Goal: Task Accomplishment & Management: Use online tool/utility

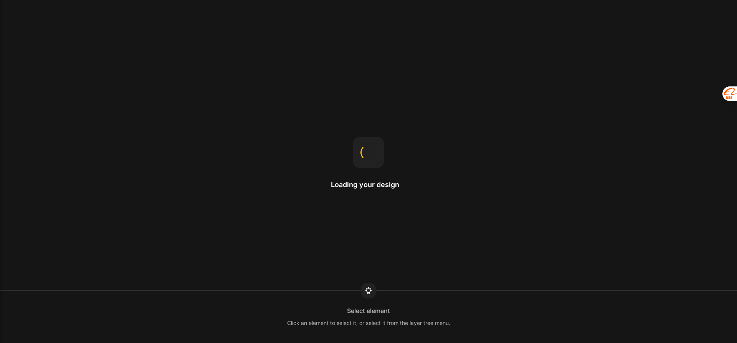
select select "ENG"
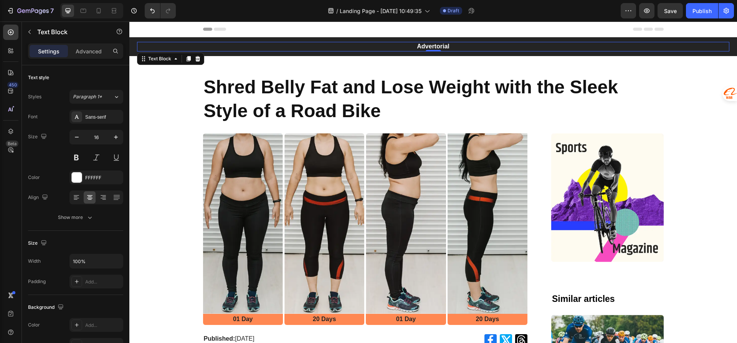
click at [425, 45] on p "Advertorial" at bounding box center [433, 47] width 591 height 8
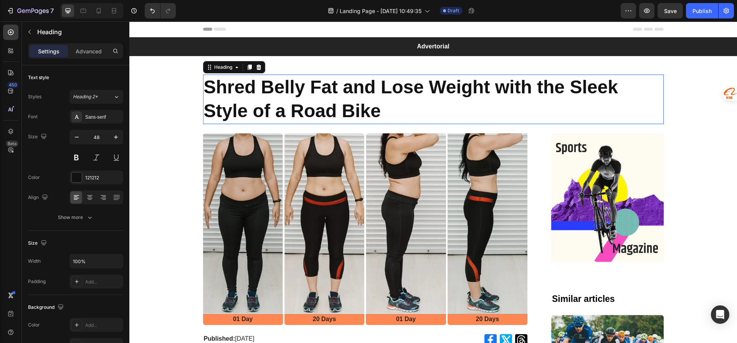
click at [205, 108] on h1 "Shred Belly Fat and Lose Weight with the Sleek Style of a Road Bike" at bounding box center [433, 99] width 461 height 50
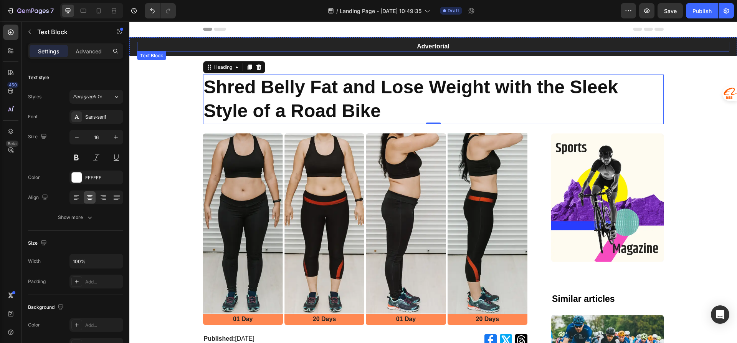
click at [398, 46] on p "Advertorial" at bounding box center [433, 47] width 591 height 8
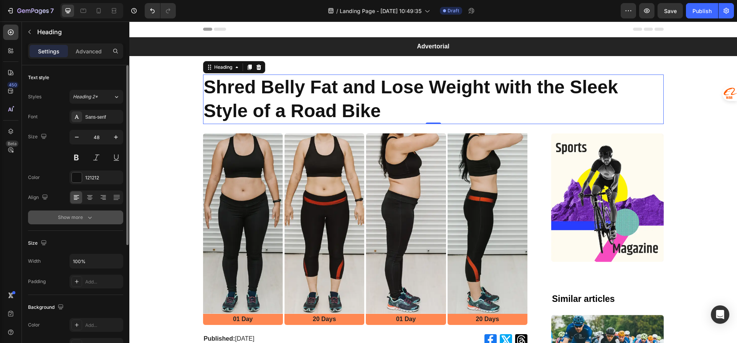
click at [89, 219] on icon "button" at bounding box center [90, 217] width 8 height 8
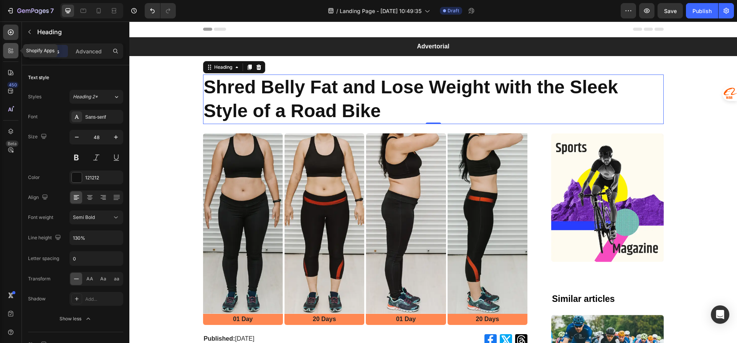
click at [8, 48] on icon at bounding box center [11, 51] width 8 height 8
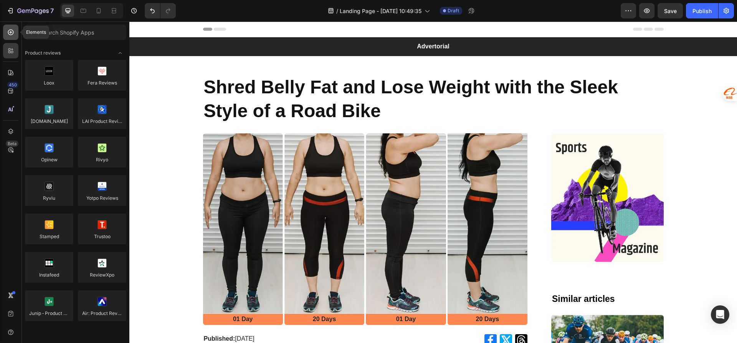
click at [10, 35] on icon at bounding box center [11, 33] width 6 height 6
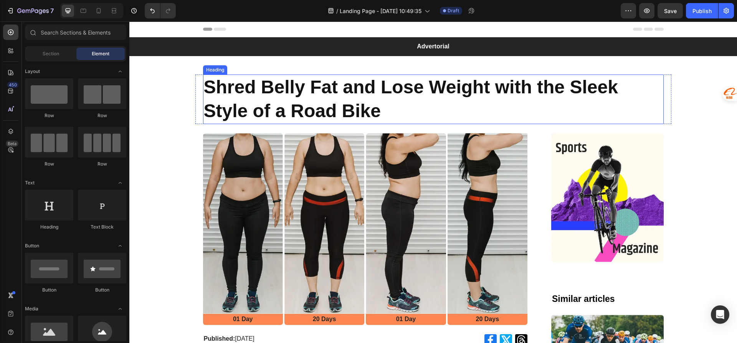
click at [228, 79] on h1 "Shred Belly Fat and Lose Weight with the Sleek Style of a Road Bike" at bounding box center [433, 99] width 461 height 50
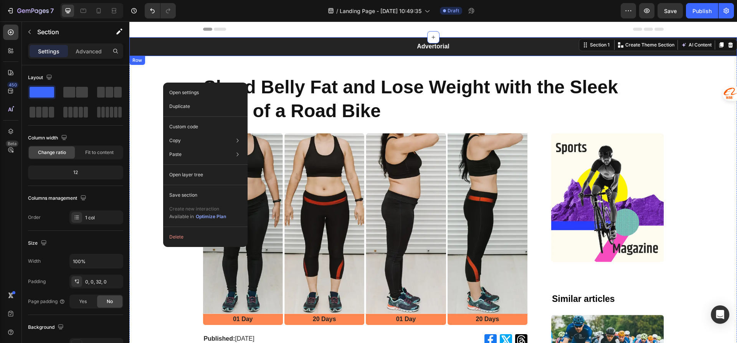
click at [171, 55] on div "Advertorial Text Block Row" at bounding box center [433, 46] width 608 height 19
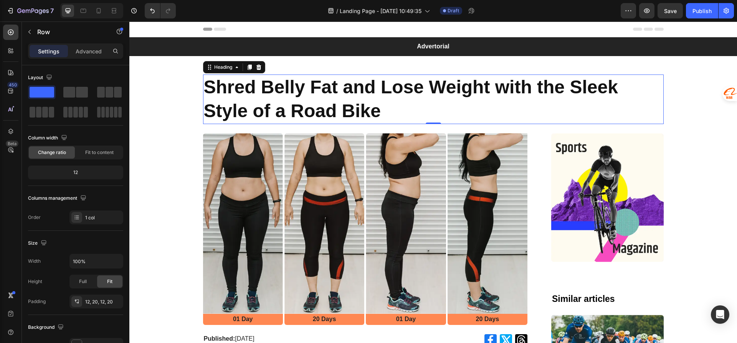
click at [291, 92] on h1 "Shred Belly Fat and Lose Weight with the Sleek Style of a Road Bike" at bounding box center [433, 99] width 461 height 50
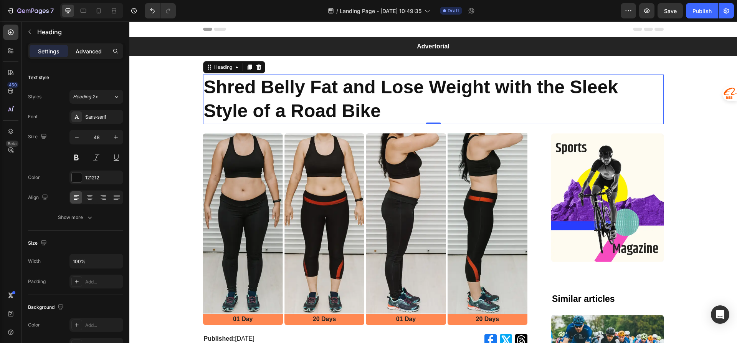
click at [79, 53] on p "Advanced" at bounding box center [89, 51] width 26 height 8
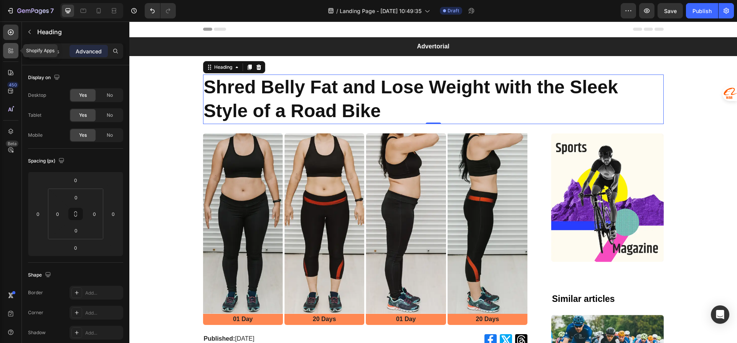
click at [8, 50] on icon at bounding box center [9, 49] width 2 height 2
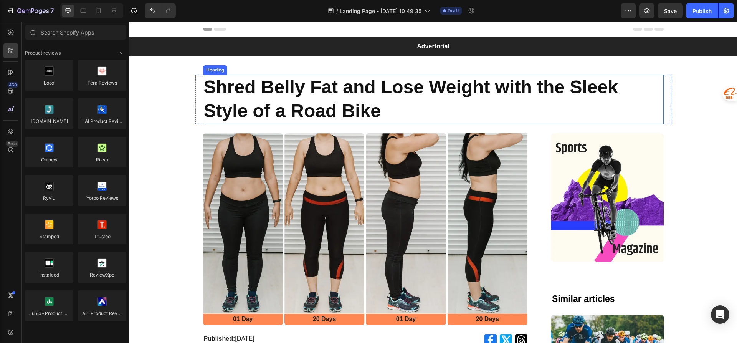
click at [239, 95] on h1 "Shred Belly Fat and Lose Weight with the Sleek Style of a Road Bike" at bounding box center [433, 99] width 461 height 50
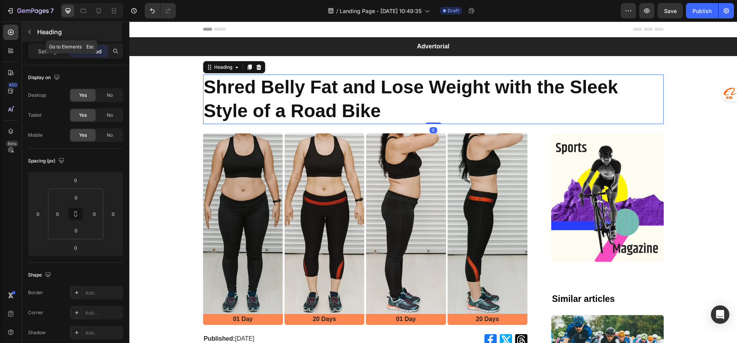
click at [33, 33] on button "button" at bounding box center [29, 32] width 12 height 12
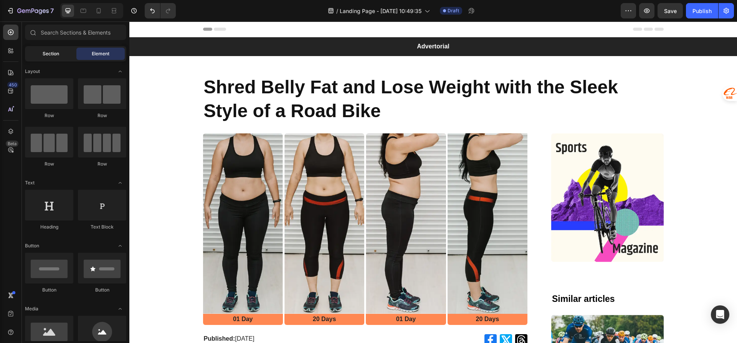
click at [61, 59] on div "Section" at bounding box center [50, 54] width 48 height 12
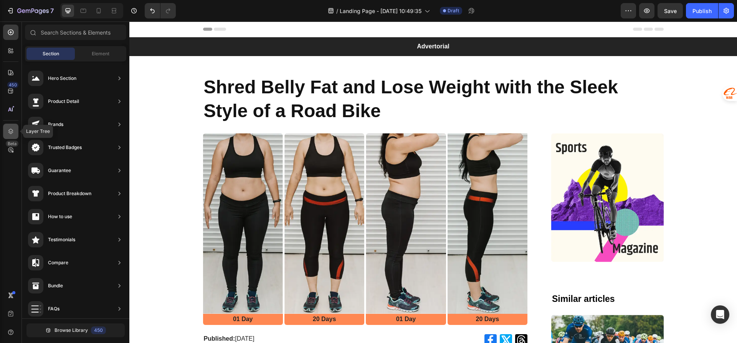
click at [10, 132] on icon at bounding box center [10, 131] width 5 height 5
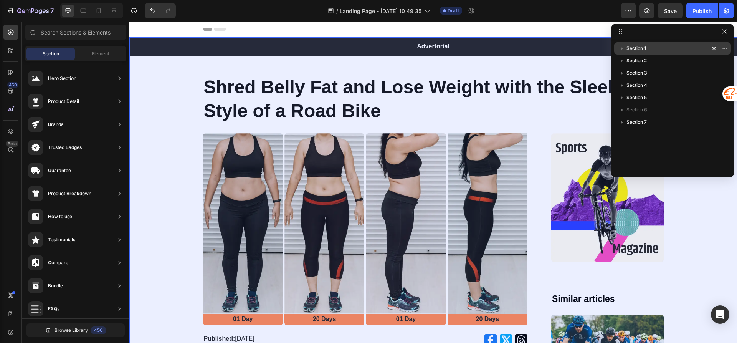
click at [620, 48] on icon "button" at bounding box center [622, 49] width 8 height 8
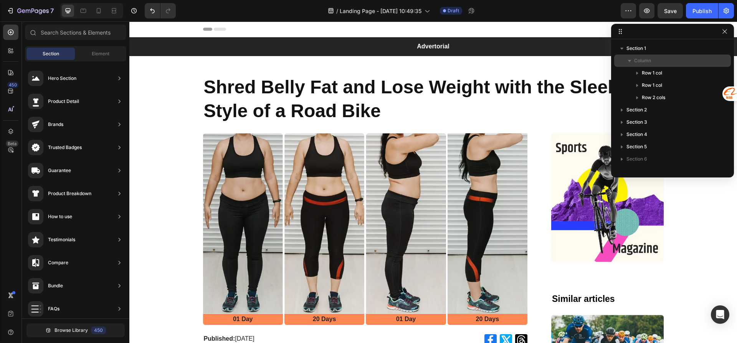
click at [630, 59] on icon "button" at bounding box center [630, 61] width 8 height 8
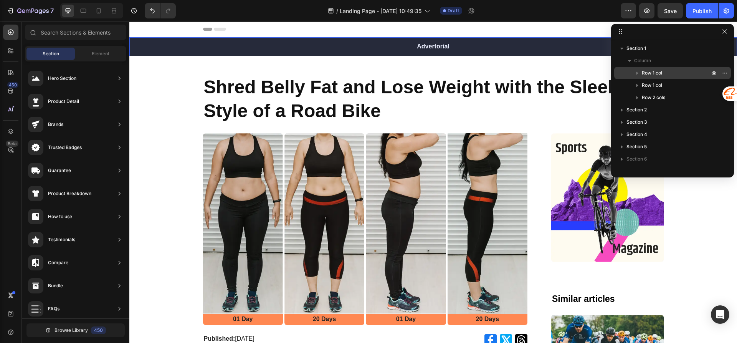
click at [653, 72] on span "Row 1 col" at bounding box center [652, 73] width 20 height 8
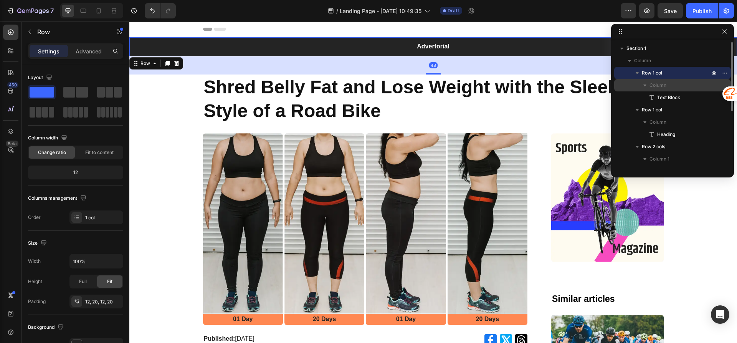
click at [660, 84] on span "Column" at bounding box center [658, 85] width 17 height 8
click at [659, 88] on span "Column" at bounding box center [658, 85] width 17 height 8
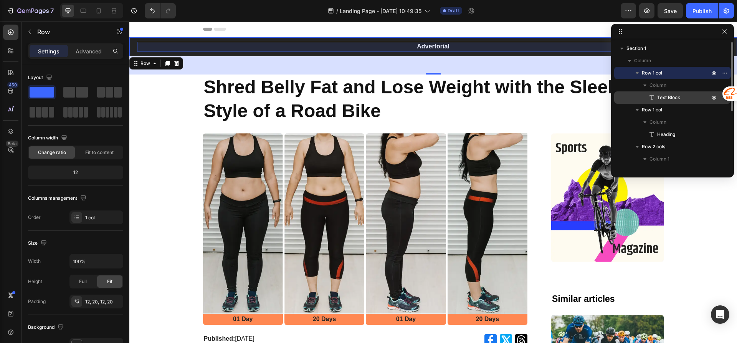
click at [658, 94] on span "Text Block" at bounding box center [668, 98] width 23 height 8
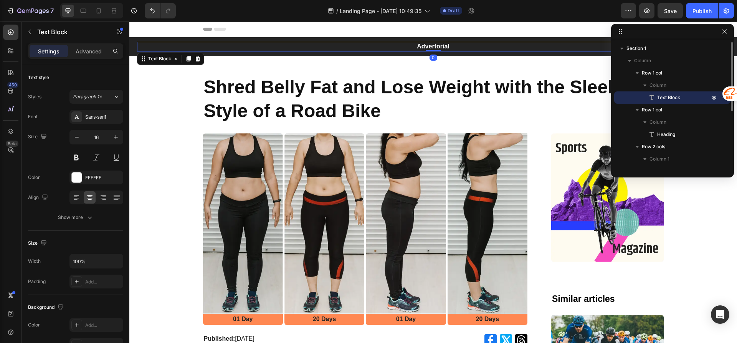
click at [675, 97] on span "Text Block" at bounding box center [668, 98] width 23 height 8
drag, startPoint x: 728, startPoint y: 92, endPoint x: 715, endPoint y: -4, distance: 96.4
click at [715, 4] on div at bounding box center [718, 11] width 14 height 14
click at [725, 96] on icon "button" at bounding box center [725, 97] width 6 height 6
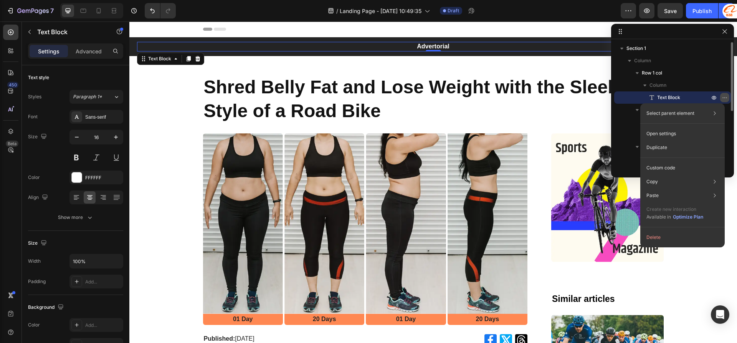
click at [725, 96] on icon "button" at bounding box center [725, 97] width 6 height 6
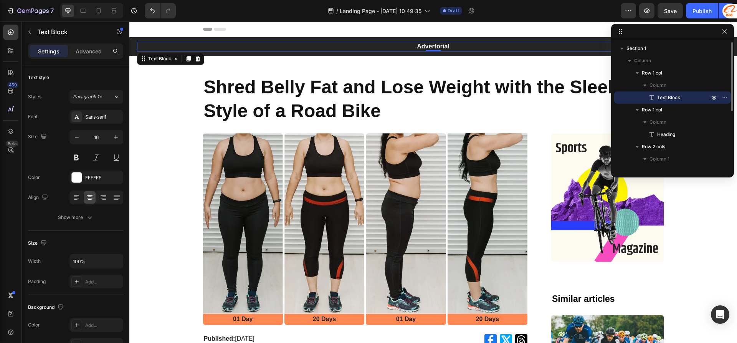
click at [657, 94] on span "Text Block" at bounding box center [668, 98] width 23 height 8
click at [416, 46] on p "Advertorial" at bounding box center [433, 47] width 591 height 8
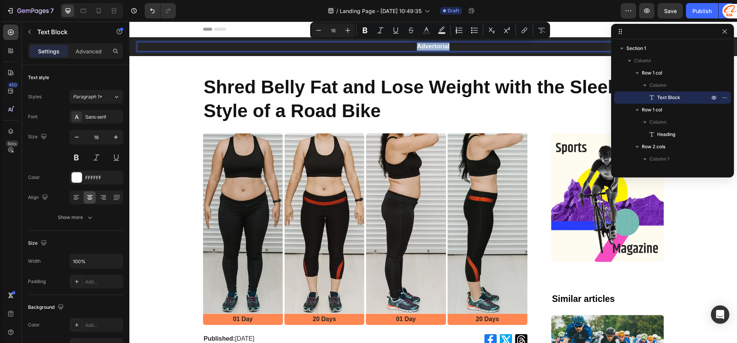
click at [429, 45] on p "Advertorial" at bounding box center [433, 47] width 591 height 8
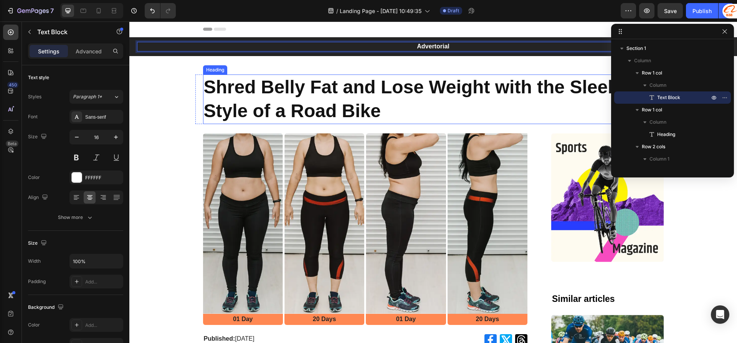
click at [403, 88] on h1 "Shred Belly Fat and Lose Weight with the Sleek Style of a Road Bike" at bounding box center [433, 99] width 461 height 50
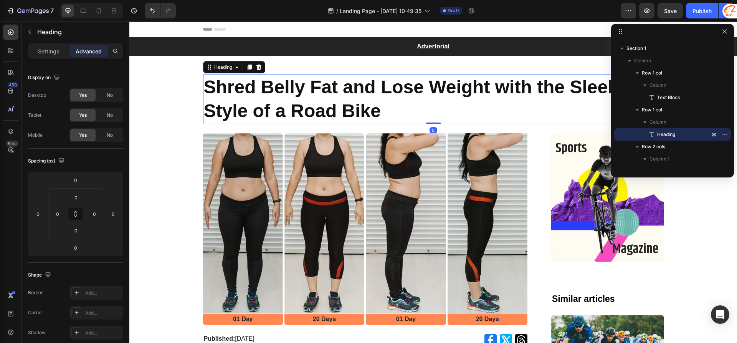
click at [403, 88] on h1 "Shred Belly Fat and Lose Weight with the Sleek Style of a Road Bike" at bounding box center [433, 99] width 461 height 50
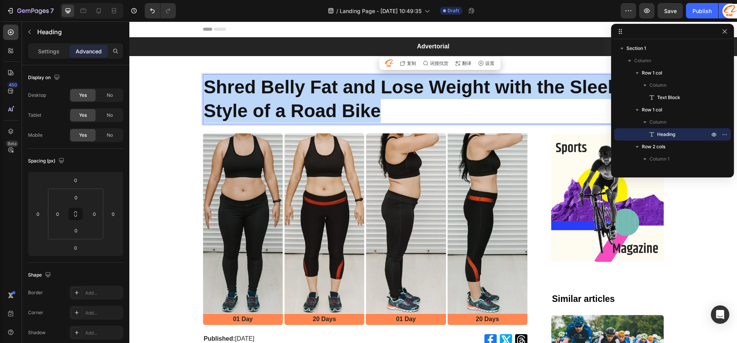
click at [403, 88] on p "Shred Belly Fat and Lose Weight with the Sleek Style of a Road Bike" at bounding box center [433, 99] width 459 height 48
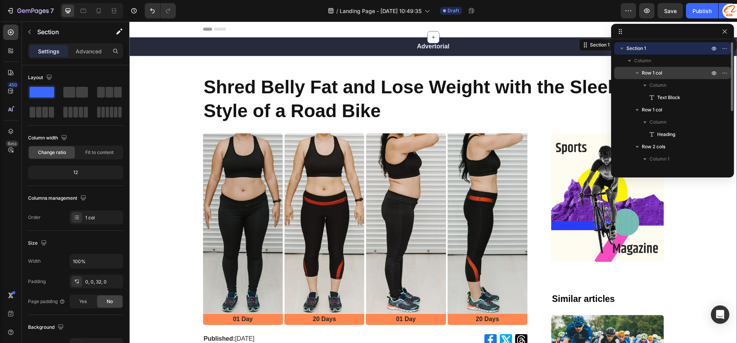
click at [638, 74] on icon "button" at bounding box center [638, 73] width 8 height 8
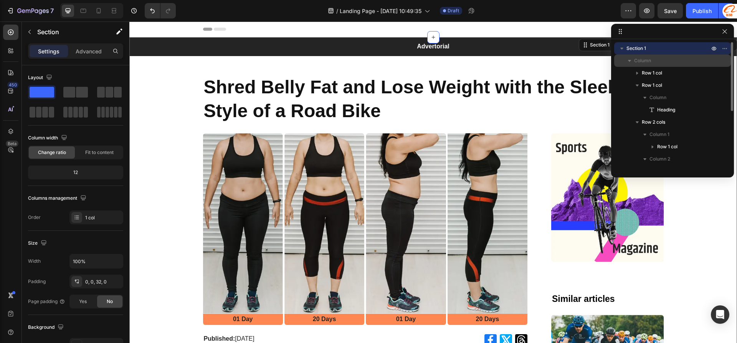
click at [627, 61] on icon "button" at bounding box center [630, 61] width 8 height 8
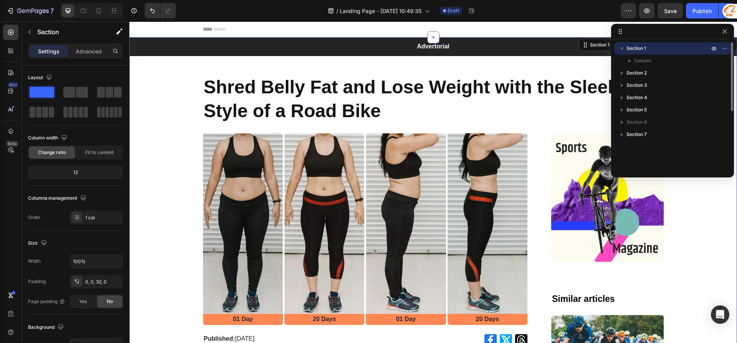
drag, startPoint x: 619, startPoint y: 46, endPoint x: 646, endPoint y: 49, distance: 27.1
click at [622, 46] on icon "button" at bounding box center [622, 49] width 8 height 8
drag, startPoint x: 727, startPoint y: 30, endPoint x: 448, endPoint y: 30, distance: 278.7
click at [727, 30] on icon "button" at bounding box center [725, 31] width 6 height 6
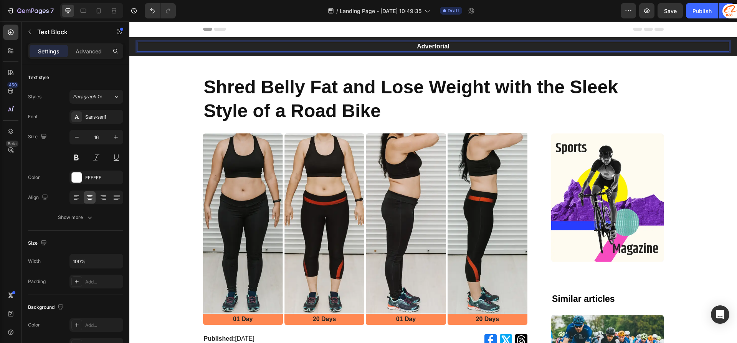
click at [446, 46] on p "Advertorial" at bounding box center [433, 47] width 591 height 8
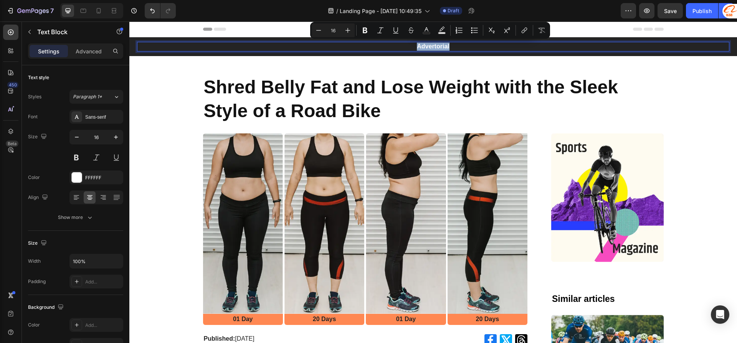
copy p "Advertorial"
click at [440, 91] on p "Shred Belly Fat and Lose Weight with the Sleek Style of a Road Bike" at bounding box center [433, 99] width 459 height 48
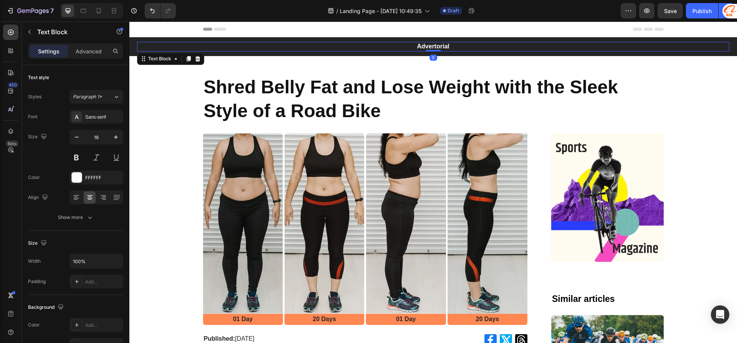
click at [447, 46] on p "Advertorial" at bounding box center [433, 47] width 591 height 8
click at [444, 46] on p "Advertorial" at bounding box center [433, 47] width 591 height 8
click at [406, 81] on p "Shred Belly Fat and Lose Weight with the Sleek Style of a Road Bike" at bounding box center [433, 99] width 459 height 48
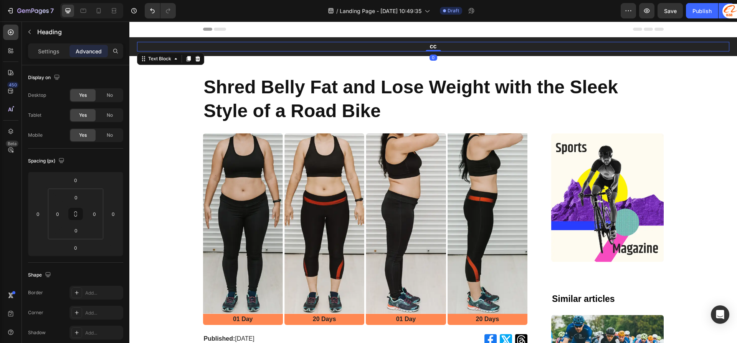
click at [435, 45] on p "cc" at bounding box center [433, 47] width 591 height 8
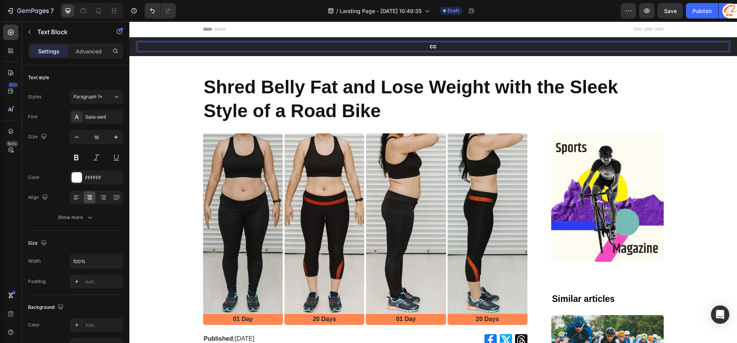
click at [431, 45] on p "cc" at bounding box center [433, 47] width 591 height 8
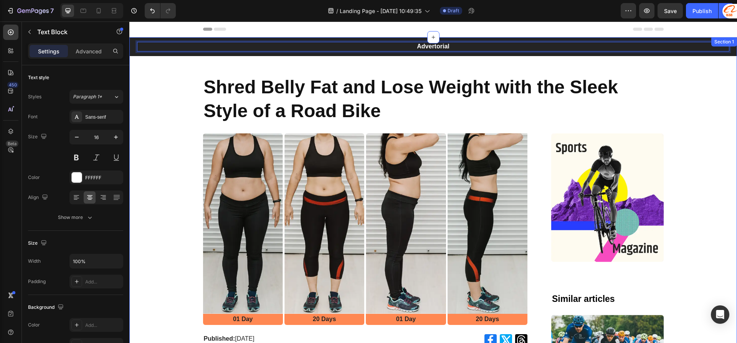
click at [432, 75] on p "Shred Belly Fat and Lose Weight with the Sleek Style of a Road Bike" at bounding box center [433, 99] width 459 height 48
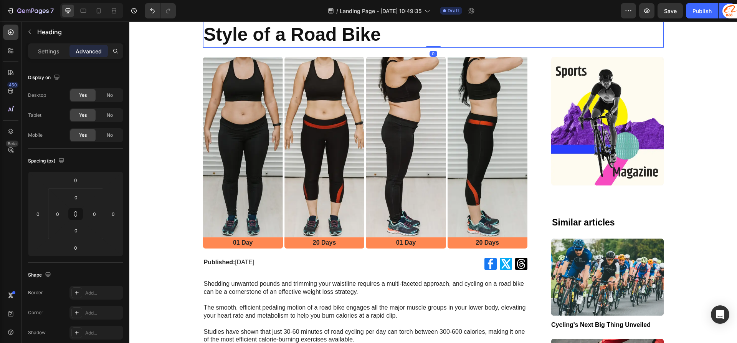
scroll to position [77, 0]
click at [635, 124] on img at bounding box center [607, 120] width 112 height 129
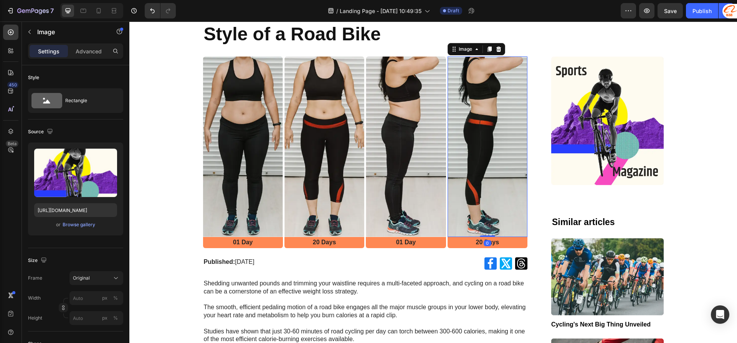
click at [454, 155] on img at bounding box center [488, 146] width 80 height 180
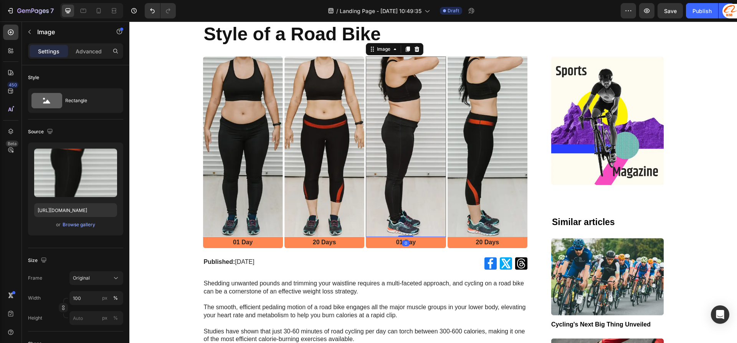
click at [393, 155] on img at bounding box center [406, 146] width 80 height 180
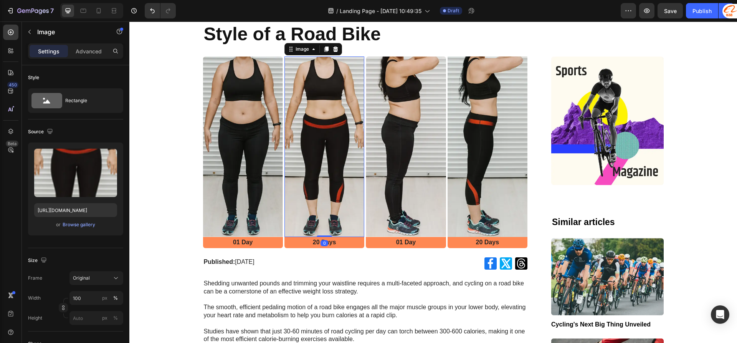
click at [319, 152] on img at bounding box center [325, 146] width 80 height 180
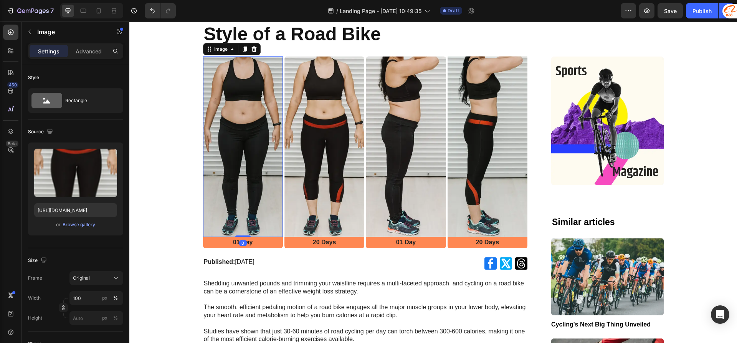
click at [257, 145] on img at bounding box center [243, 146] width 80 height 180
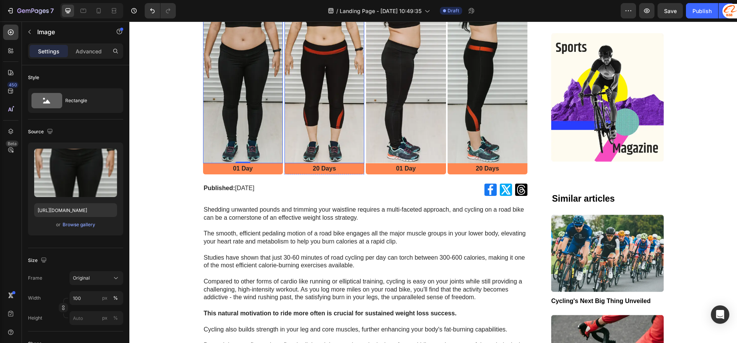
scroll to position [154, 0]
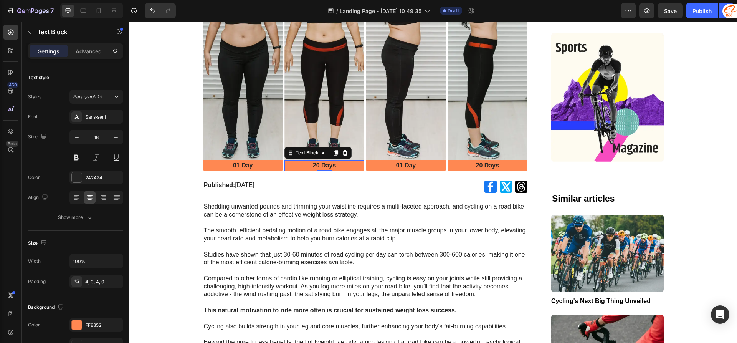
click at [319, 166] on p "20 Days" at bounding box center [324, 166] width 78 height 8
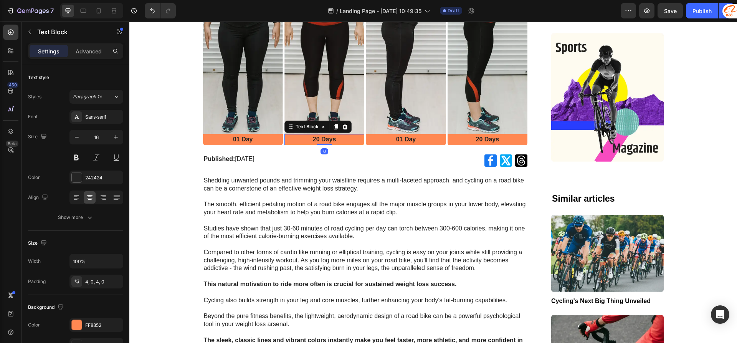
scroll to position [192, 0]
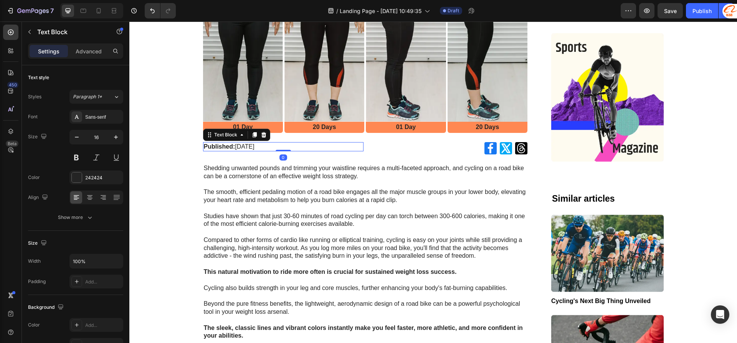
click at [241, 144] on p "Published: Monday, June 24, 2024" at bounding box center [283, 147] width 159 height 8
click at [252, 170] on p "Shedding unwanted pounds and trimming your waistline requires a multi-faceted a…" at bounding box center [365, 184] width 323 height 40
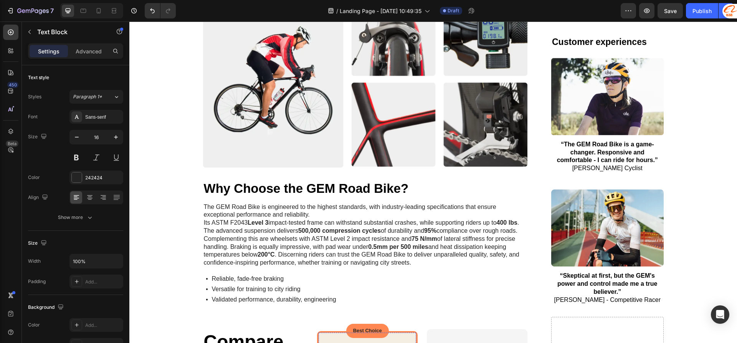
scroll to position [998, 0]
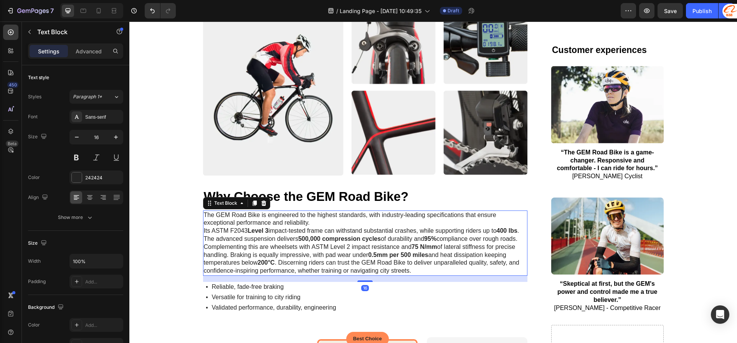
click at [372, 275] on p "The GEM Road Bike is engineered to the highest standards, with industry-leading…" at bounding box center [365, 243] width 323 height 64
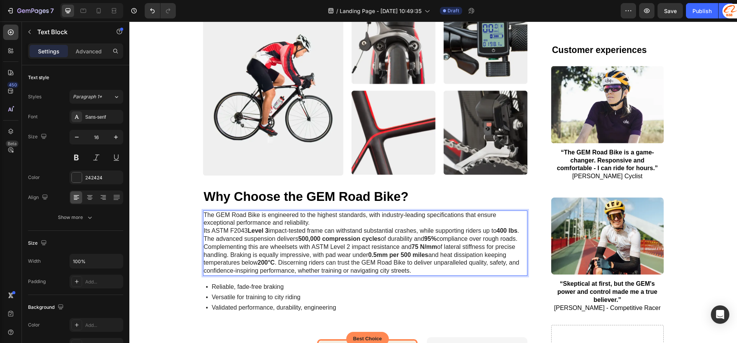
click at [448, 266] on p "The GEM Road Bike is engineered to the highest standards, with industry-leading…" at bounding box center [365, 243] width 323 height 64
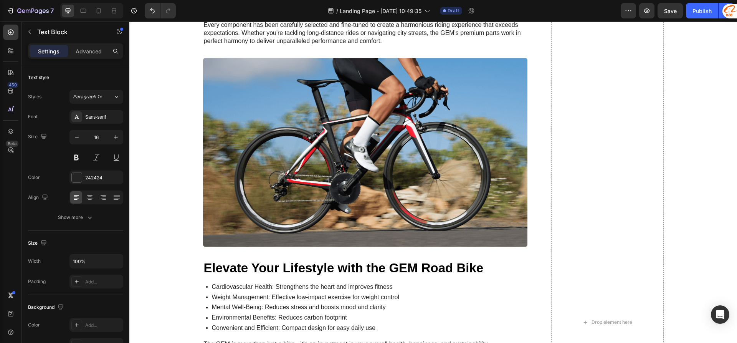
scroll to position [1958, 0]
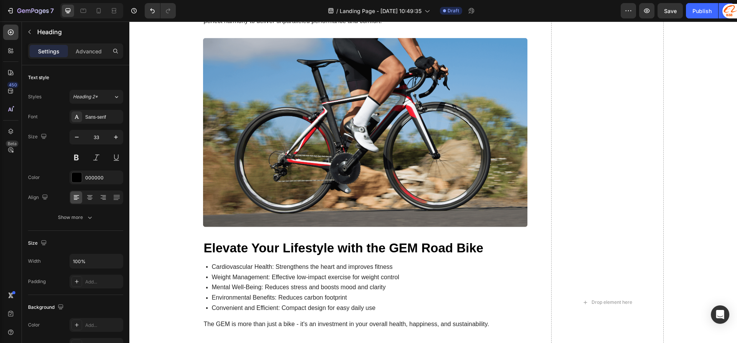
click at [113, 139] on icon "button" at bounding box center [116, 137] width 8 height 8
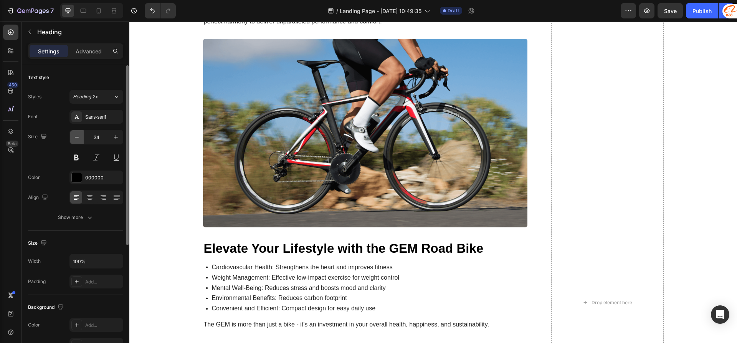
click at [80, 137] on icon "button" at bounding box center [77, 137] width 8 height 8
type input "33"
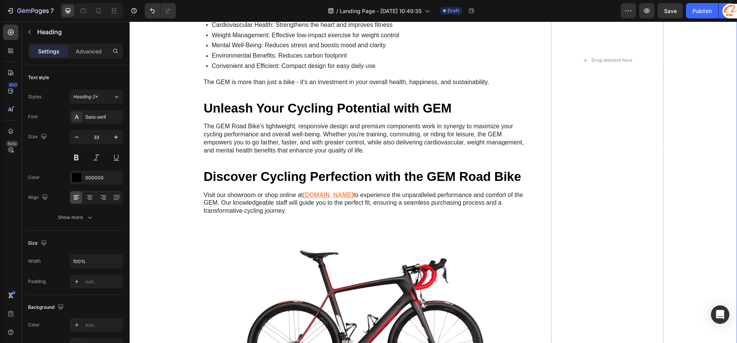
scroll to position [2380, 0]
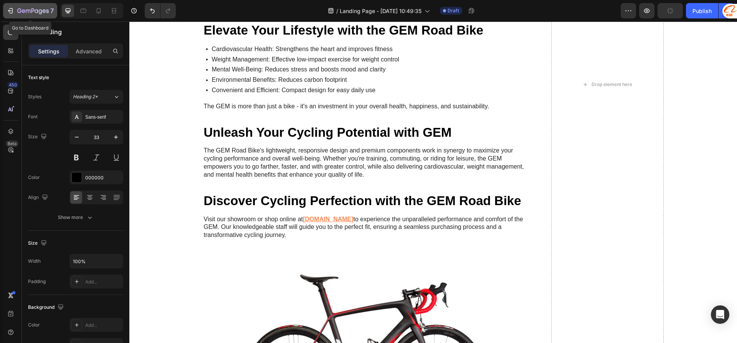
click at [11, 13] on icon "button" at bounding box center [11, 10] width 3 height 5
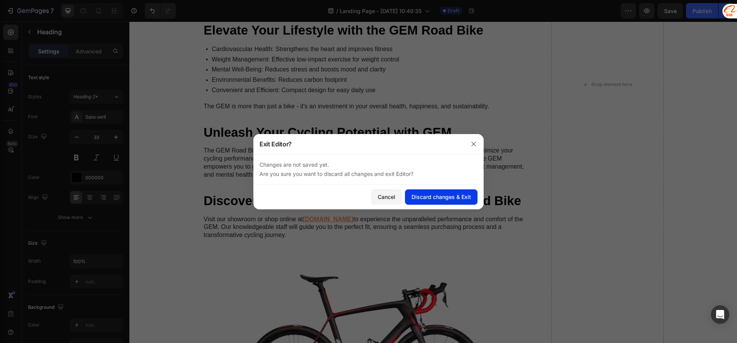
click at [430, 202] on button "Discard changes & Exit" at bounding box center [441, 196] width 73 height 15
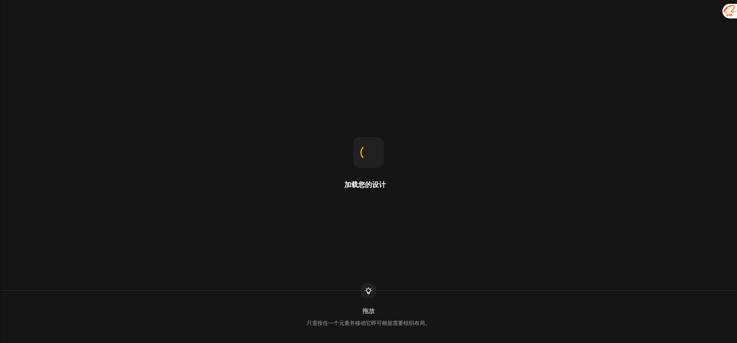
select select "ENG"
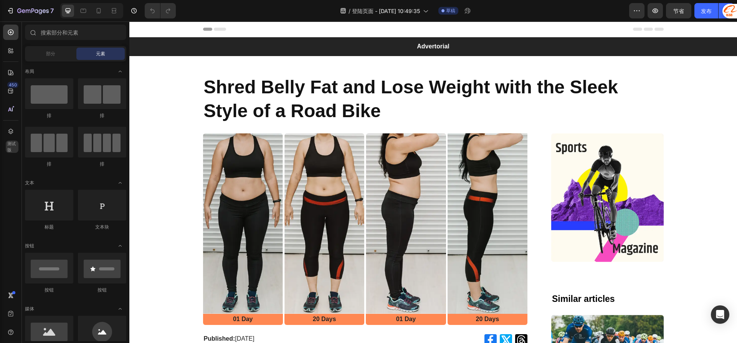
click at [217, 31] on div "Header" at bounding box center [433, 29] width 461 height 15
click at [20, 12] on icon "button" at bounding box center [32, 11] width 31 height 7
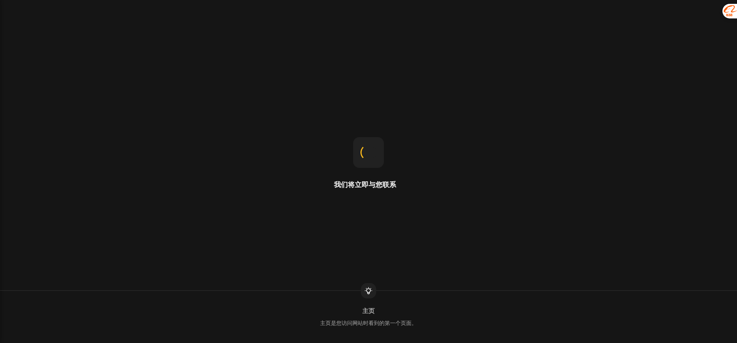
select select "ENG"
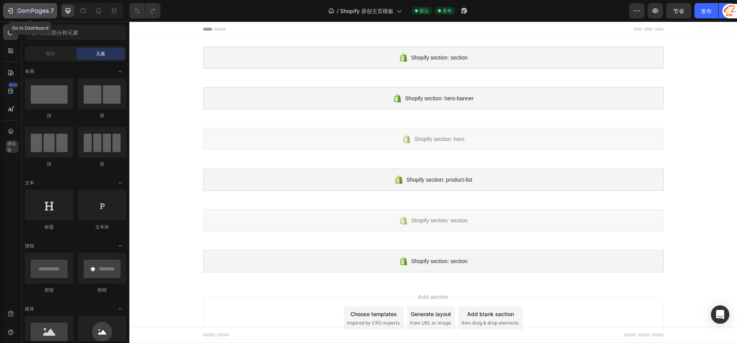
click at [26, 11] on icon "button" at bounding box center [28, 11] width 5 height 3
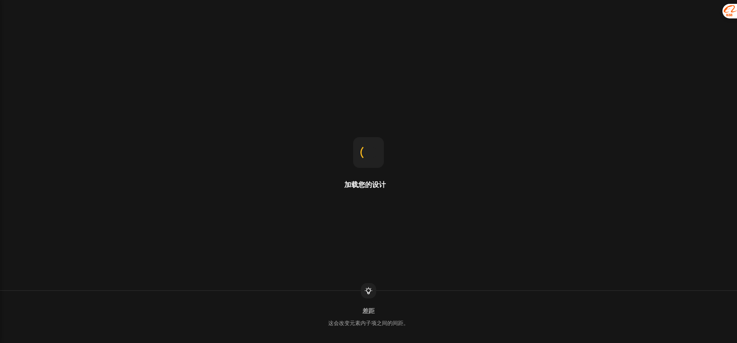
select select "ENG"
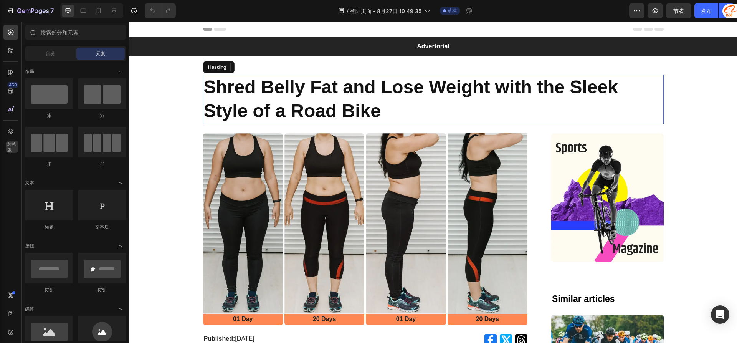
click at [226, 83] on h1 "Shred Belly Fat and Lose Weight with the Sleek Style of a Road Bike" at bounding box center [433, 99] width 461 height 50
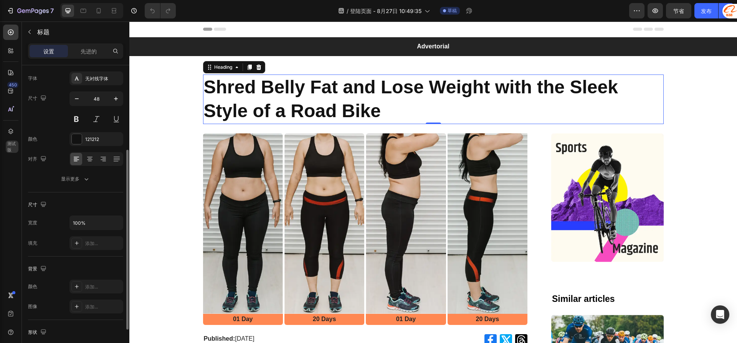
scroll to position [77, 0]
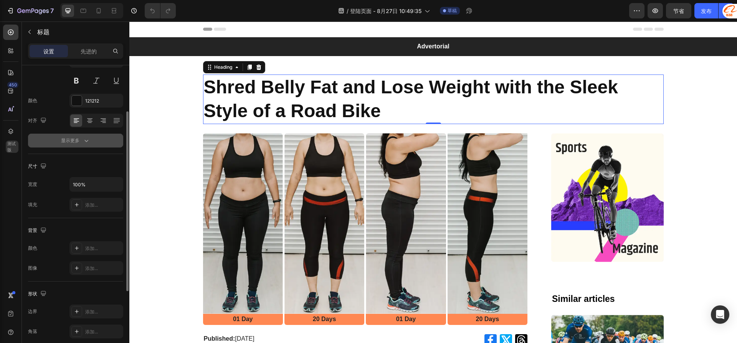
click at [81, 138] on div "显示更多" at bounding box center [75, 141] width 29 height 8
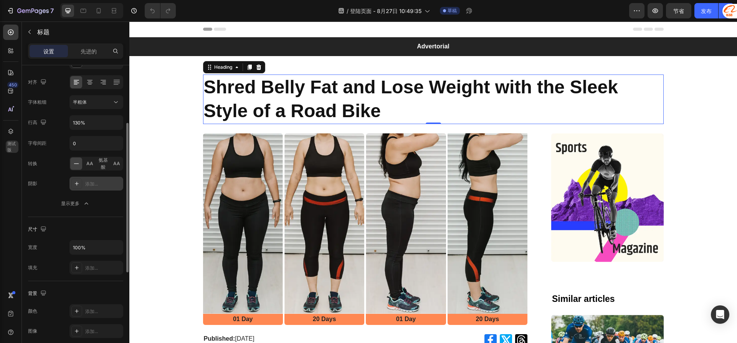
scroll to position [154, 0]
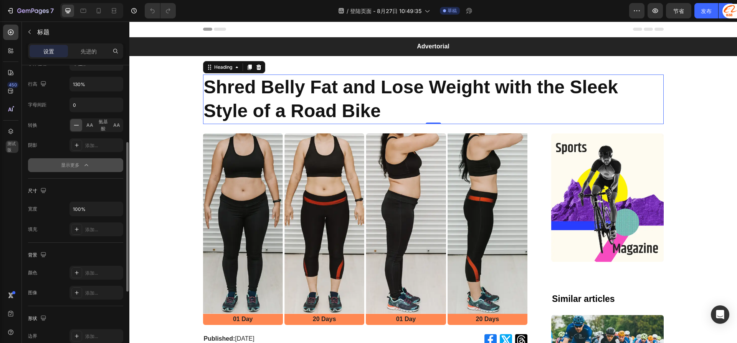
click at [86, 164] on icon "button" at bounding box center [85, 165] width 3 height 2
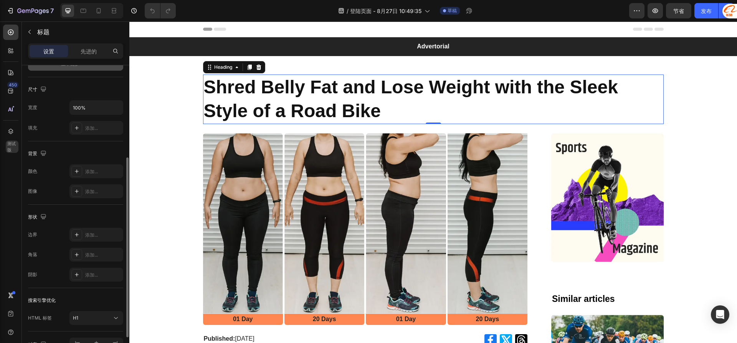
scroll to position [77, 0]
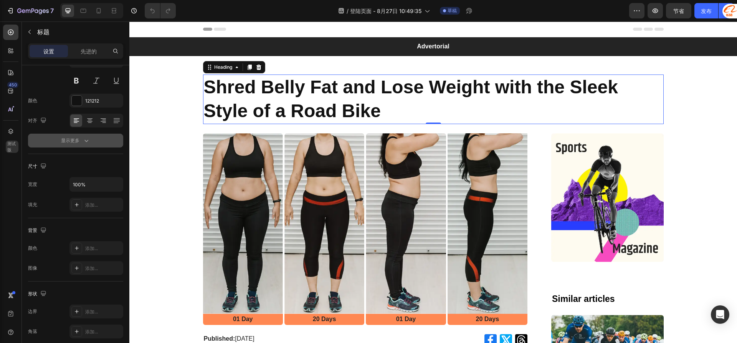
click at [85, 141] on icon "button" at bounding box center [87, 141] width 8 height 8
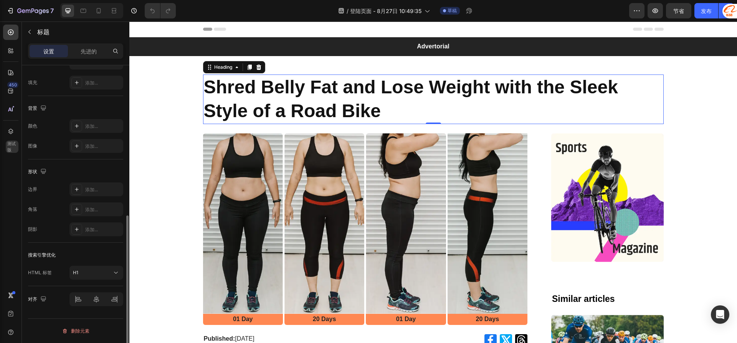
scroll to position [262, 0]
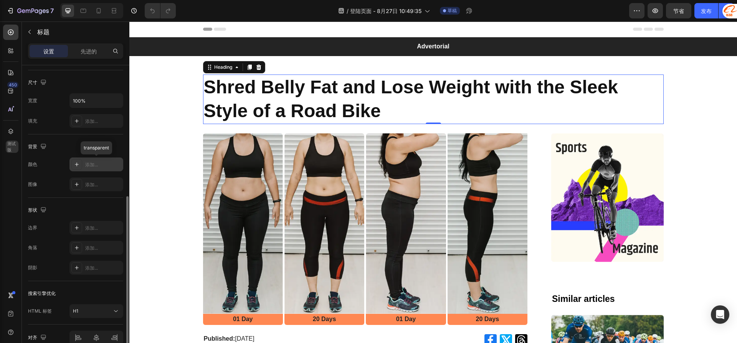
click at [89, 169] on div "添加..." at bounding box center [96, 164] width 54 height 14
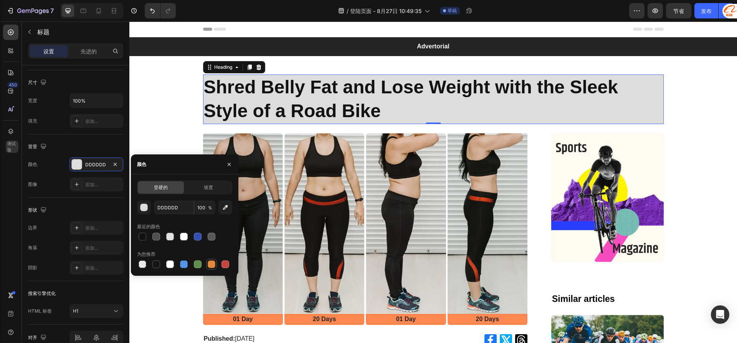
click at [210, 263] on div at bounding box center [212, 264] width 8 height 8
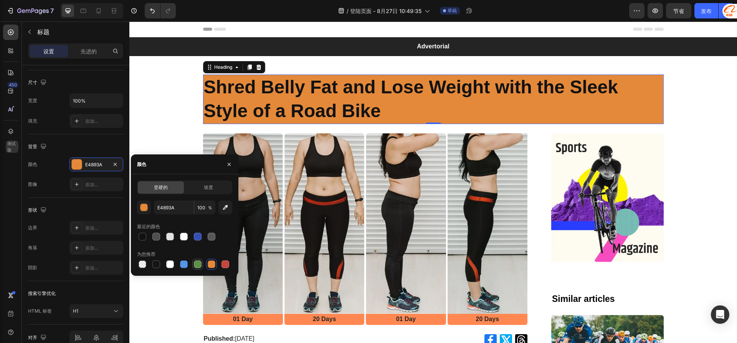
click at [199, 260] on div at bounding box center [197, 264] width 9 height 9
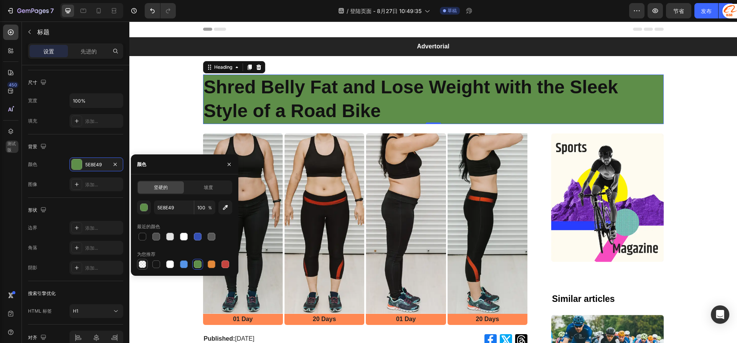
click at [142, 261] on div at bounding box center [143, 264] width 8 height 8
type input "000000"
type input "0"
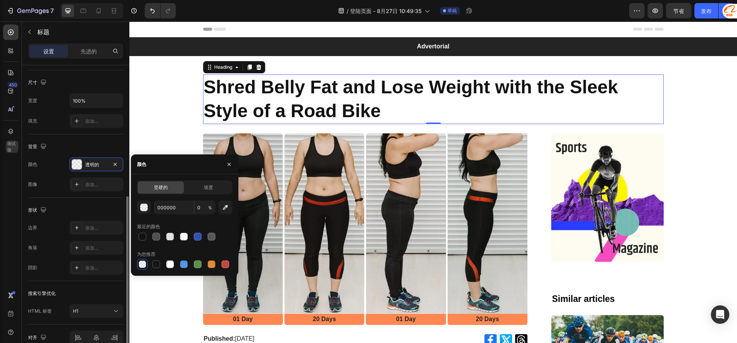
click at [84, 151] on div "背景" at bounding box center [75, 147] width 95 height 12
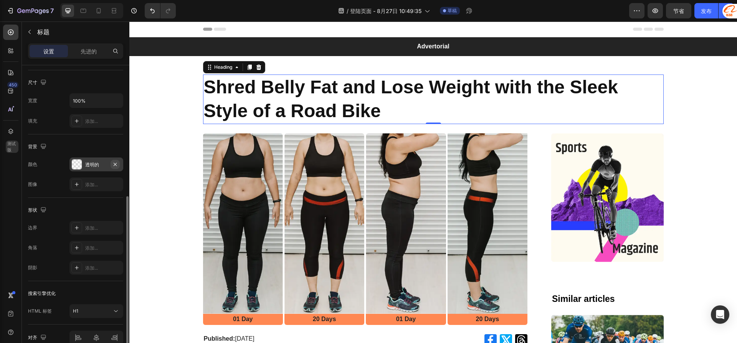
click at [115, 165] on icon "button" at bounding box center [115, 164] width 6 height 6
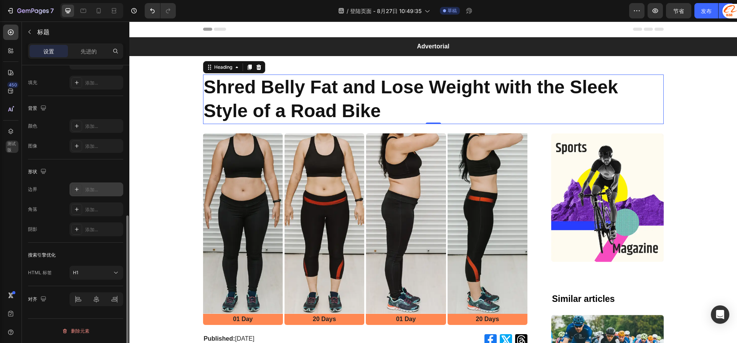
click at [81, 188] on div at bounding box center [76, 189] width 11 height 11
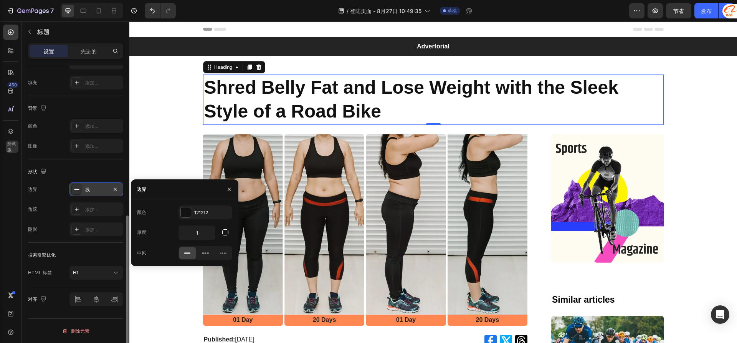
click at [76, 189] on rect at bounding box center [76, 189] width 5 height 1
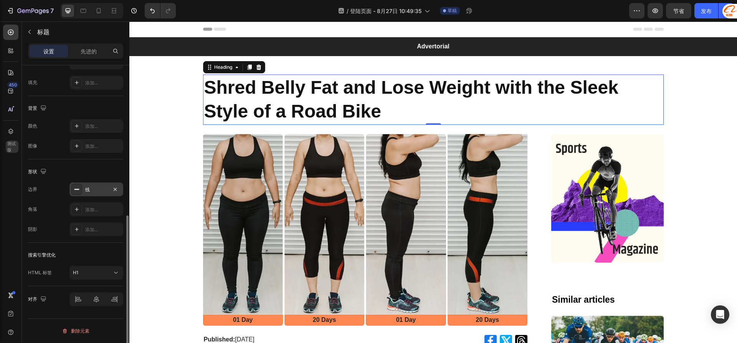
click at [95, 188] on div "线" at bounding box center [96, 189] width 22 height 7
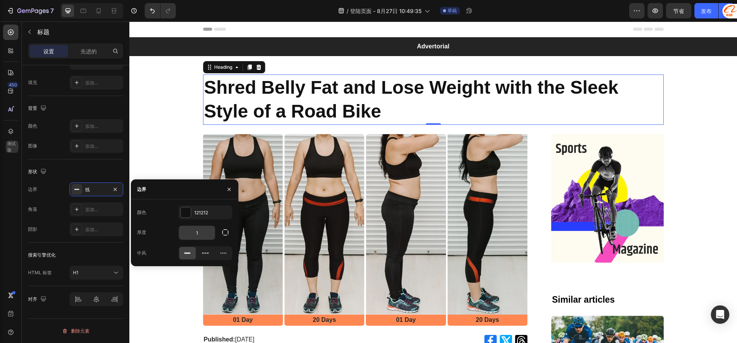
click at [203, 231] on input "1" at bounding box center [197, 233] width 36 height 14
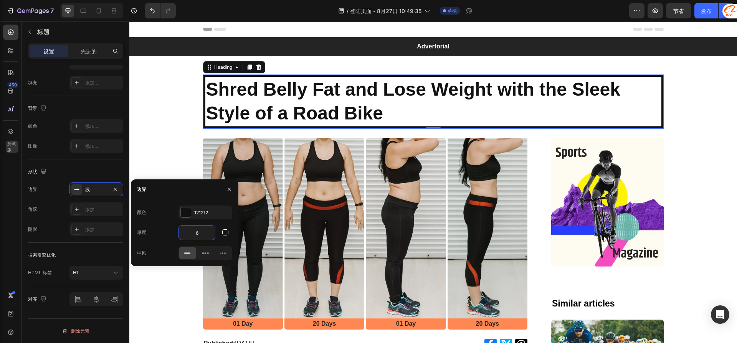
drag, startPoint x: 200, startPoint y: 231, endPoint x: 175, endPoint y: 232, distance: 25.0
click at [175, 232] on div "厚度 6" at bounding box center [184, 232] width 95 height 15
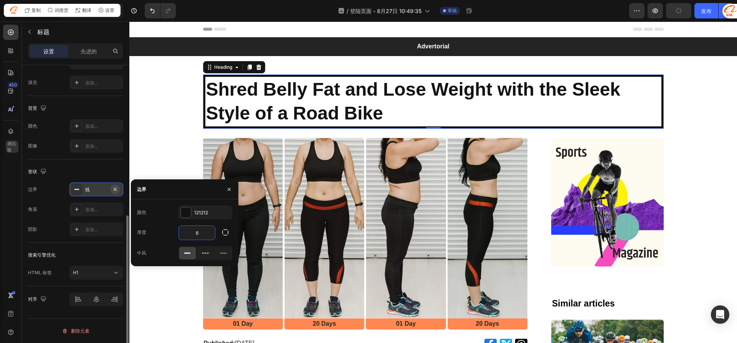
type input "6"
click at [114, 190] on icon "button" at bounding box center [115, 188] width 3 height 3
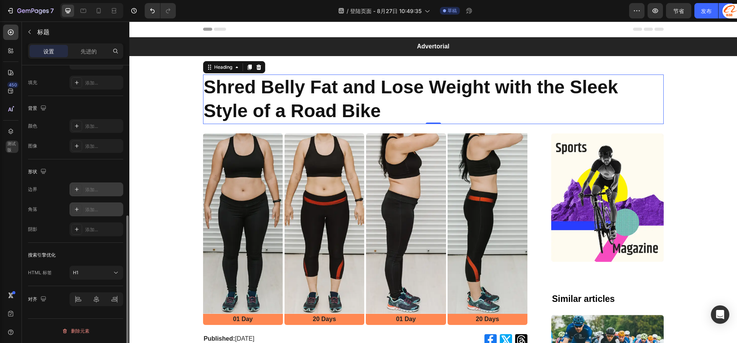
click at [88, 211] on font "添加..." at bounding box center [91, 210] width 13 height 6
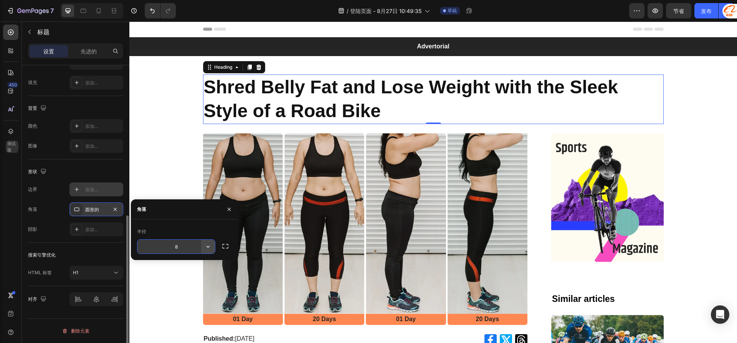
click at [207, 246] on icon "button" at bounding box center [208, 247] width 8 height 8
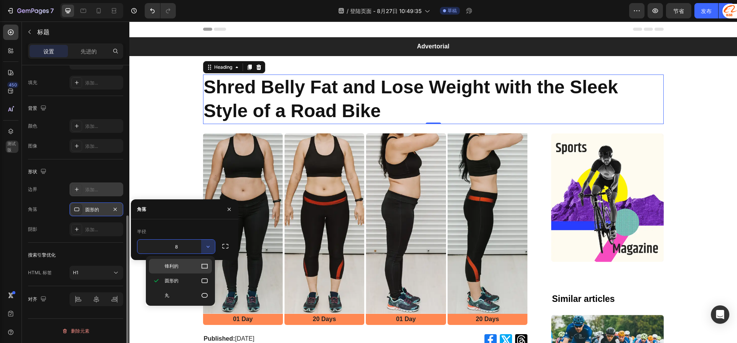
click at [180, 269] on p "锋利的" at bounding box center [187, 266] width 44 height 8
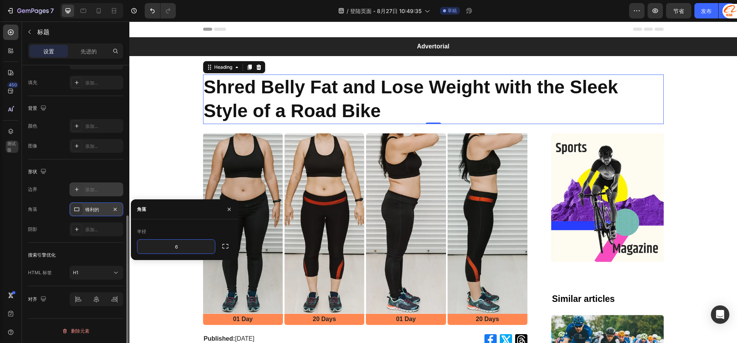
type input "6"
click at [215, 219] on div "角落" at bounding box center [185, 209] width 108 height 20
click at [227, 210] on icon "button" at bounding box center [229, 209] width 6 height 6
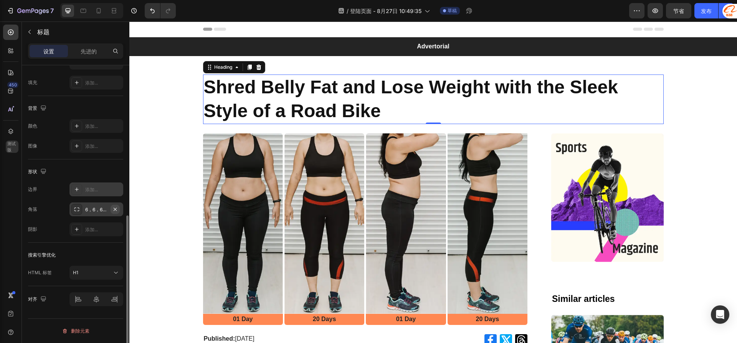
click at [116, 209] on icon "button" at bounding box center [115, 209] width 6 height 6
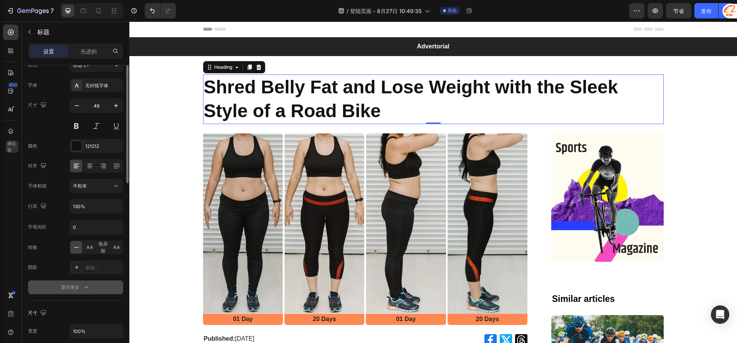
scroll to position [0, 0]
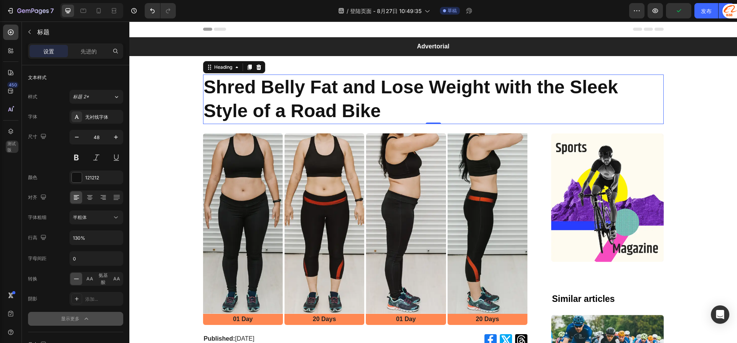
click at [114, 89] on div "样式 标题 2* 字体 无衬线字体 尺寸 48 颜色 121212 对齐 字体粗细 半粗体 行高 130% 字母间距 0 转换 AA 氨基酸 AA 阴影 添加…" at bounding box center [75, 206] width 95 height 237
click at [114, 91] on button "标题 2*" at bounding box center [96, 97] width 54 height 14
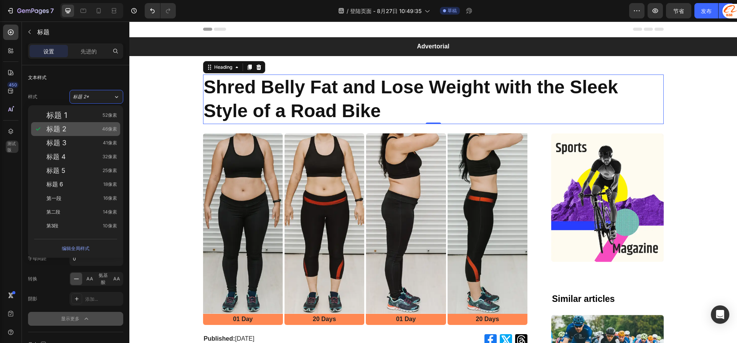
click at [85, 125] on div "标题 2 46像素" at bounding box center [81, 129] width 71 height 8
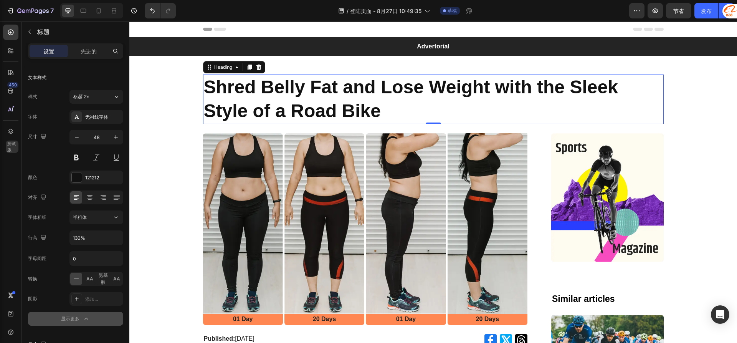
click at [38, 116] on div "字体 无衬线字体" at bounding box center [75, 117] width 95 height 14
click at [12, 52] on icon at bounding box center [11, 51] width 8 height 8
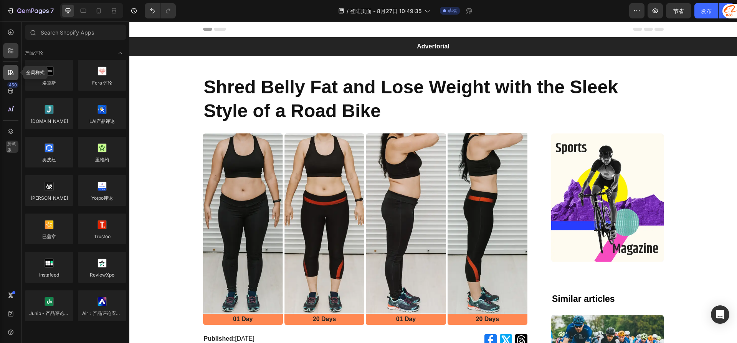
click at [8, 77] on div at bounding box center [10, 72] width 15 height 15
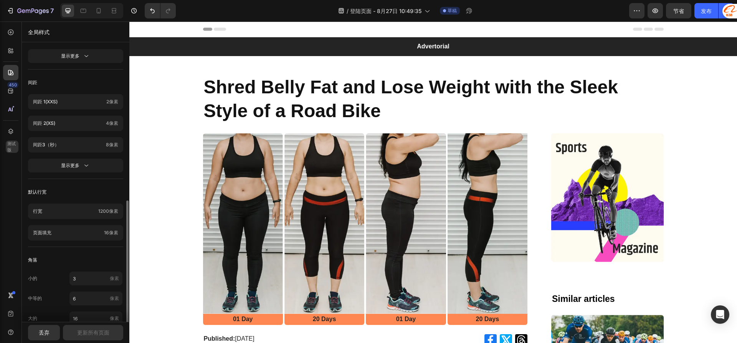
scroll to position [285, 0]
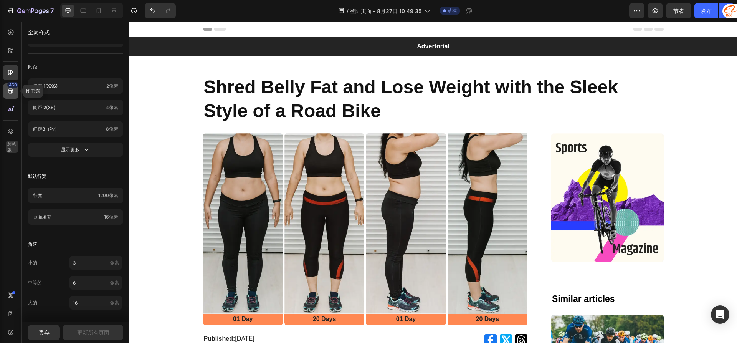
click at [13, 92] on icon at bounding box center [10, 91] width 5 height 5
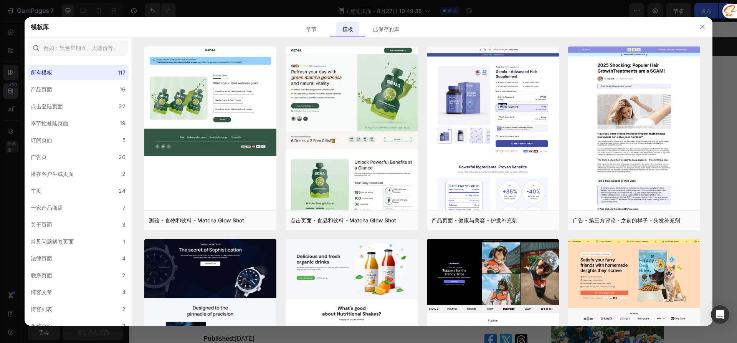
click at [13, 92] on div at bounding box center [368, 171] width 737 height 343
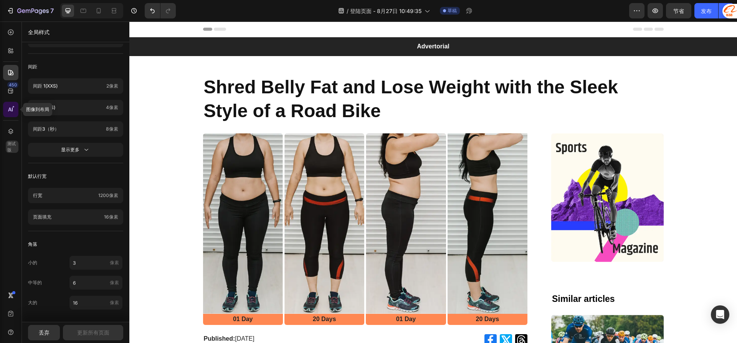
click at [13, 105] on div at bounding box center [10, 109] width 15 height 15
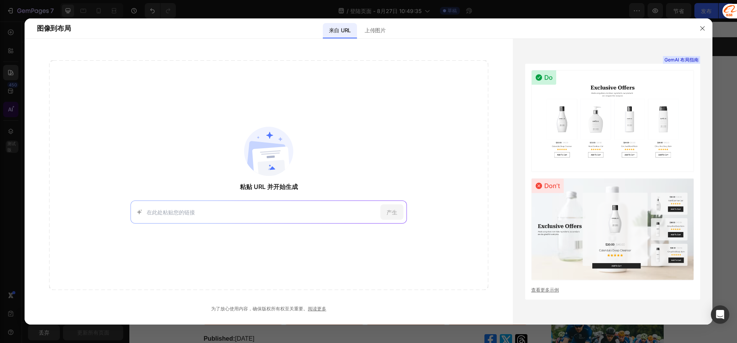
click at [13, 105] on div at bounding box center [368, 171] width 737 height 343
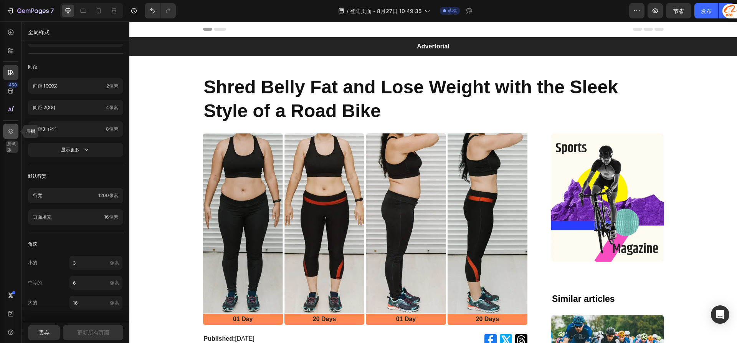
click at [10, 133] on icon at bounding box center [10, 131] width 5 height 5
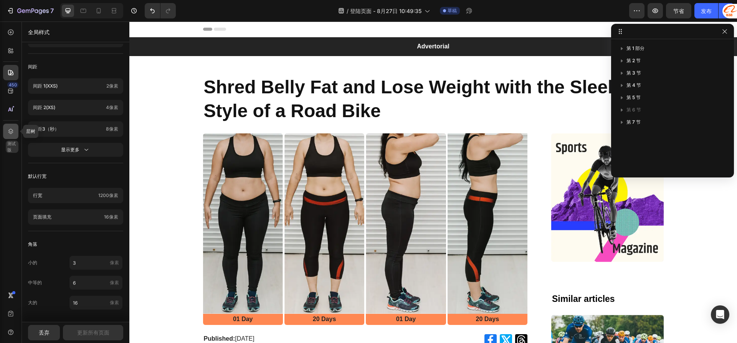
click at [10, 133] on icon at bounding box center [10, 131] width 5 height 5
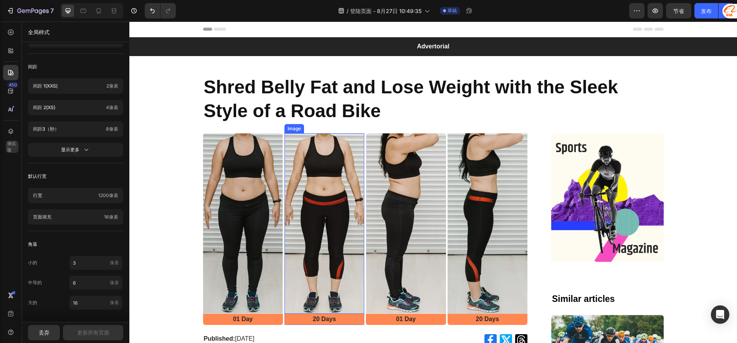
click at [306, 212] on img at bounding box center [325, 223] width 80 height 180
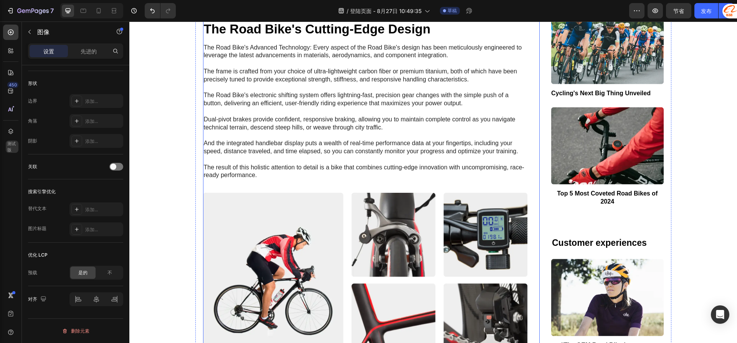
scroll to position [806, 0]
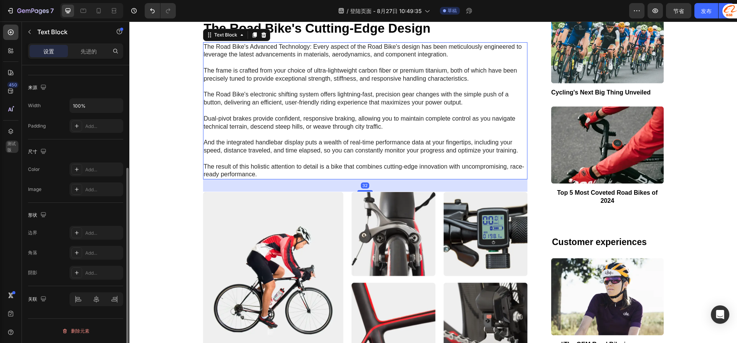
click at [292, 127] on p "The Road Bike's Advanced Technology: Every aspect of the Road Bike's design has…" at bounding box center [365, 111] width 323 height 136
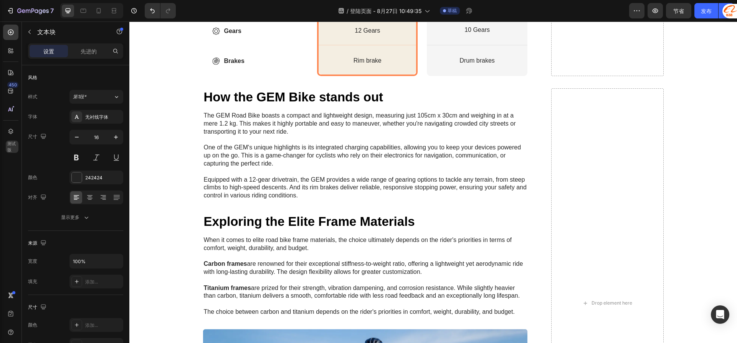
scroll to position [1574, 0]
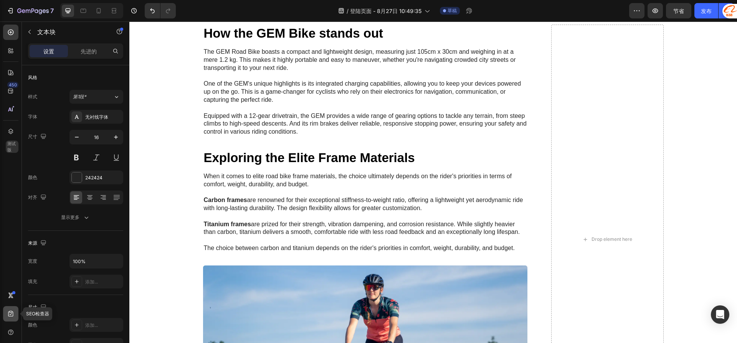
click at [11, 313] on icon at bounding box center [11, 314] width 8 height 8
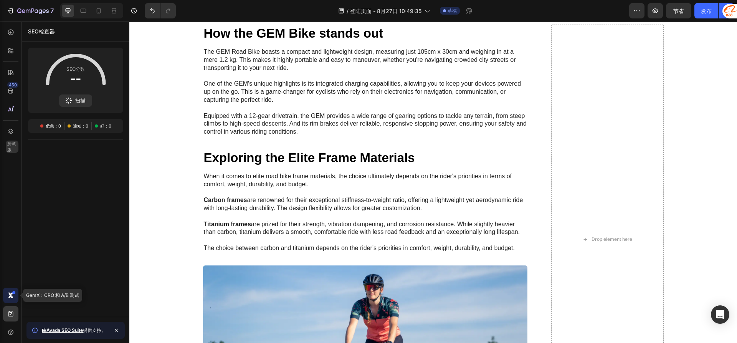
click at [10, 298] on icon at bounding box center [11, 295] width 8 height 8
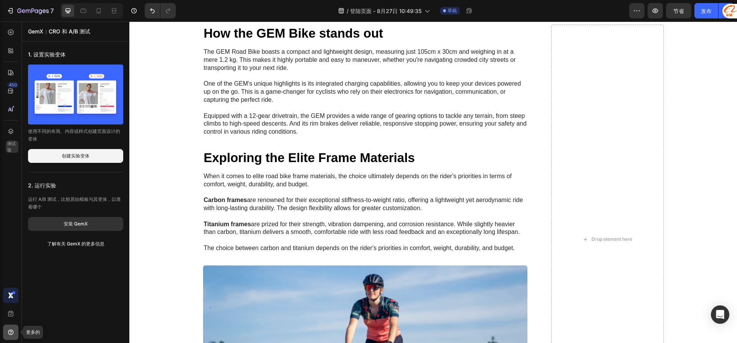
click at [11, 326] on div at bounding box center [10, 331] width 15 height 15
click at [5, 271] on div "450 测试版" at bounding box center [10, 156] width 15 height 263
click at [242, 136] on p "The GEM Road Bike boasts a compact and lightweight design, measuring just 105cm…" at bounding box center [365, 92] width 323 height 88
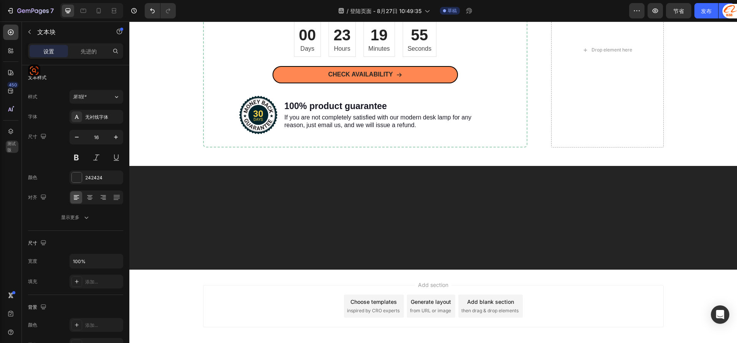
scroll to position [2649, 0]
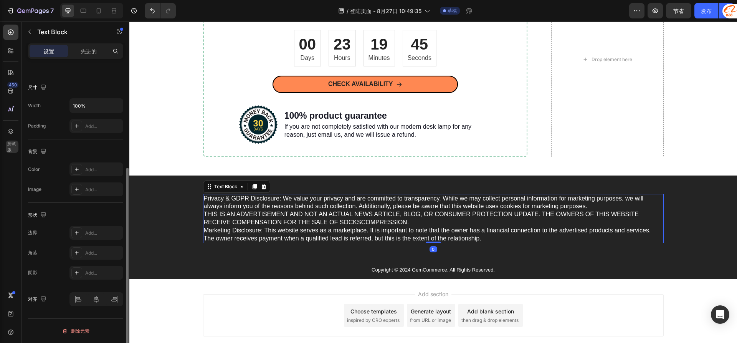
scroll to position [0, 0]
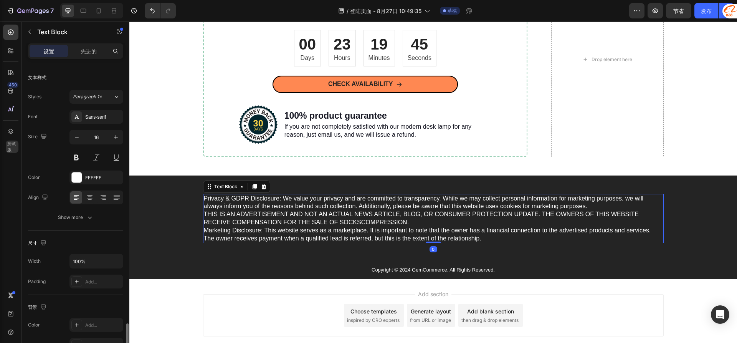
click at [285, 236] on p "Privacy & GDPR Disclosure: We value your privacy and are committed to transpare…" at bounding box center [433, 219] width 459 height 48
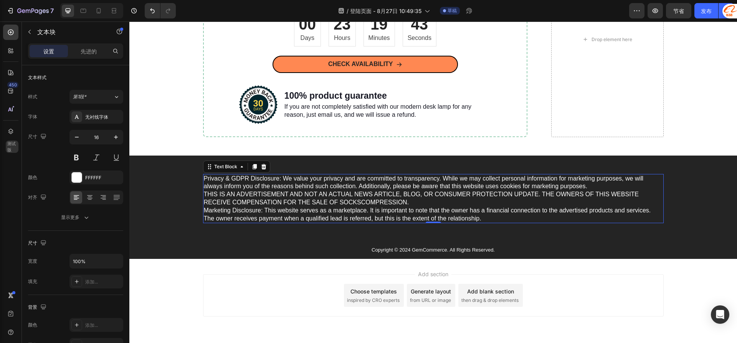
scroll to position [2926, 0]
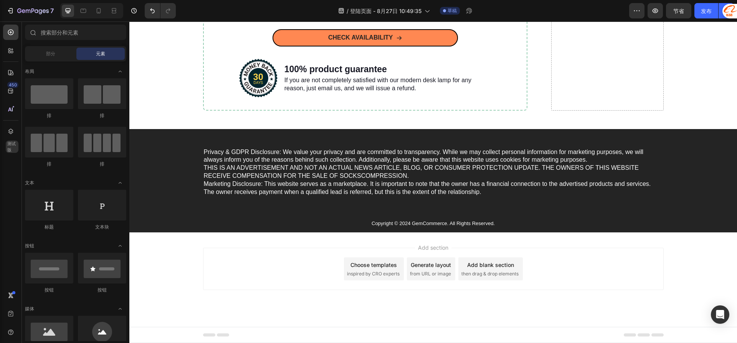
click at [290, 248] on div "Add section Choose templates inspired by CRO experts Generate layout from URL o…" at bounding box center [433, 269] width 461 height 42
click at [279, 250] on div "Add section Choose templates inspired by CRO experts Generate layout from URL o…" at bounding box center [433, 269] width 461 height 42
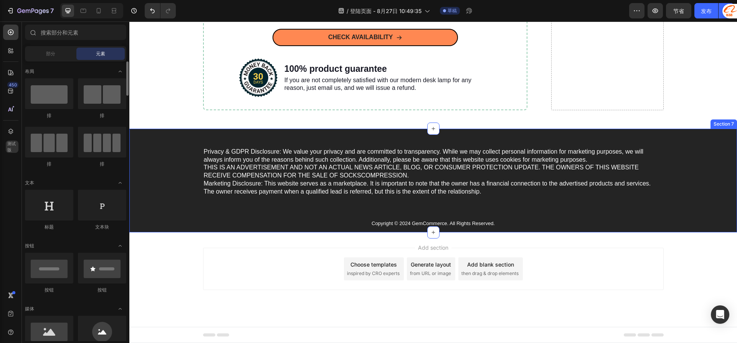
scroll to position [2811, 0]
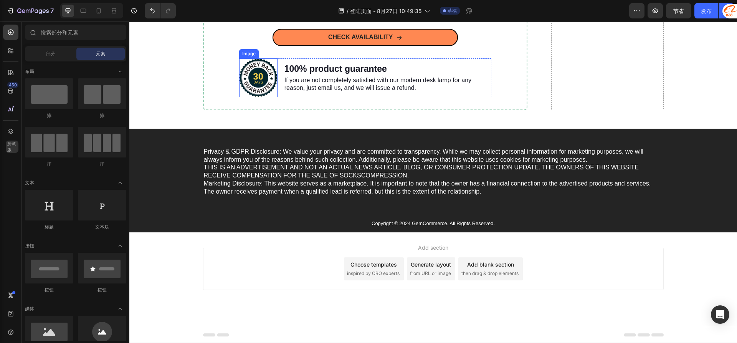
click at [256, 97] on img at bounding box center [258, 77] width 38 height 39
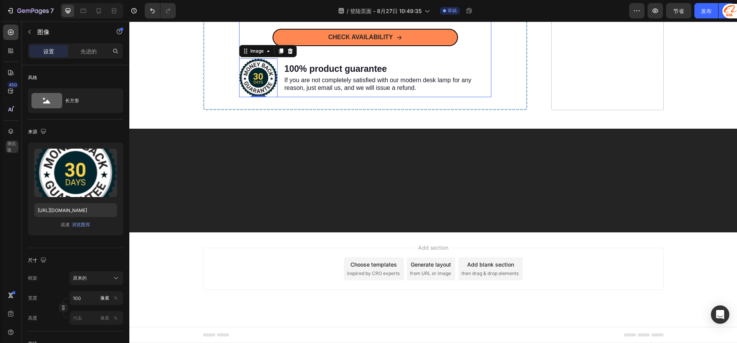
scroll to position [2696, 0]
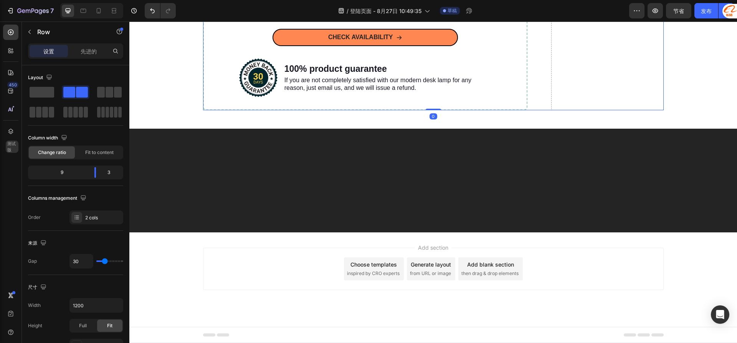
click at [594, 110] on div "Drop element here" at bounding box center [607, 12] width 112 height 195
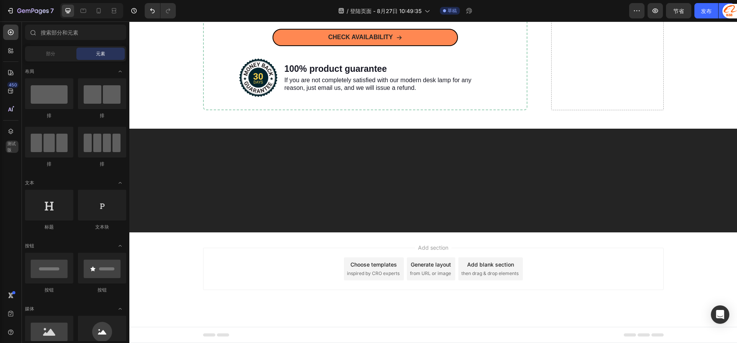
click at [582, 16] on icon at bounding box center [585, 13] width 6 height 7
click at [51, 149] on div at bounding box center [49, 142] width 48 height 31
click at [57, 93] on div at bounding box center [49, 93] width 48 height 31
click at [600, 19] on div "Drop element here" at bounding box center [607, 13] width 62 height 12
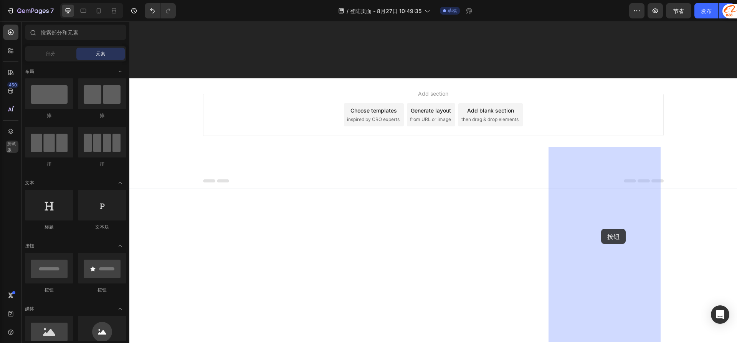
drag, startPoint x: 238, startPoint y: 285, endPoint x: 601, endPoint y: 229, distance: 367.1
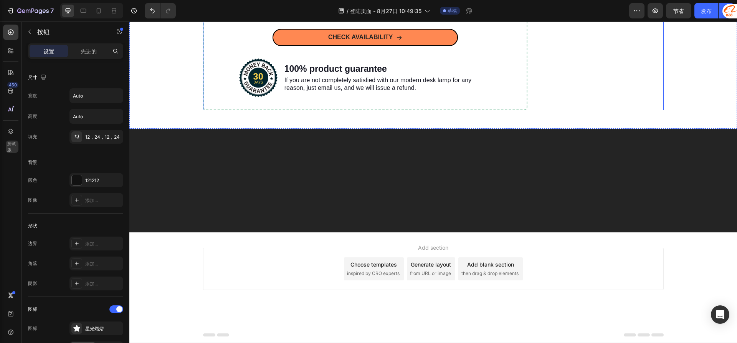
click at [604, 110] on div "Button Button 0" at bounding box center [607, 12] width 112 height 195
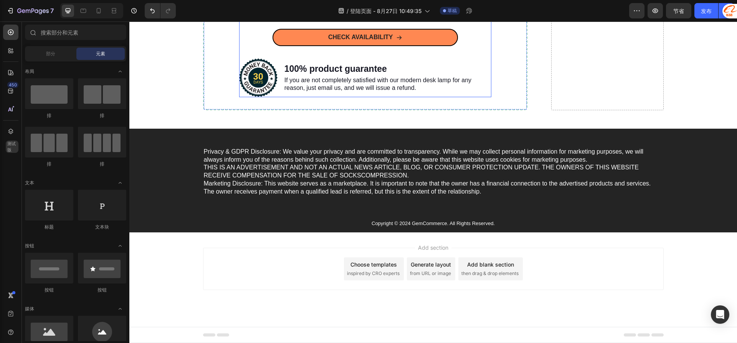
scroll to position [2811, 0]
click at [328, 93] on p "If you are not completely satisfied with our modern desk lamp for any reason, j…" at bounding box center [388, 84] width 206 height 16
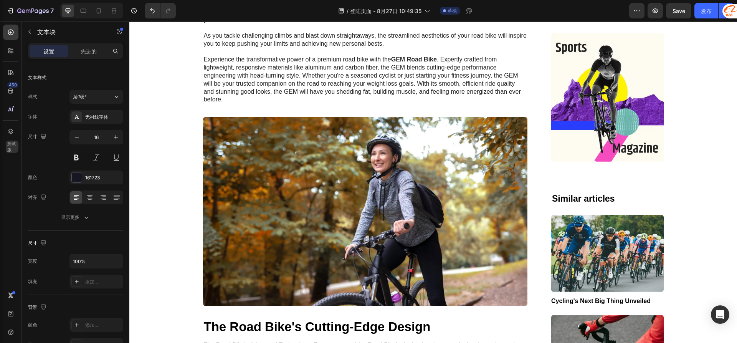
scroll to position [507, 0]
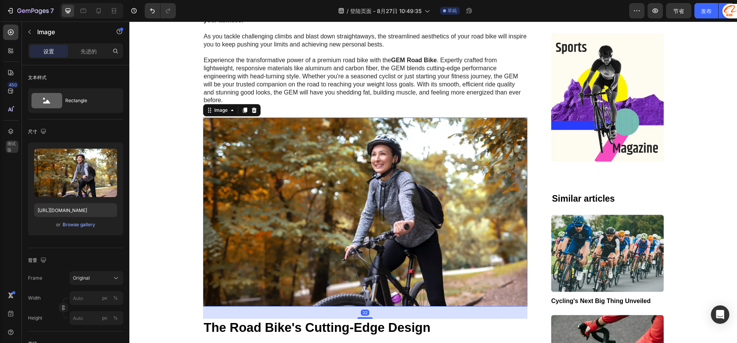
click at [328, 194] on img at bounding box center [365, 211] width 325 height 189
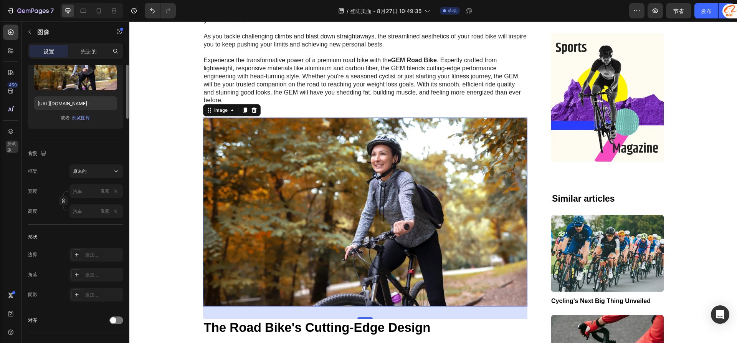
scroll to position [0, 0]
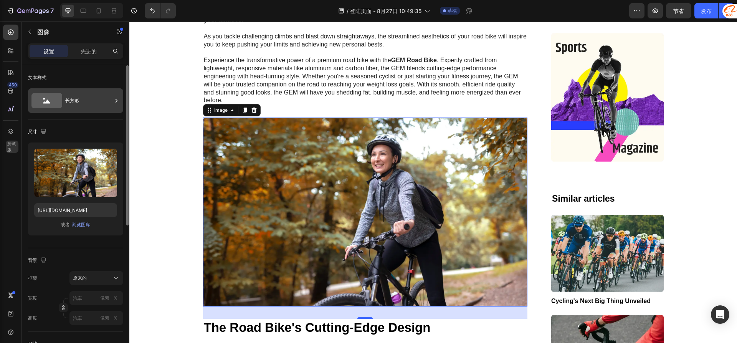
click at [69, 101] on font "长方形" at bounding box center [72, 101] width 14 height 6
click at [92, 55] on p "先进的" at bounding box center [89, 51] width 16 height 8
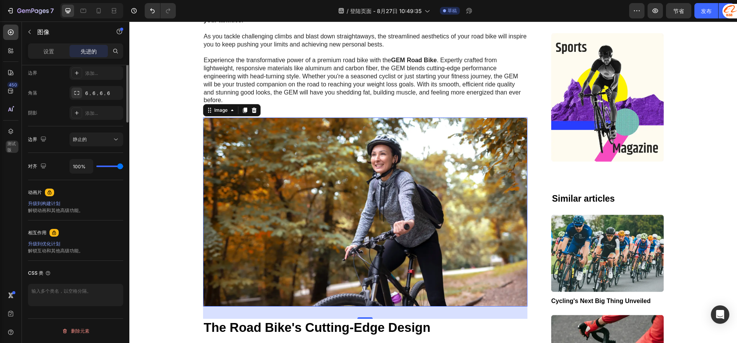
scroll to position [66, 0]
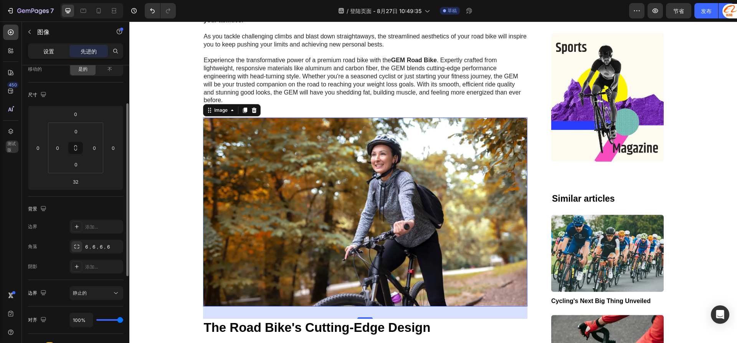
click at [58, 56] on div "设置" at bounding box center [49, 51] width 38 height 12
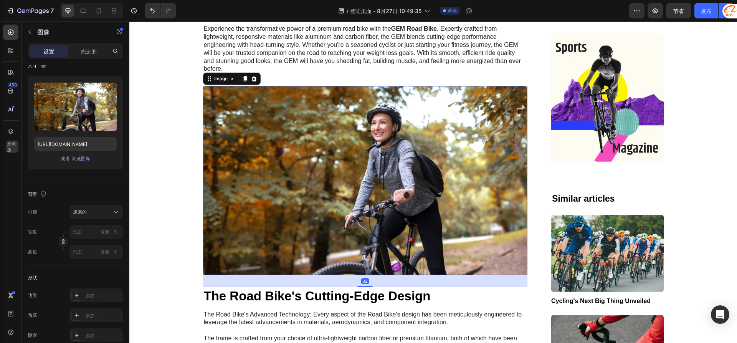
scroll to position [661, 0]
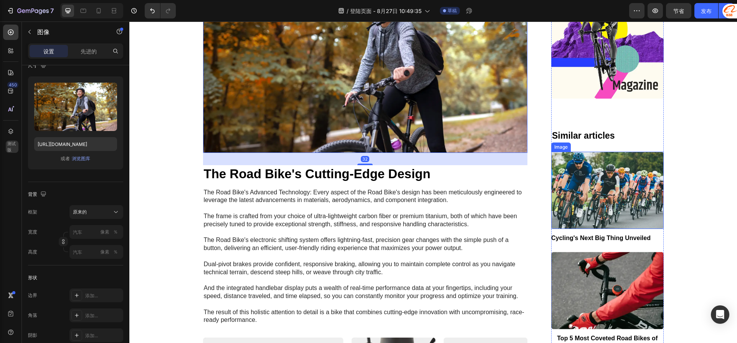
click at [615, 193] on img at bounding box center [607, 190] width 112 height 77
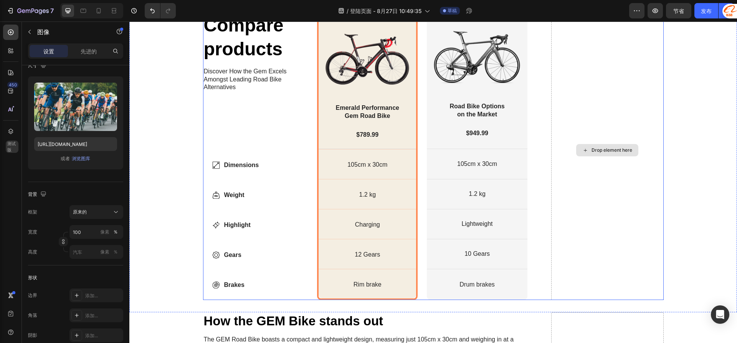
scroll to position [1390, 0]
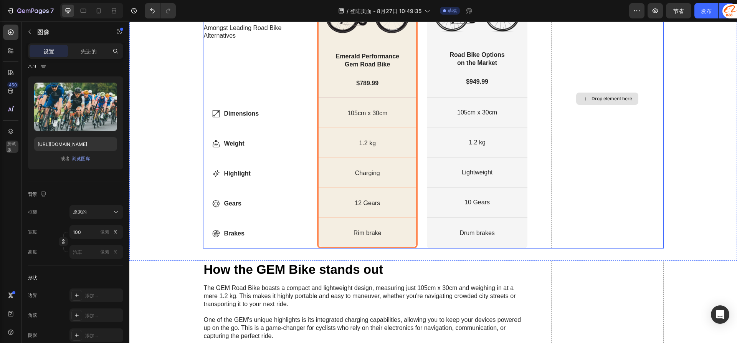
click at [615, 192] on div "Drop element here" at bounding box center [607, 98] width 112 height 299
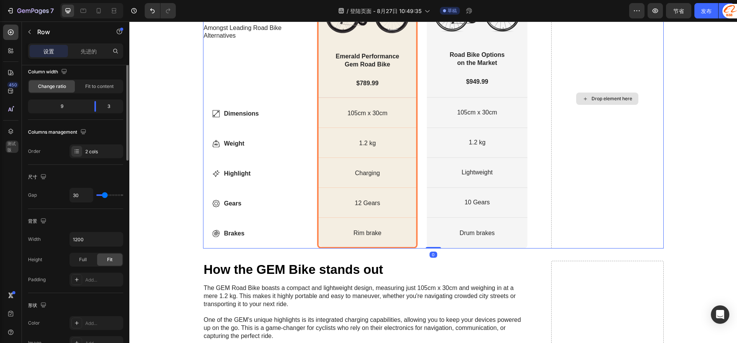
scroll to position [0, 0]
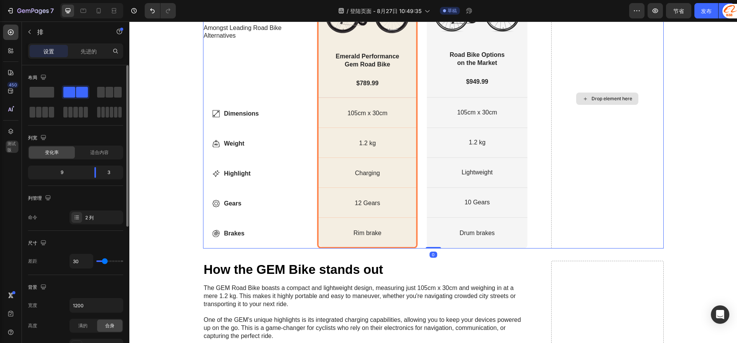
click at [625, 104] on div "Drop element here" at bounding box center [607, 99] width 62 height 12
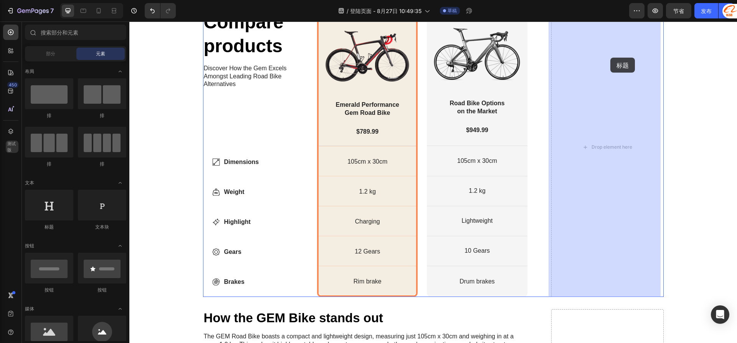
drag, startPoint x: 230, startPoint y: 217, endPoint x: 610, endPoint y: 58, distance: 413.0
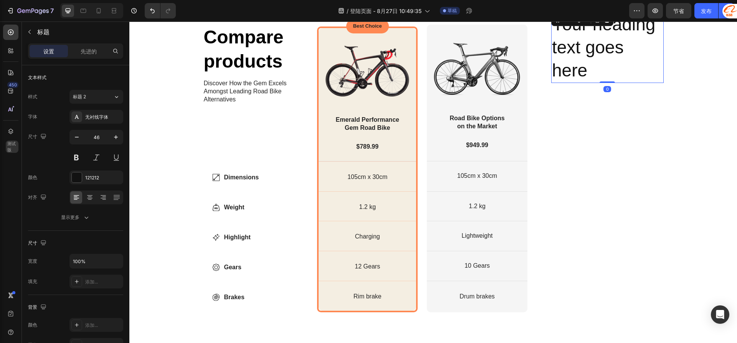
scroll to position [1265, 0]
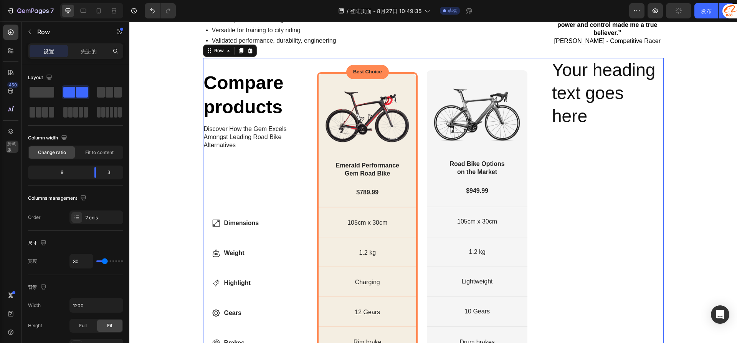
click at [597, 175] on div "Your heading text goes here Heading" at bounding box center [607, 207] width 112 height 299
click at [613, 187] on div "Your heading text goes here Heading" at bounding box center [607, 207] width 112 height 299
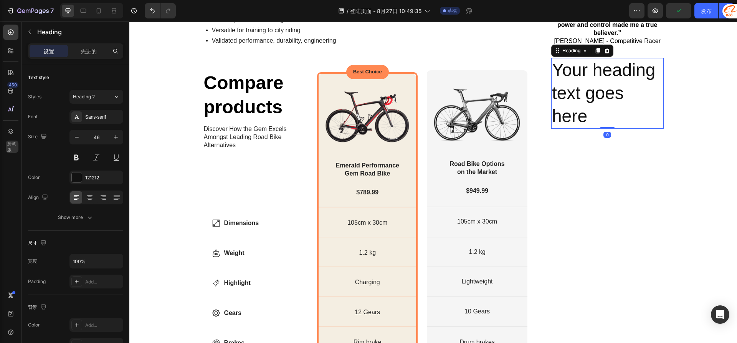
click at [589, 128] on h2 "Your heading text goes here" at bounding box center [607, 93] width 112 height 70
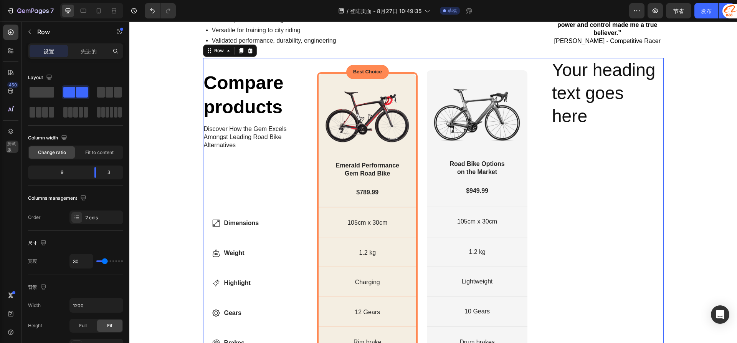
click at [641, 200] on div "Your heading text goes here Heading" at bounding box center [607, 207] width 112 height 299
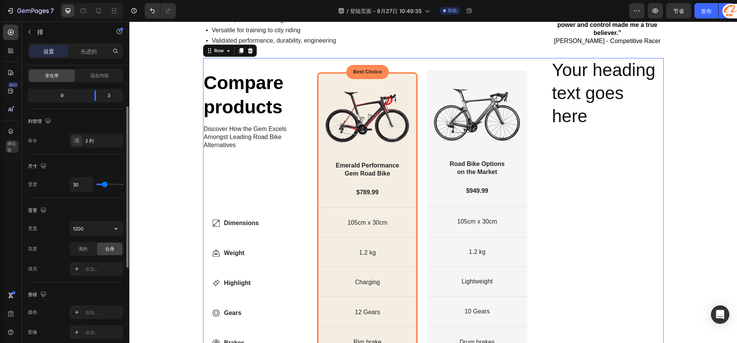
scroll to position [0, 0]
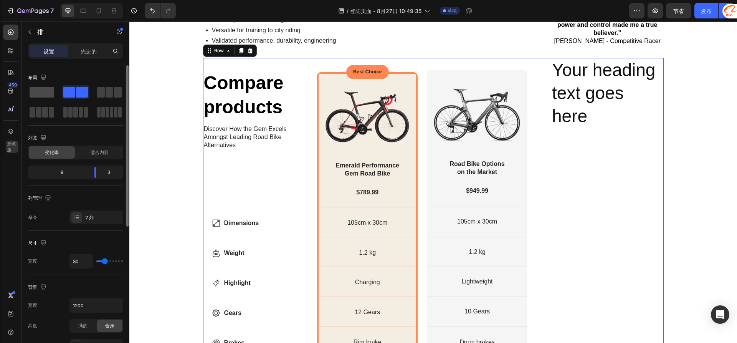
click at [52, 93] on span at bounding box center [42, 92] width 25 height 11
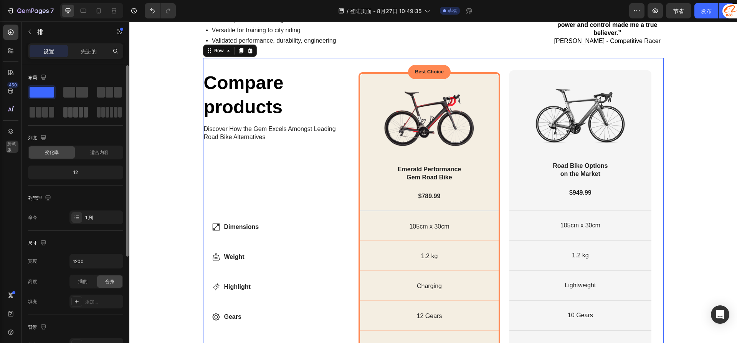
drag, startPoint x: 77, startPoint y: 89, endPoint x: 79, endPoint y: 105, distance: 16.3
click at [77, 89] on span at bounding box center [82, 92] width 12 height 11
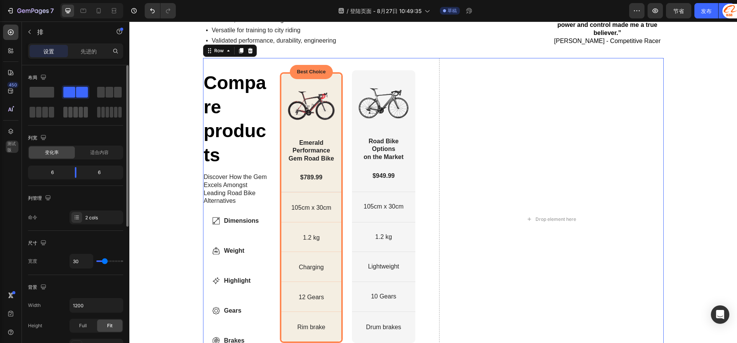
click at [118, 112] on span at bounding box center [119, 112] width 3 height 11
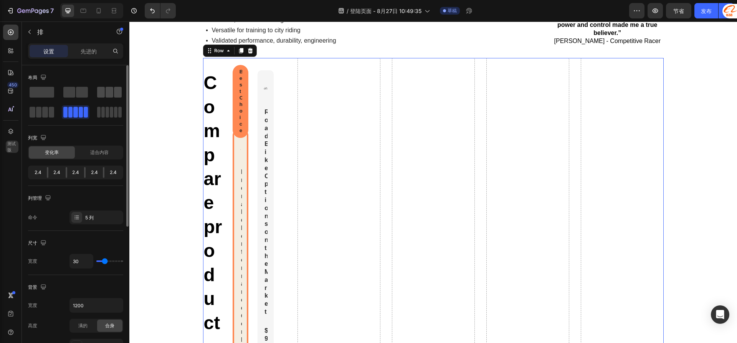
click at [108, 91] on span at bounding box center [110, 92] width 8 height 11
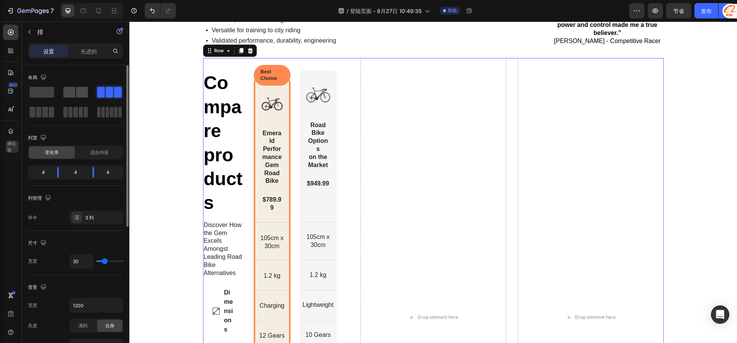
click at [86, 91] on span at bounding box center [82, 92] width 12 height 11
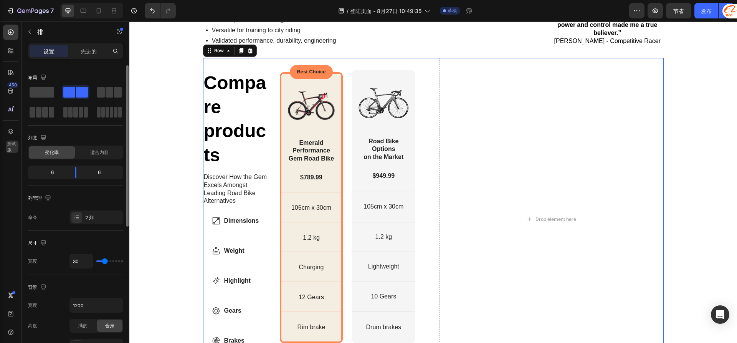
click at [51, 85] on div "布局" at bounding box center [75, 95] width 95 height 48
click at [48, 91] on span at bounding box center [42, 92] width 25 height 11
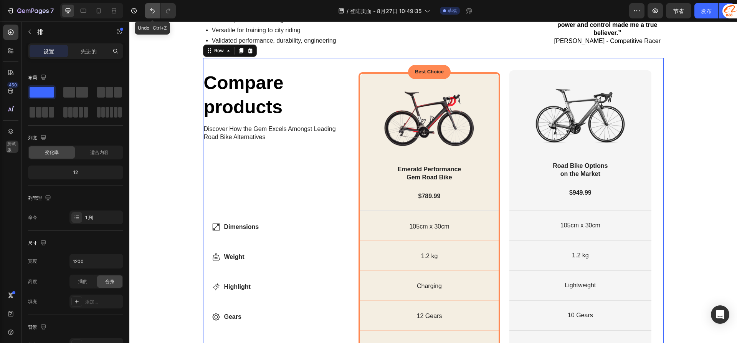
click at [155, 10] on icon "撤消/重做" at bounding box center [153, 11] width 8 height 8
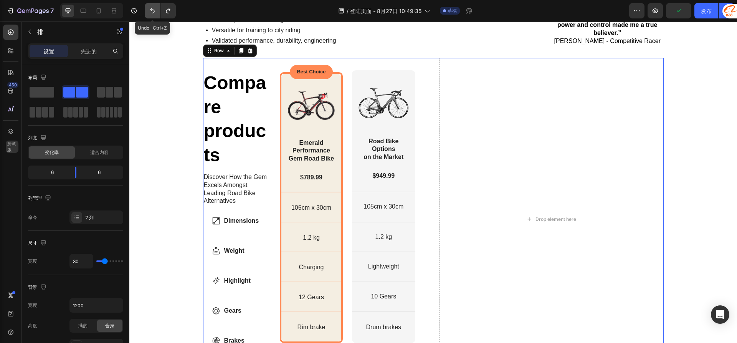
click at [155, 10] on icon "撤消/重做" at bounding box center [153, 11] width 8 height 8
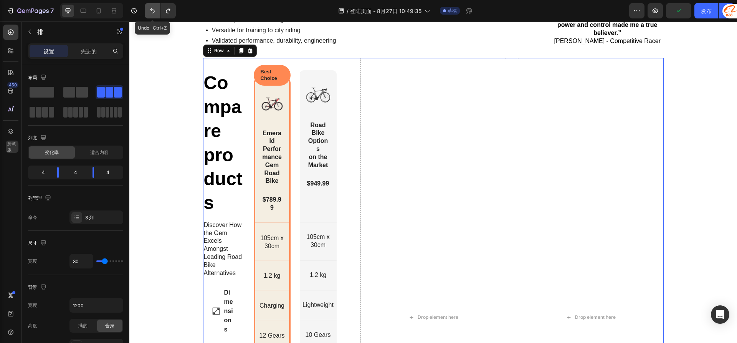
click at [155, 10] on icon "撤消/重做" at bounding box center [153, 11] width 8 height 8
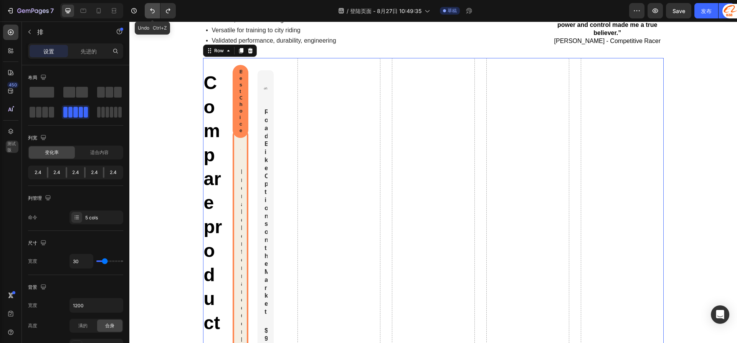
click at [155, 10] on icon "撤消/重做" at bounding box center [153, 11] width 8 height 8
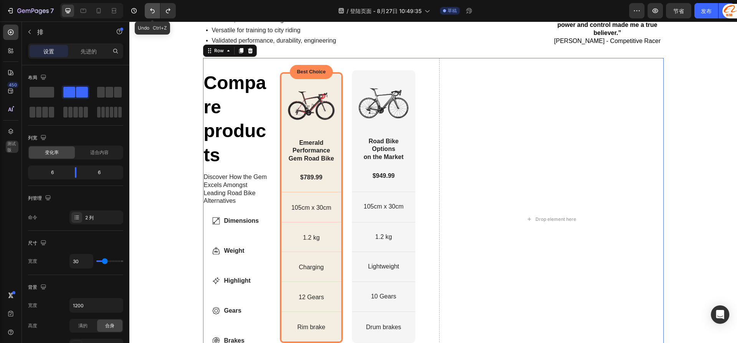
click at [155, 10] on icon "撤消/重做" at bounding box center [153, 11] width 8 height 8
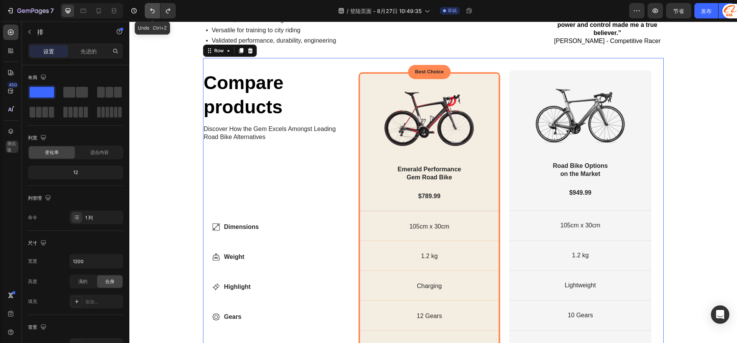
click at [155, 10] on icon "撤消/重做" at bounding box center [153, 11] width 8 height 8
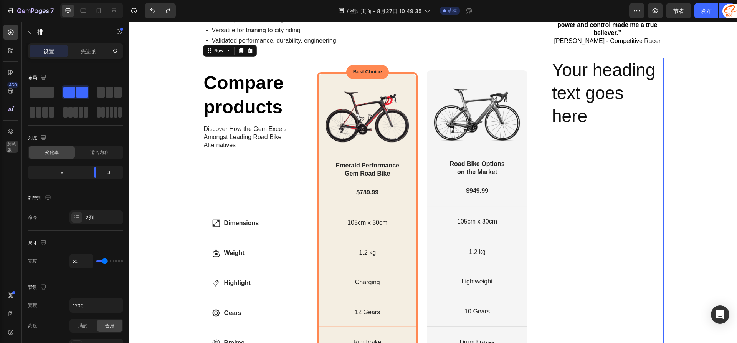
click at [581, 187] on div "Your heading text goes here Heading" at bounding box center [607, 207] width 112 height 299
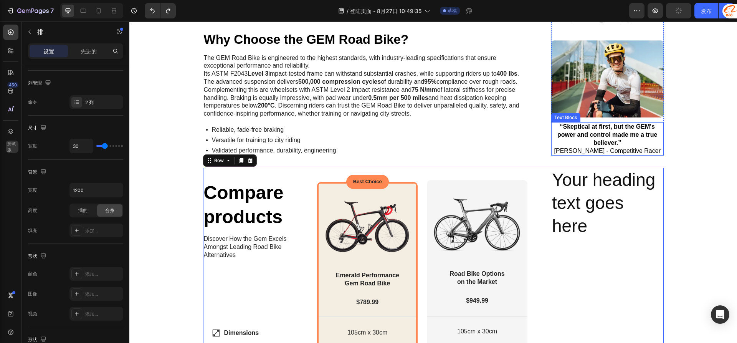
scroll to position [1150, 0]
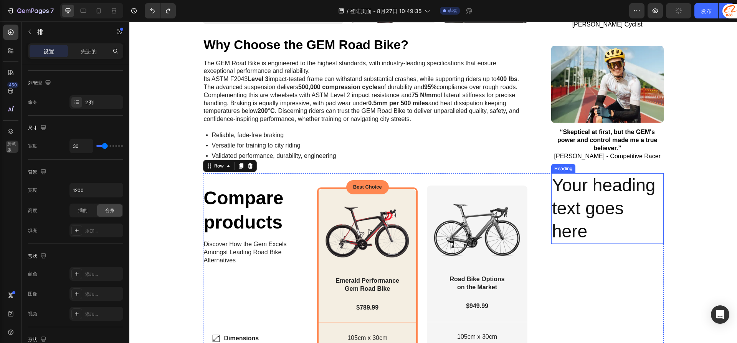
click at [591, 241] on h2 "Your heading text goes here" at bounding box center [607, 208] width 112 height 70
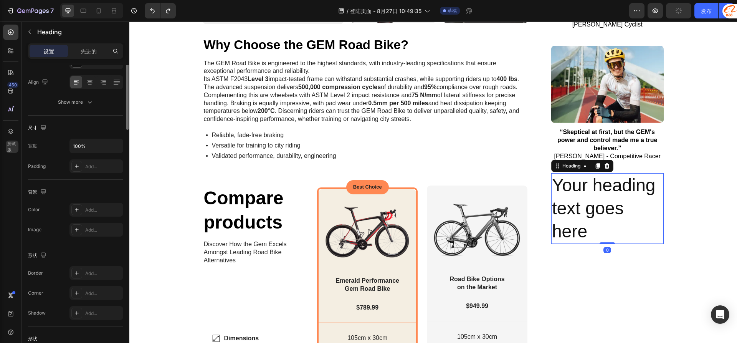
scroll to position [0, 0]
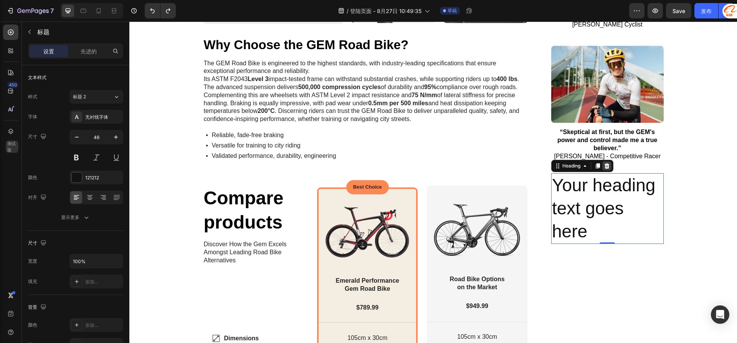
click at [606, 170] on div at bounding box center [606, 165] width 9 height 9
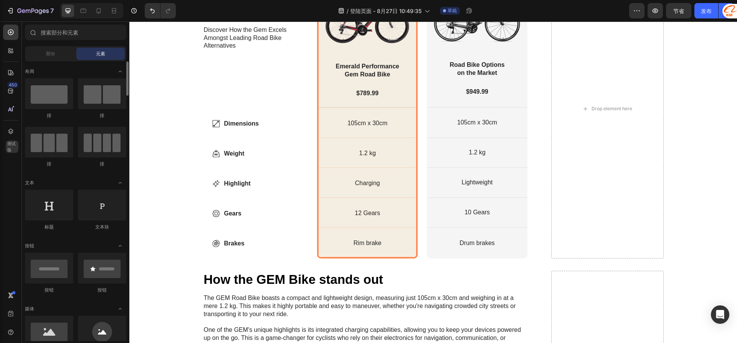
scroll to position [77, 0]
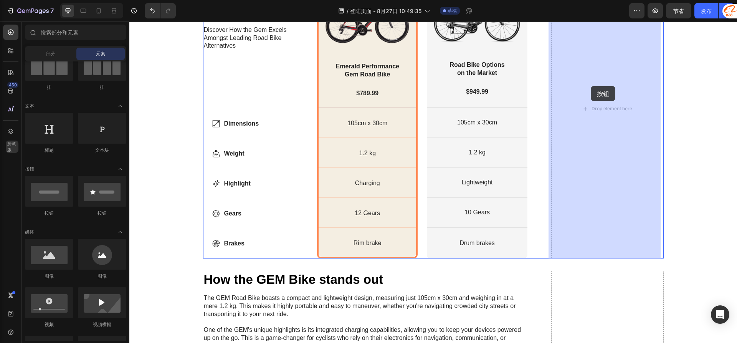
drag, startPoint x: 237, startPoint y: 224, endPoint x: 591, endPoint y: 86, distance: 380.4
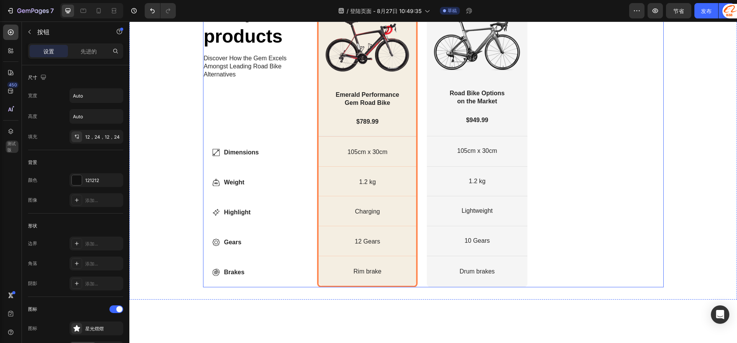
scroll to position [1227, 0]
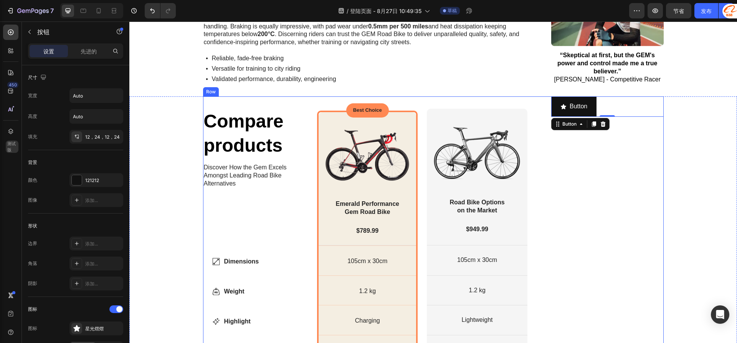
click at [607, 182] on div "Button Button 0" at bounding box center [607, 245] width 112 height 299
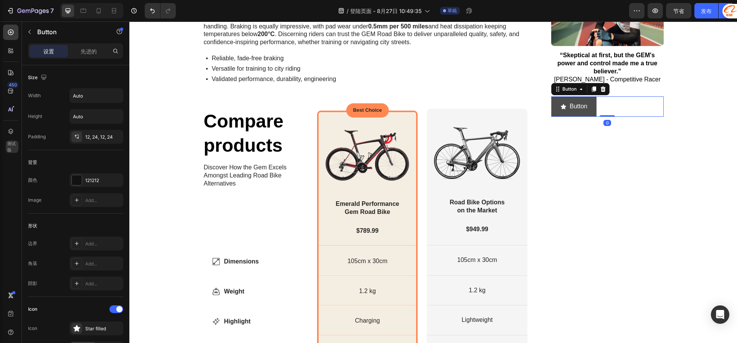
click at [588, 117] on button "Button" at bounding box center [573, 106] width 45 height 20
click at [602, 92] on icon at bounding box center [603, 88] width 5 height 5
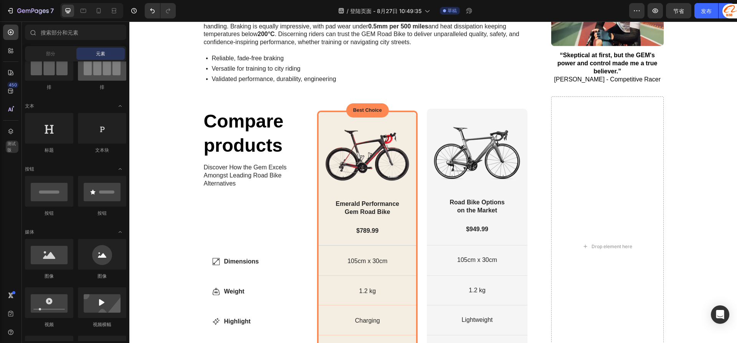
scroll to position [0, 0]
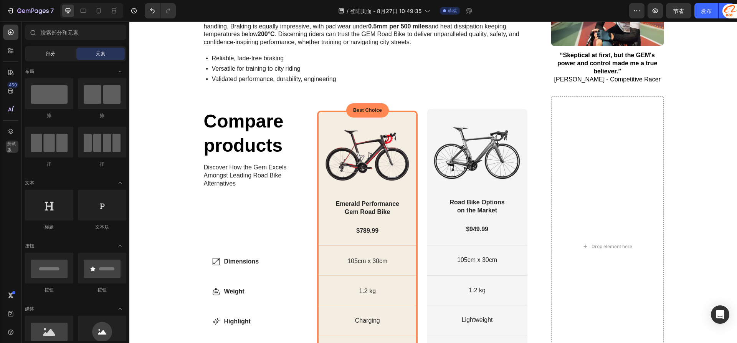
click at [50, 50] on div "部分" at bounding box center [50, 54] width 48 height 12
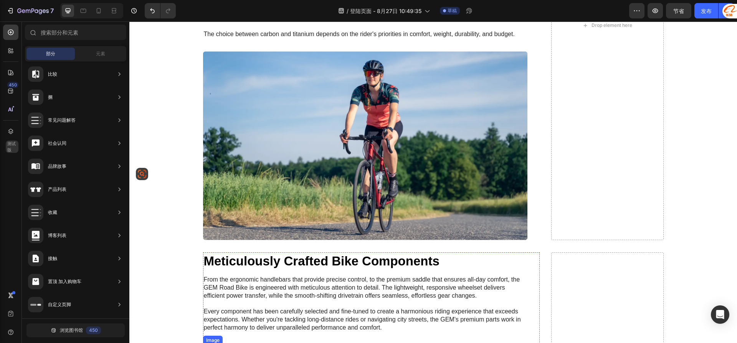
scroll to position [1764, 0]
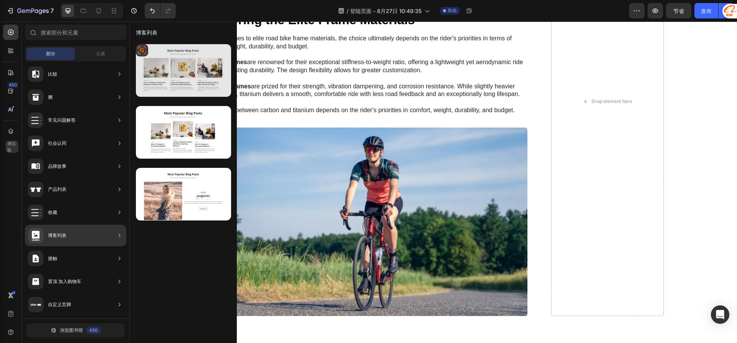
click at [213, 77] on div at bounding box center [183, 70] width 95 height 53
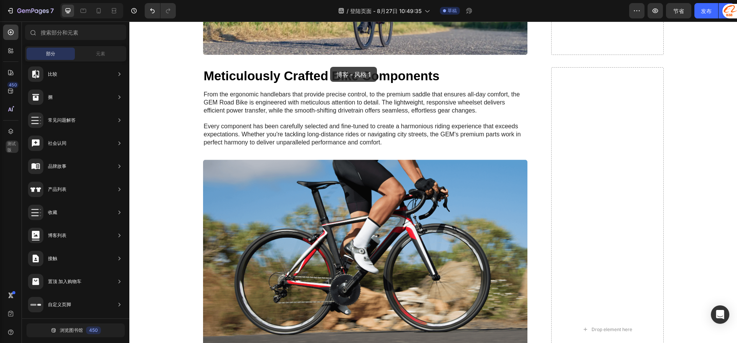
scroll to position [1937, 0]
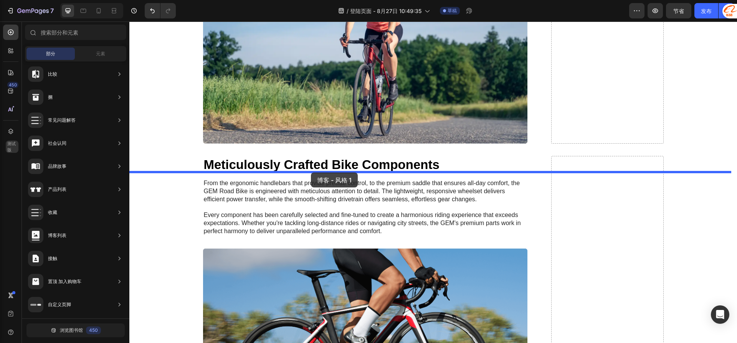
drag, startPoint x: 319, startPoint y: 103, endPoint x: 311, endPoint y: 172, distance: 70.4
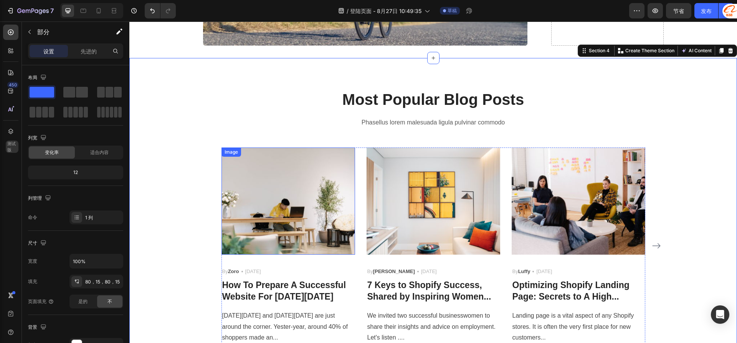
scroll to position [2013, 0]
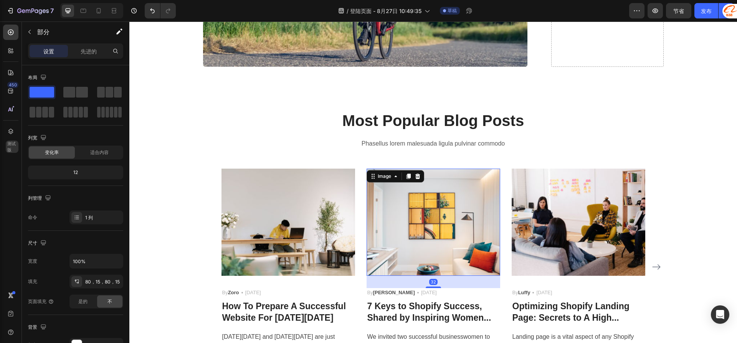
click at [427, 246] on img at bounding box center [434, 222] width 134 height 107
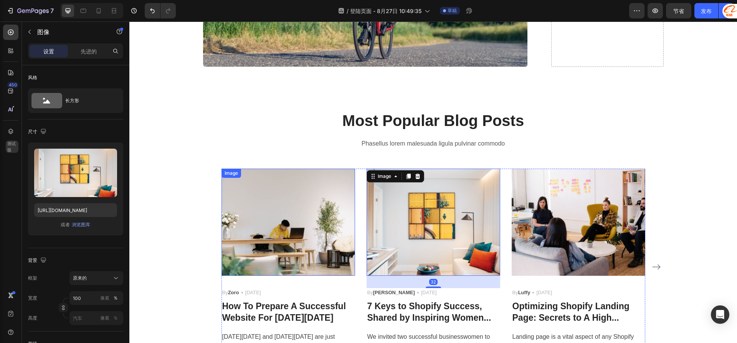
click at [334, 234] on img at bounding box center [289, 222] width 134 height 107
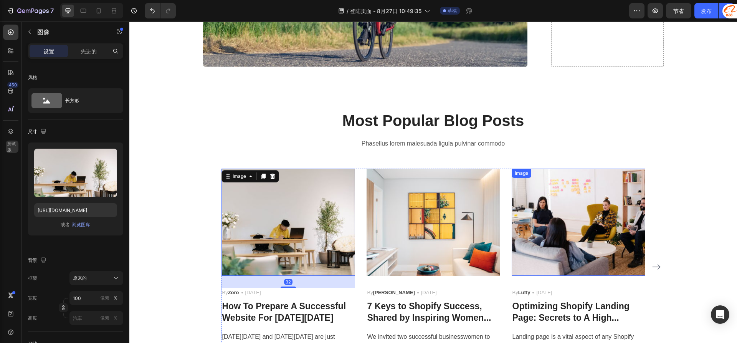
click at [524, 246] on img at bounding box center [579, 222] width 134 height 107
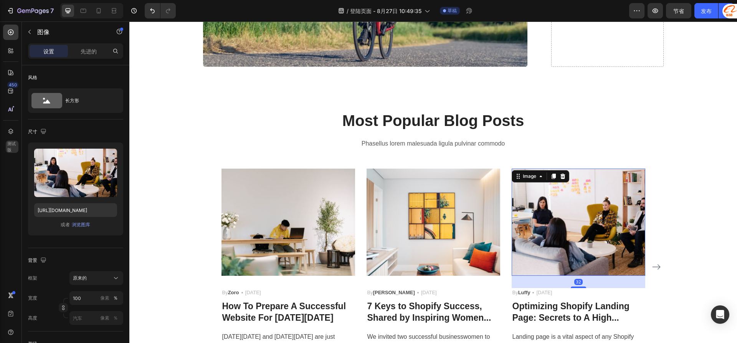
click at [570, 236] on img at bounding box center [579, 222] width 134 height 107
click at [473, 118] on div "Most Popular Blog Posts Heading Phasellus lorem malesuada ligula pulvinar commo…" at bounding box center [433, 237] width 608 height 317
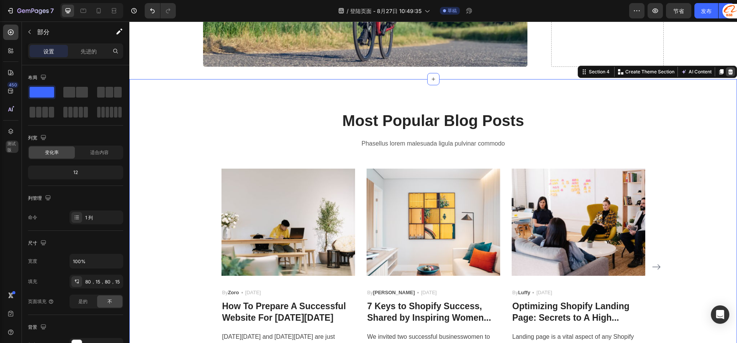
click at [728, 74] on icon at bounding box center [730, 71] width 5 height 5
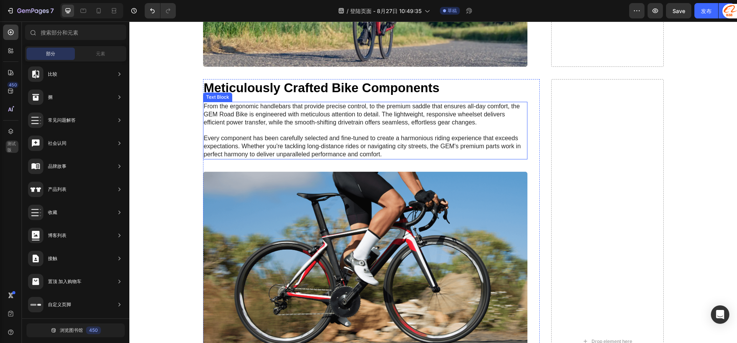
scroll to position [1975, 0]
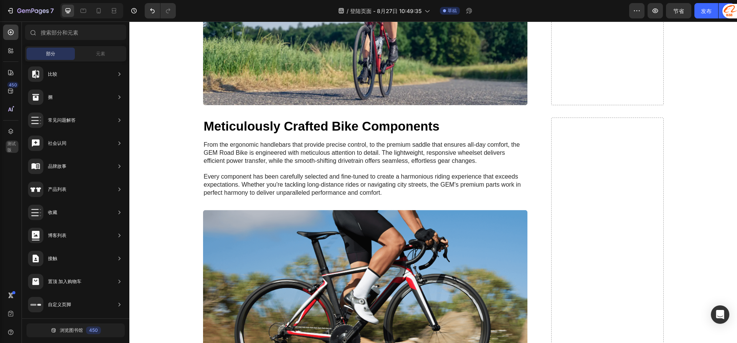
click at [9, 2] on div "7 / 登陆页面 - 8月27日 10:49:35 草稿 预览 节省 发布" at bounding box center [368, 11] width 737 height 22
click at [26, 11] on icon "button" at bounding box center [28, 11] width 5 height 3
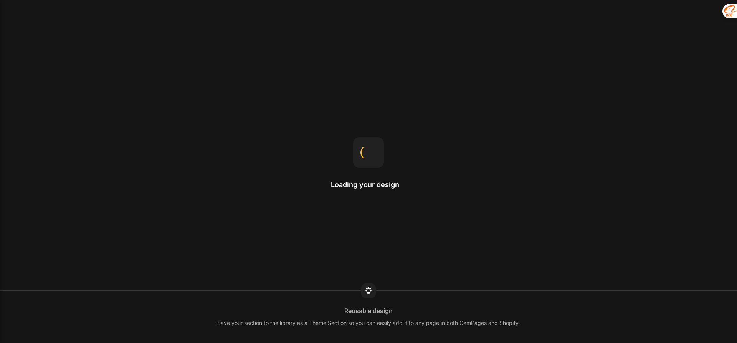
select select "ENG"
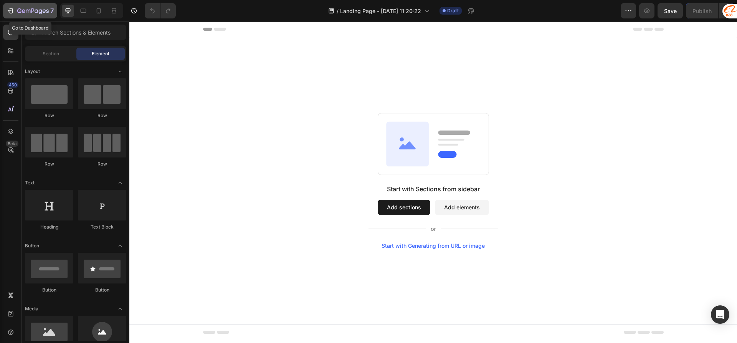
click at [26, 10] on icon "button" at bounding box center [28, 11] width 5 height 3
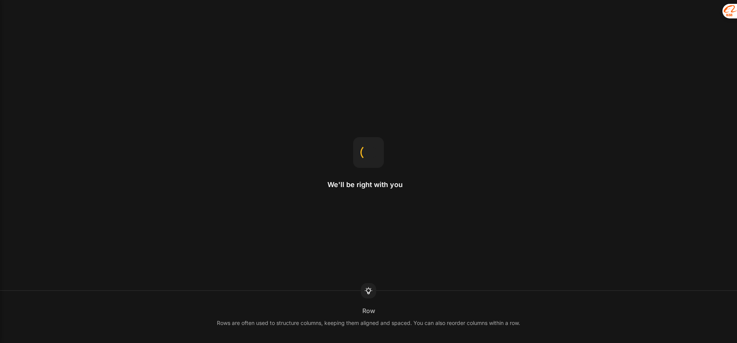
select select "ENG"
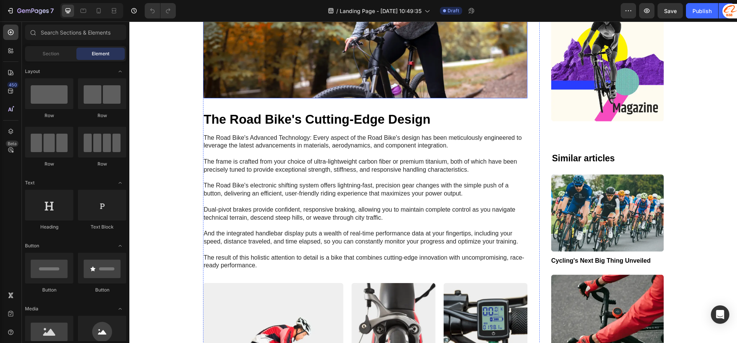
scroll to position [730, 0]
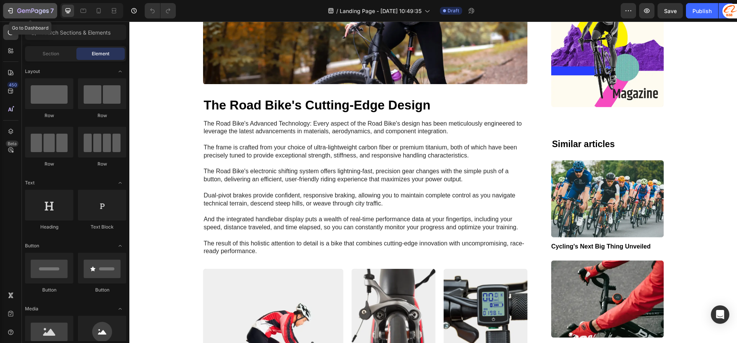
click at [14, 13] on div "7" at bounding box center [30, 10] width 47 height 9
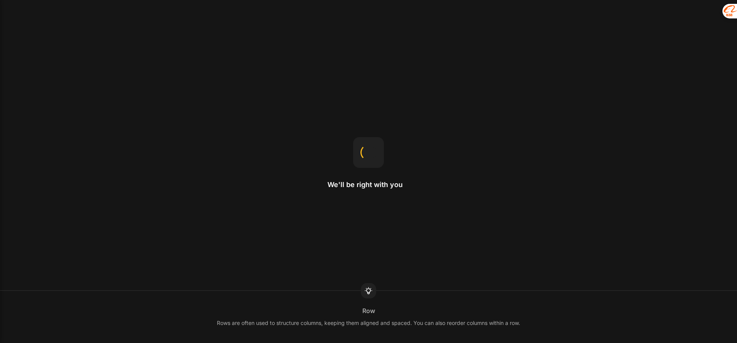
select select "ENG"
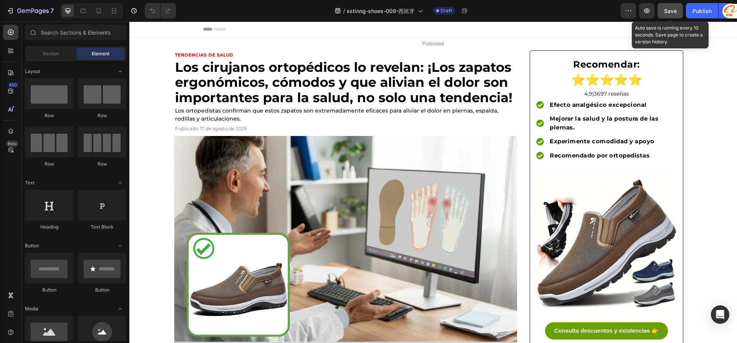
click at [671, 13] on span "Save" at bounding box center [670, 11] width 13 height 7
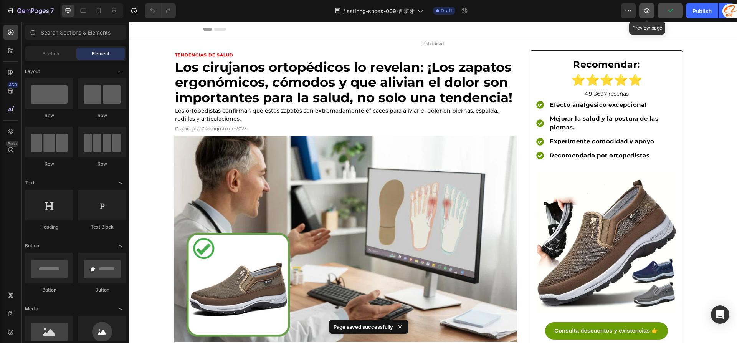
click at [645, 11] on icon "button" at bounding box center [647, 11] width 8 height 8
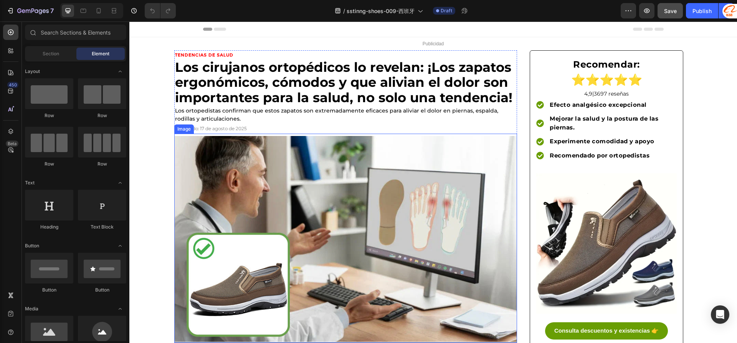
click at [353, 232] on img at bounding box center [345, 239] width 343 height 206
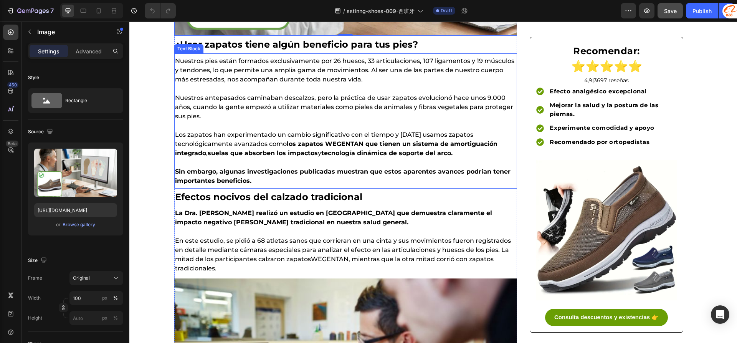
scroll to position [115, 0]
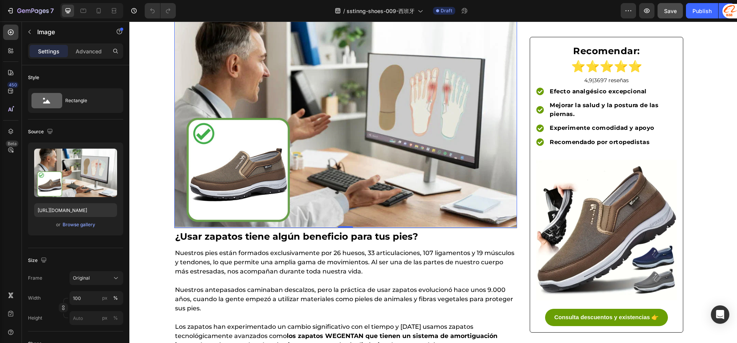
click at [419, 174] on img at bounding box center [345, 124] width 343 height 206
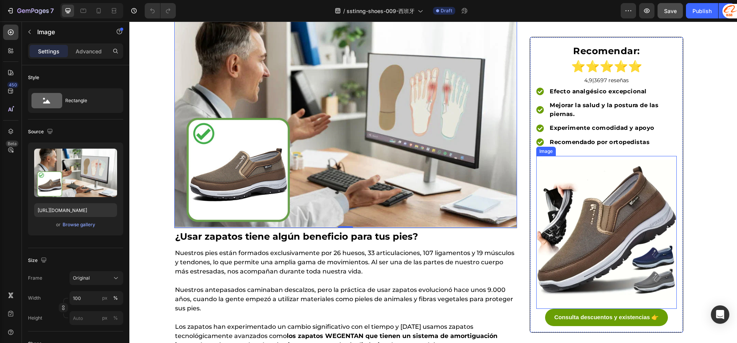
click at [598, 240] on img at bounding box center [606, 230] width 141 height 141
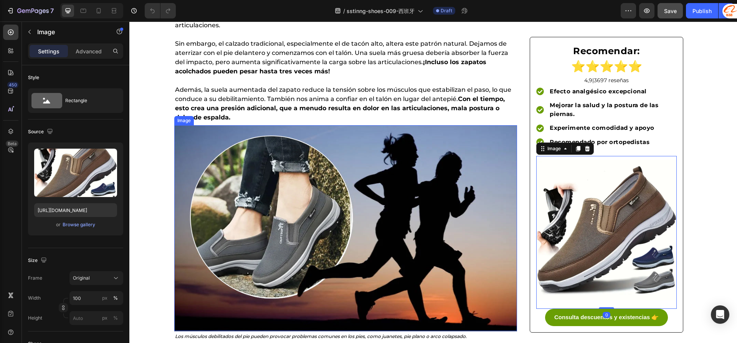
scroll to position [1075, 0]
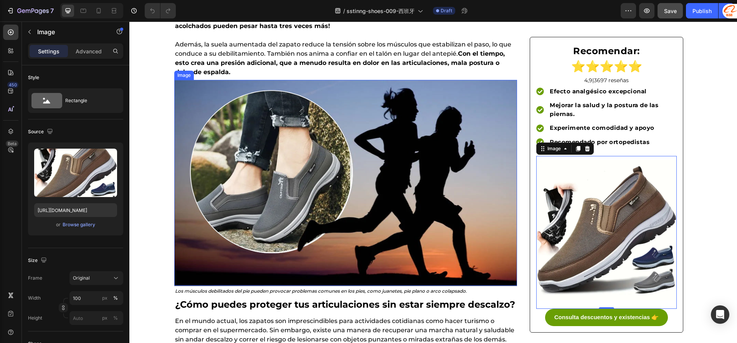
click at [363, 174] on img at bounding box center [345, 183] width 343 height 206
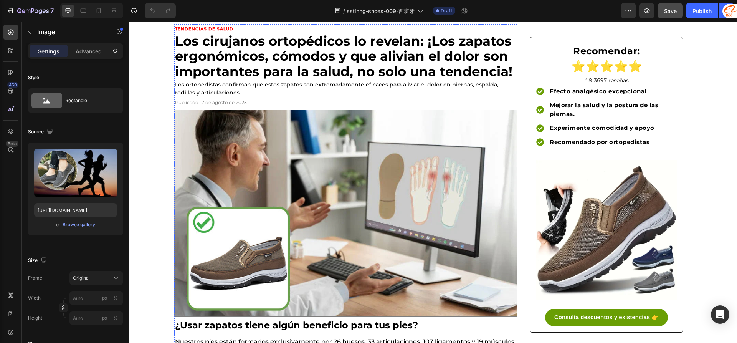
scroll to position [0, 0]
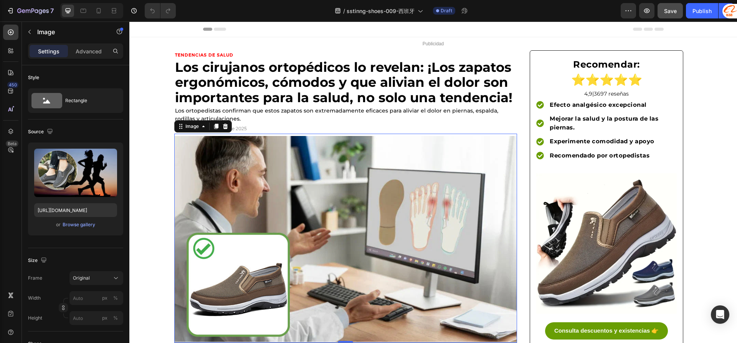
click at [296, 235] on img at bounding box center [345, 239] width 343 height 206
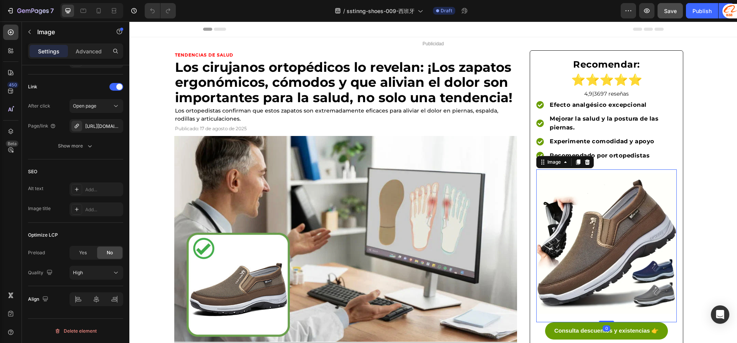
click at [589, 211] on img at bounding box center [606, 243] width 141 height 141
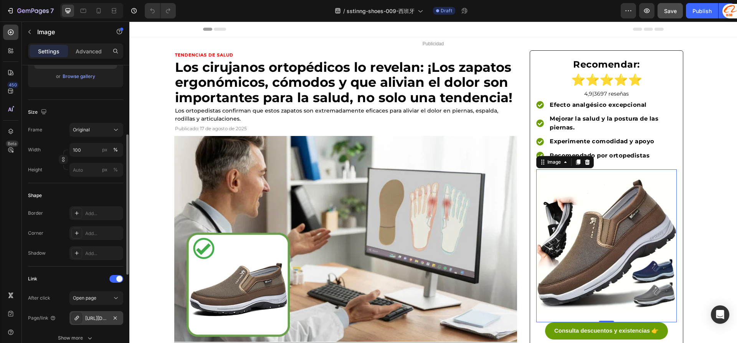
scroll to position [33, 0]
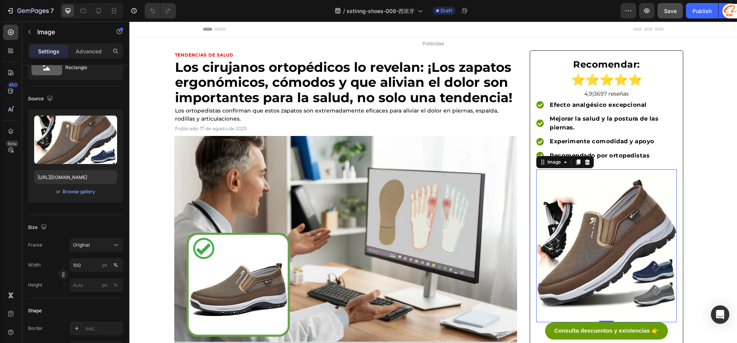
click at [600, 240] on img at bounding box center [606, 243] width 141 height 141
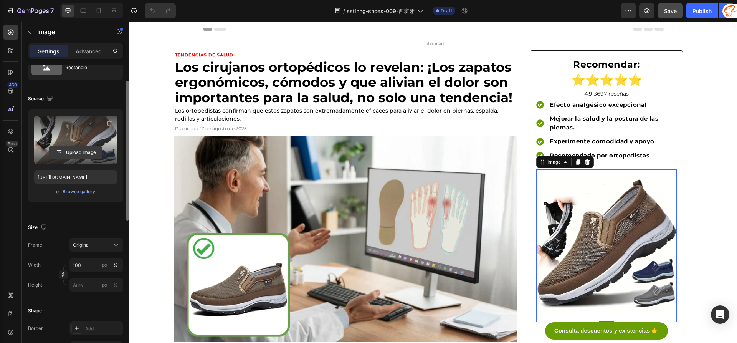
click at [69, 153] on input "file" at bounding box center [75, 152] width 53 height 13
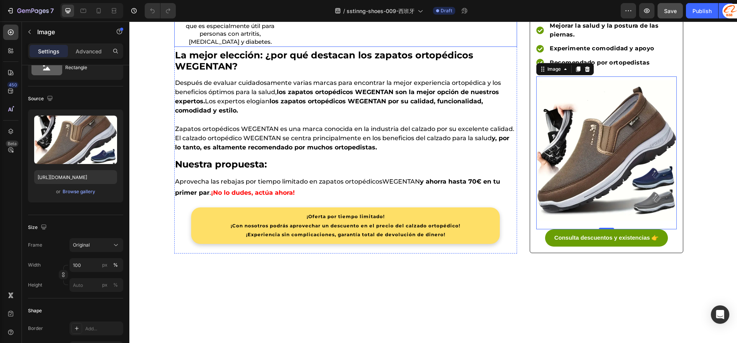
scroll to position [2073, 0]
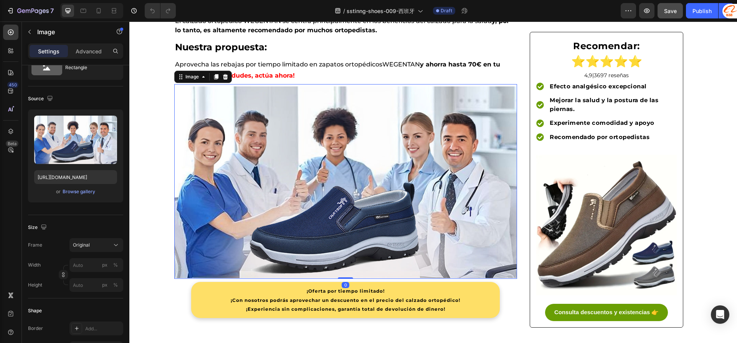
click at [350, 210] on img at bounding box center [345, 182] width 343 height 192
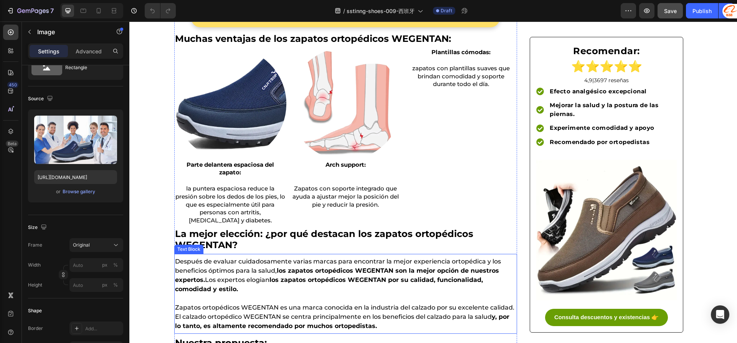
scroll to position [1662, 0]
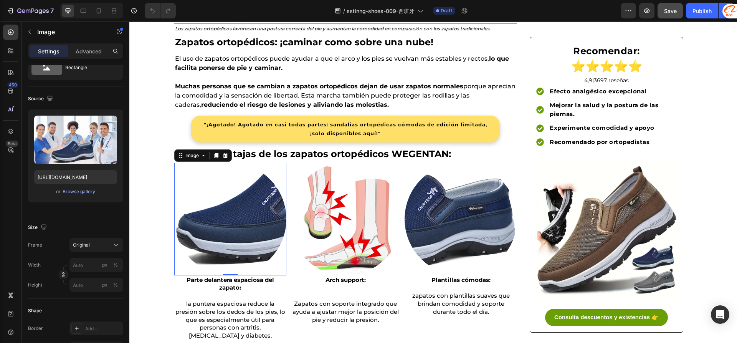
click at [220, 201] on img at bounding box center [230, 219] width 112 height 112
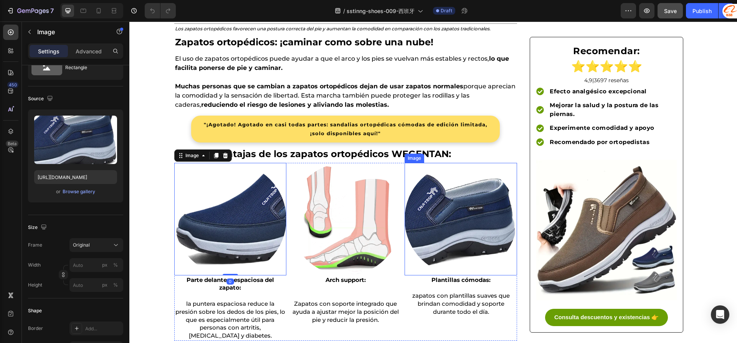
click at [430, 207] on img at bounding box center [461, 219] width 112 height 112
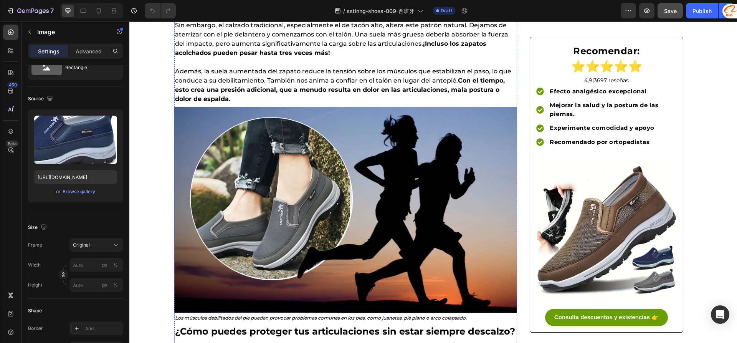
scroll to position [1010, 0]
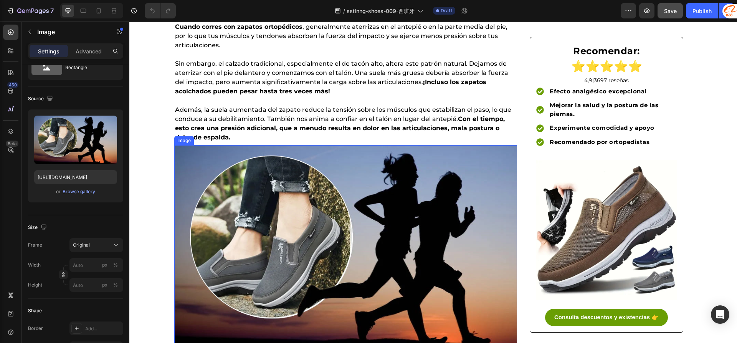
click at [301, 223] on img at bounding box center [345, 248] width 343 height 206
click at [300, 222] on img at bounding box center [345, 248] width 343 height 206
click at [263, 208] on img at bounding box center [345, 248] width 343 height 206
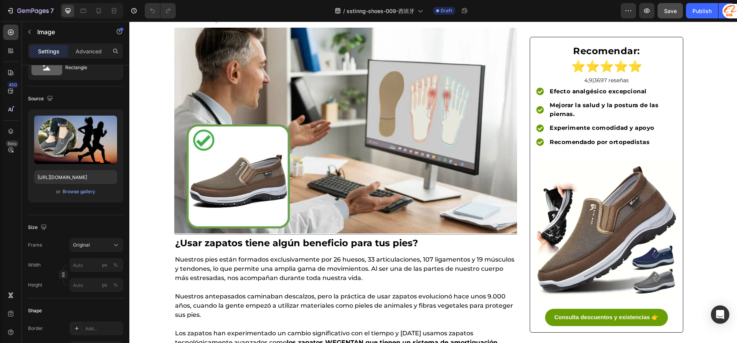
scroll to position [88, 0]
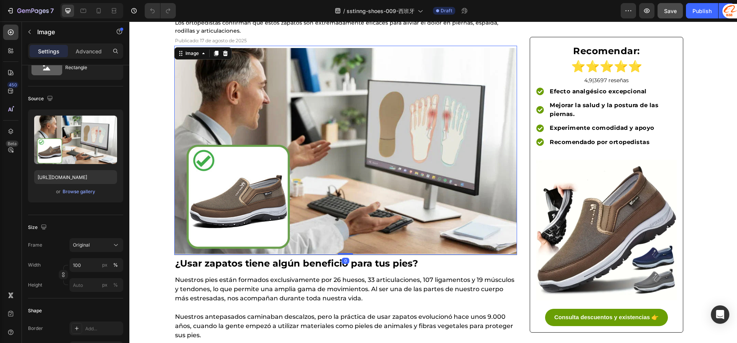
click at [247, 194] on img at bounding box center [345, 151] width 343 height 206
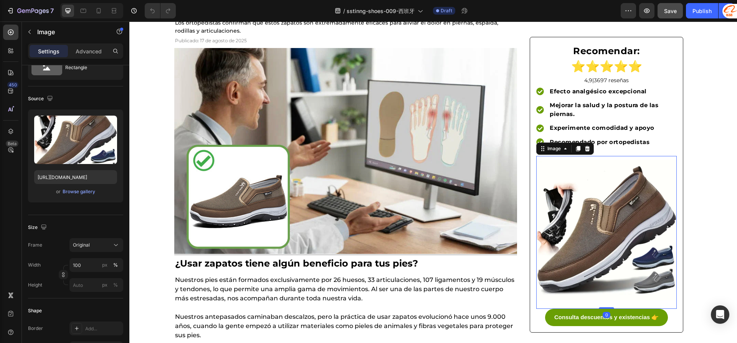
click at [559, 218] on img at bounding box center [606, 230] width 141 height 141
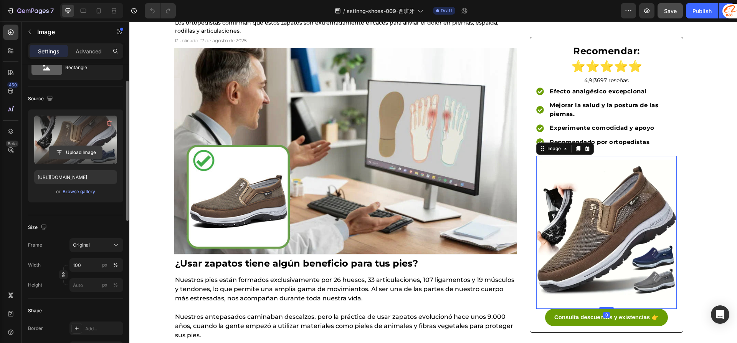
click at [85, 153] on input "file" at bounding box center [75, 152] width 53 height 13
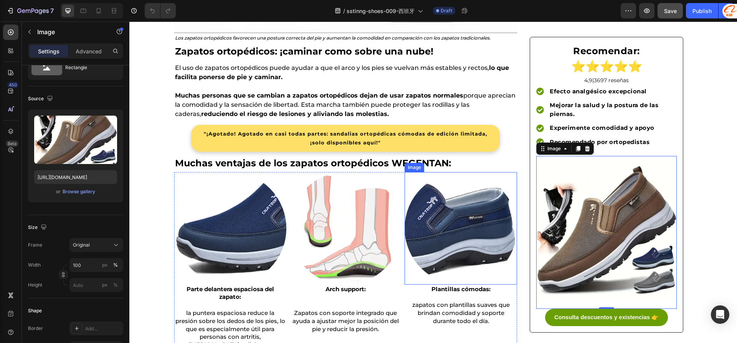
scroll to position [1701, 0]
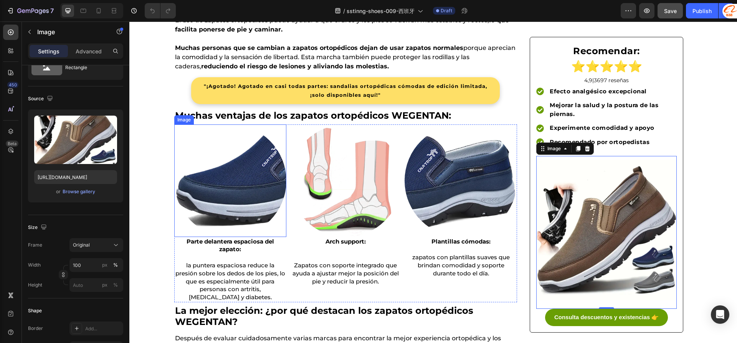
click at [217, 161] on img at bounding box center [230, 180] width 112 height 112
click at [666, 207] on img at bounding box center [606, 230] width 141 height 141
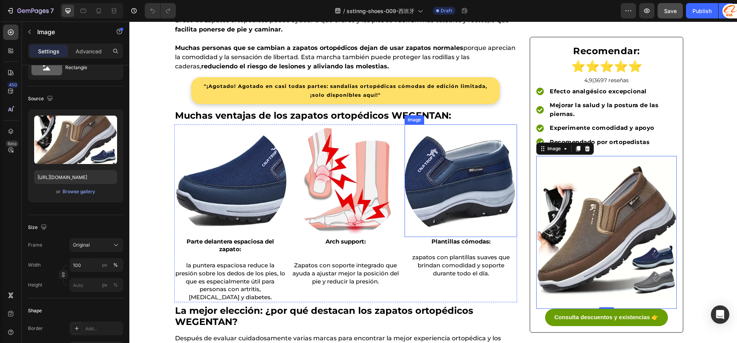
drag, startPoint x: 463, startPoint y: 191, endPoint x: 460, endPoint y: 192, distance: 3.9
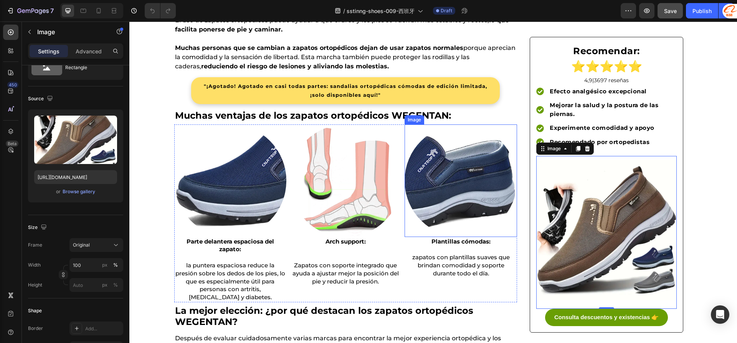
click at [464, 190] on img at bounding box center [461, 180] width 112 height 112
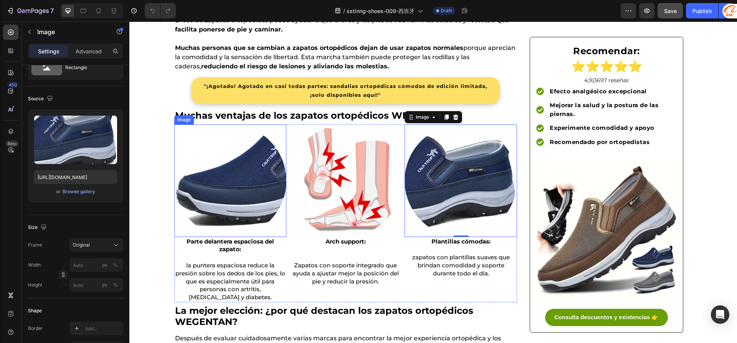
click at [239, 202] on img at bounding box center [230, 180] width 112 height 112
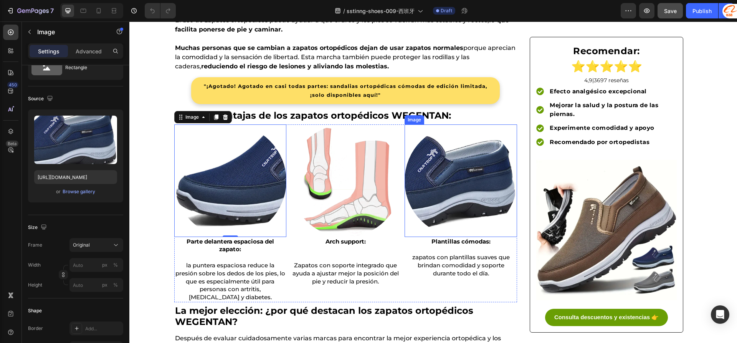
click at [479, 196] on img at bounding box center [461, 180] width 112 height 112
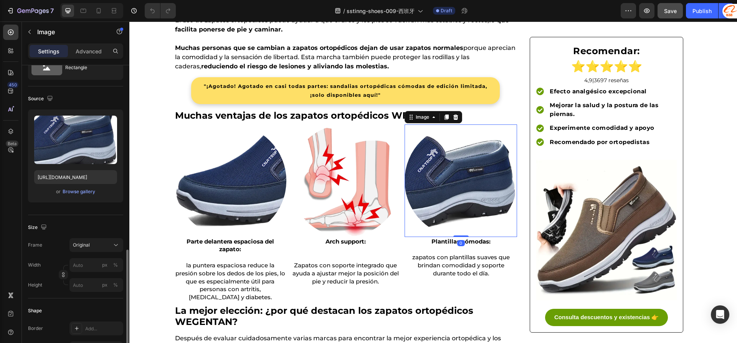
scroll to position [187, 0]
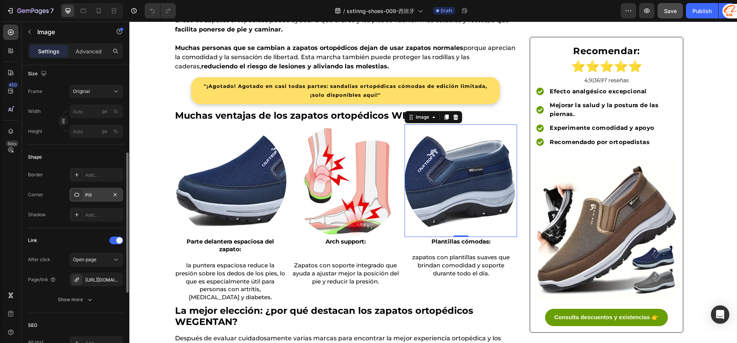
click at [96, 195] on div "Pill" at bounding box center [96, 195] width 22 height 7
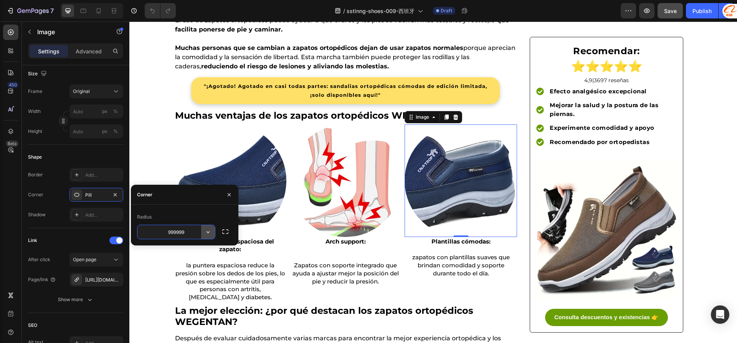
drag, startPoint x: 197, startPoint y: 233, endPoint x: 202, endPoint y: 234, distance: 5.1
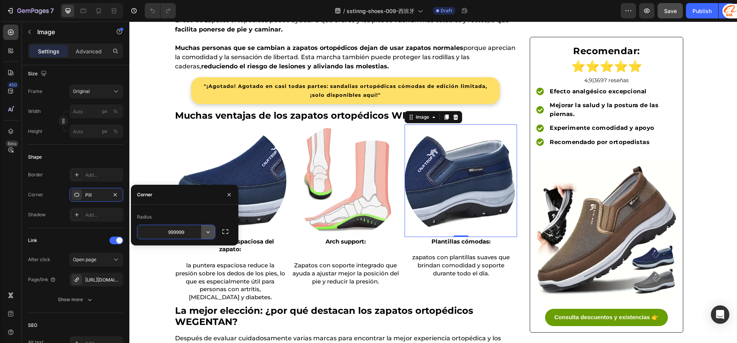
click at [197, 233] on input "999999" at bounding box center [176, 232] width 78 height 14
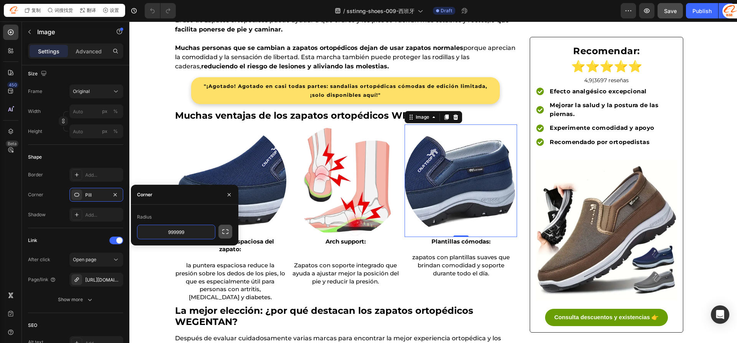
click at [223, 233] on icon "button" at bounding box center [225, 231] width 6 height 5
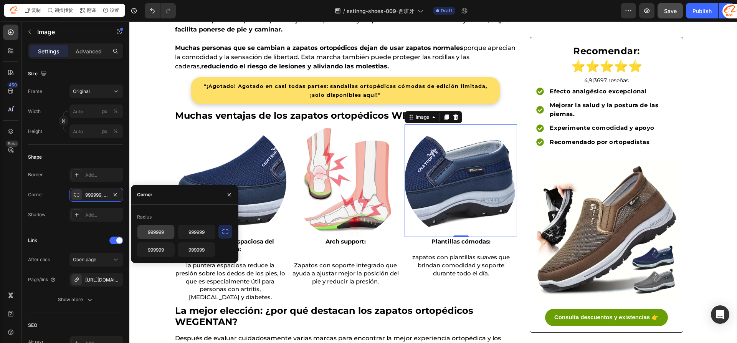
click at [228, 231] on icon "button" at bounding box center [226, 232] width 8 height 8
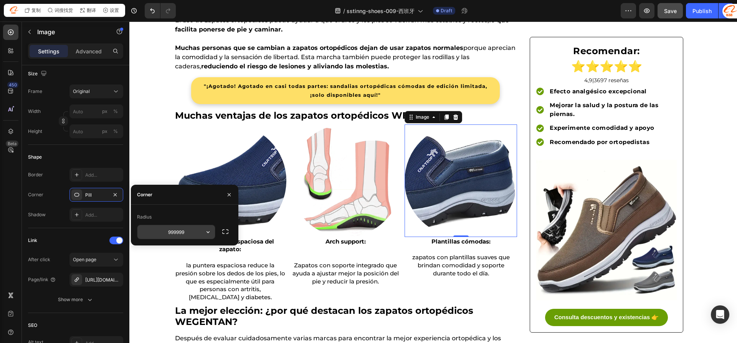
click at [184, 232] on input "999999" at bounding box center [176, 232] width 78 height 14
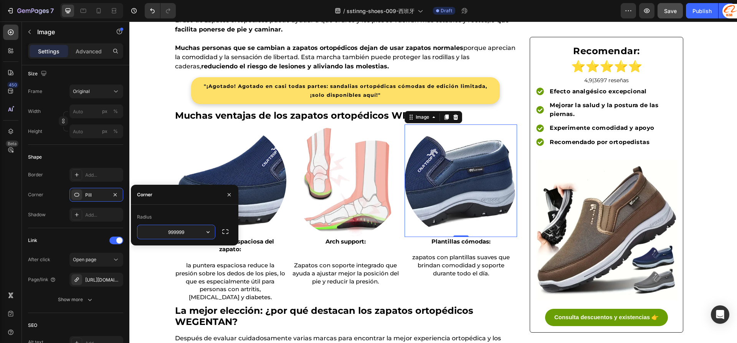
drag, startPoint x: 190, startPoint y: 235, endPoint x: 140, endPoint y: 231, distance: 50.1
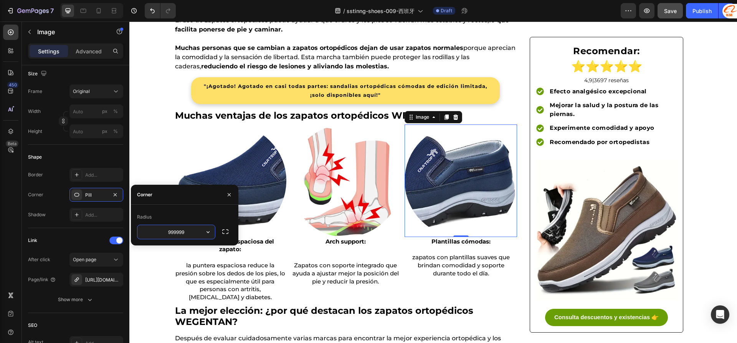
click at [140, 231] on input "999999" at bounding box center [176, 232] width 78 height 14
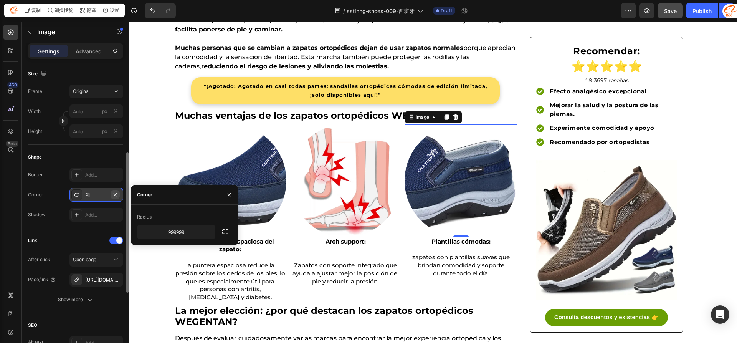
click at [116, 195] on icon "button" at bounding box center [115, 194] width 3 height 3
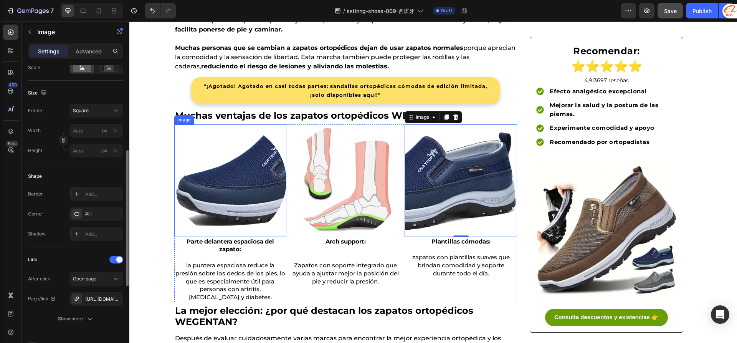
click at [260, 197] on img at bounding box center [230, 180] width 112 height 112
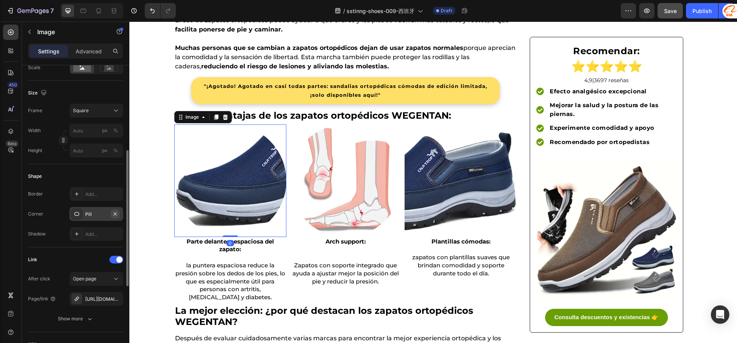
click at [113, 210] on button "button" at bounding box center [115, 213] width 9 height 9
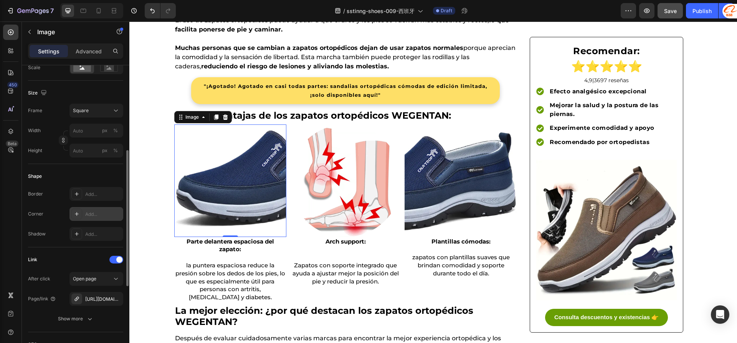
click at [106, 169] on div "Shape Border Add... Corner Add... Shadow Add..." at bounding box center [75, 205] width 95 height 83
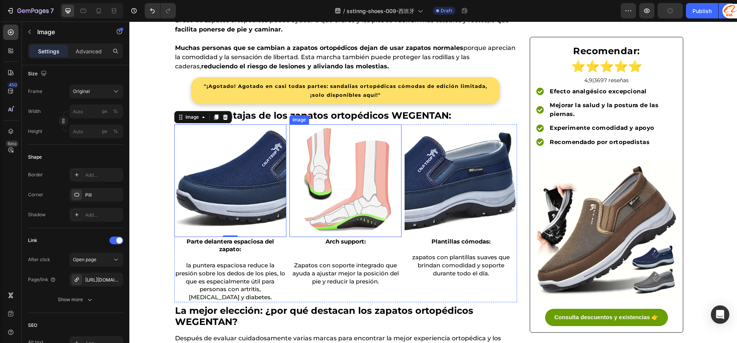
click at [341, 199] on img at bounding box center [345, 180] width 112 height 112
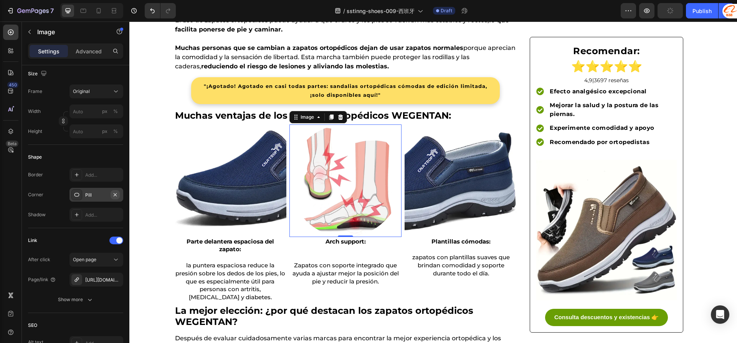
click at [111, 196] on button "button" at bounding box center [115, 194] width 9 height 9
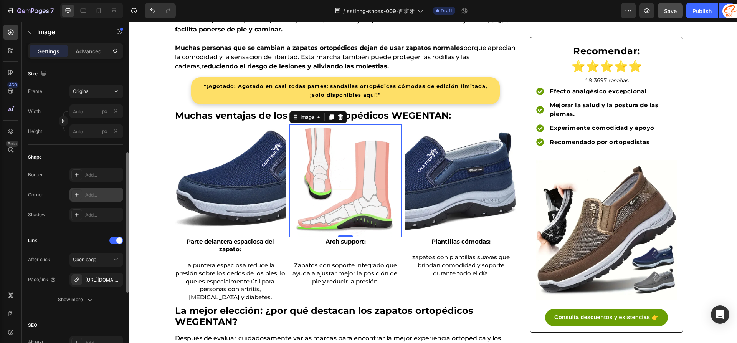
click at [108, 155] on div "Shape" at bounding box center [75, 157] width 95 height 12
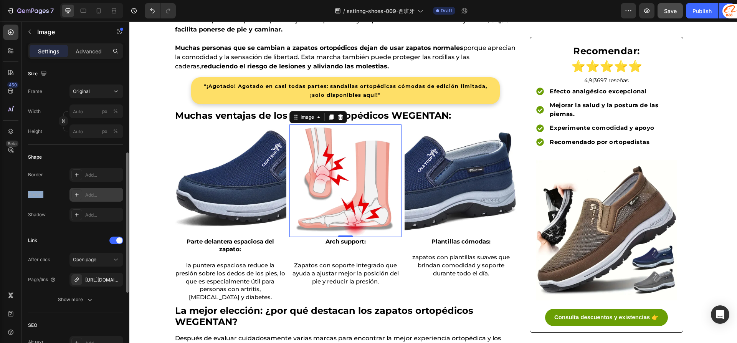
drag, startPoint x: 43, startPoint y: 195, endPoint x: 28, endPoint y: 197, distance: 15.1
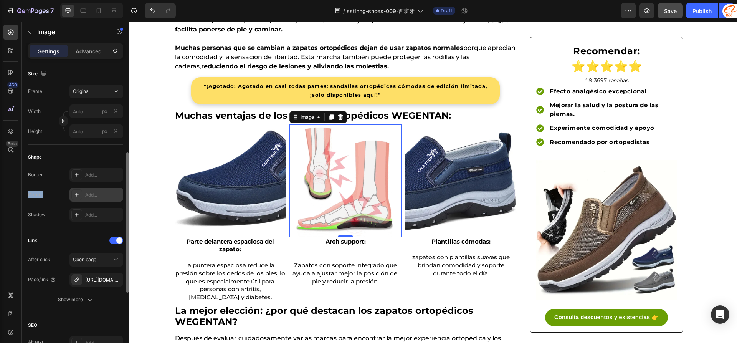
click at [28, 197] on div "Style Rectangle Source Upload Image https://vollsaces.com/cdn/shop/files/gempag…" at bounding box center [76, 199] width 108 height 640
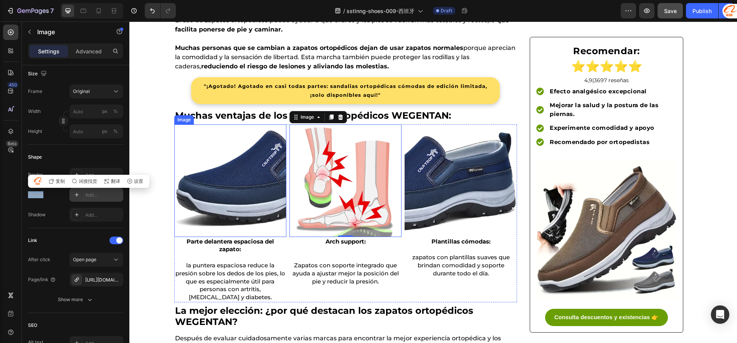
click at [243, 170] on img at bounding box center [230, 180] width 112 height 112
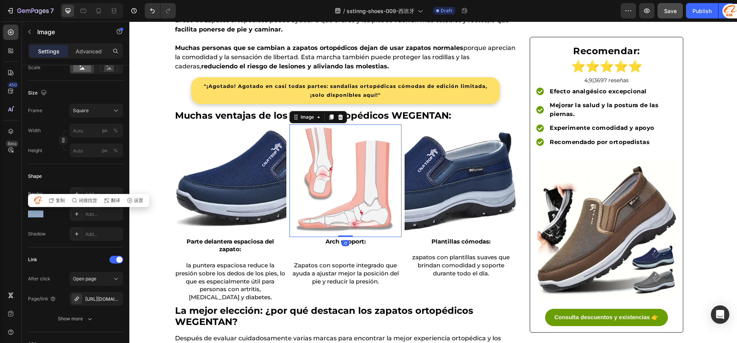
click at [352, 200] on img at bounding box center [345, 180] width 112 height 112
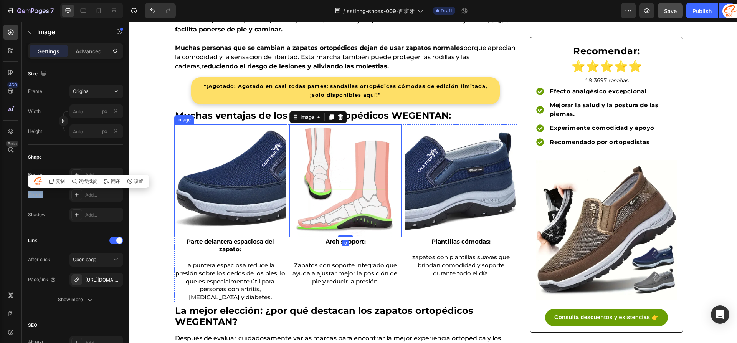
click at [276, 178] on img at bounding box center [230, 180] width 112 height 112
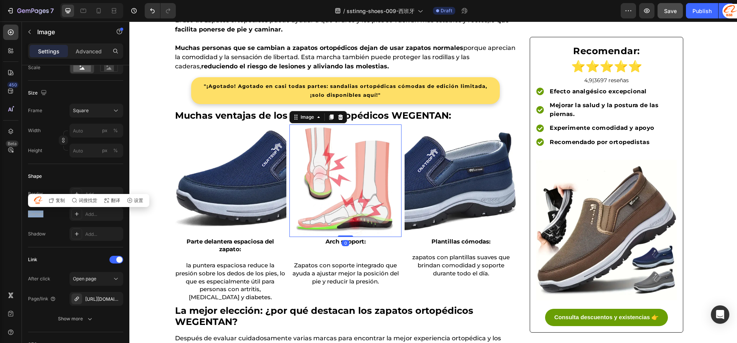
click at [393, 212] on img at bounding box center [345, 180] width 112 height 112
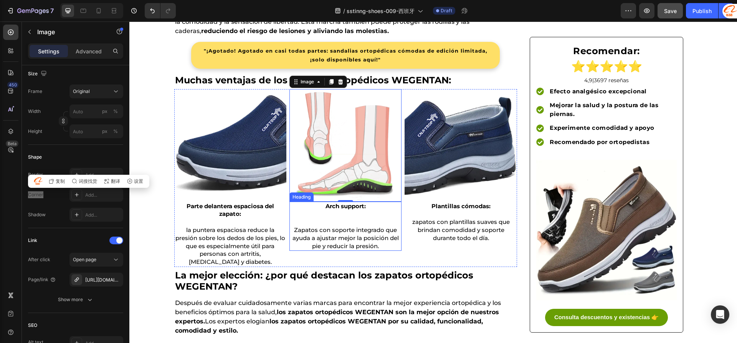
scroll to position [1624, 0]
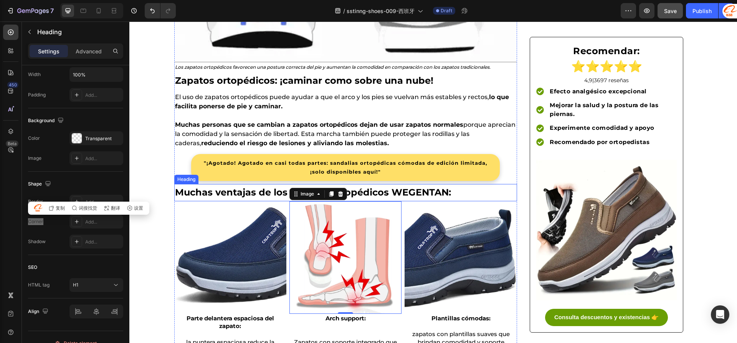
click at [425, 191] on h1 "Muchas ventajas de los zapatos ortopédicos WEGENTAN:" at bounding box center [345, 192] width 343 height 13
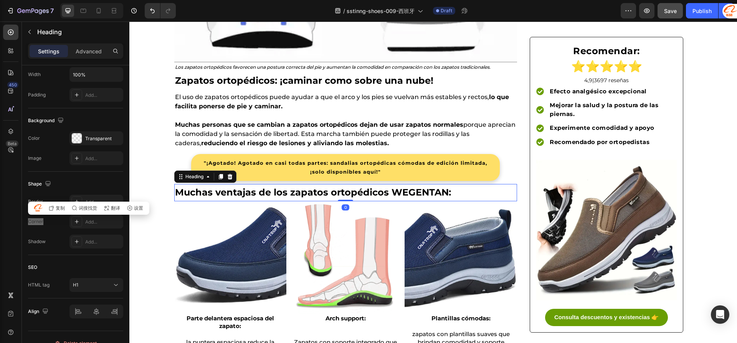
scroll to position [0, 0]
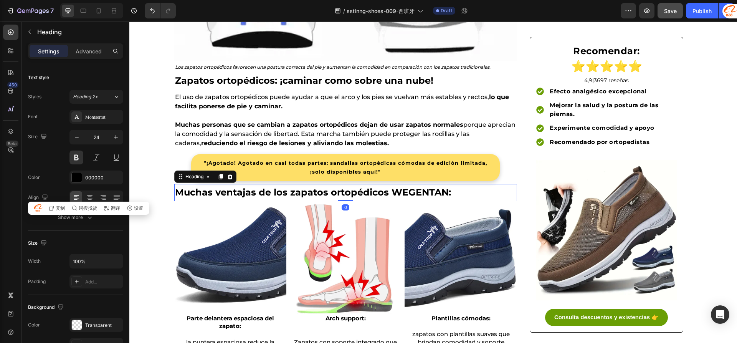
click at [425, 191] on h1 "Muchas ventajas de los zapatos ortopédicos WEGENTAN:" at bounding box center [345, 192] width 343 height 13
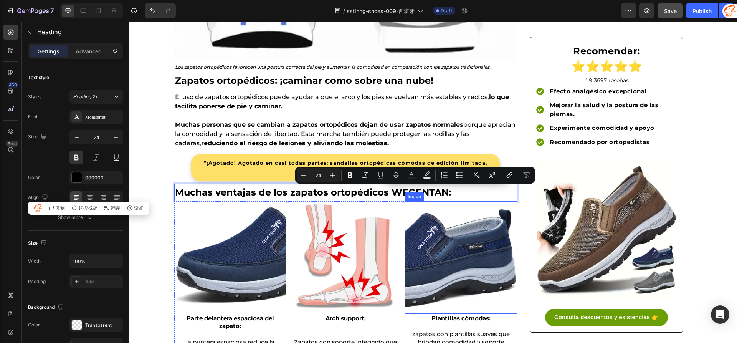
click at [471, 270] on img at bounding box center [461, 257] width 112 height 112
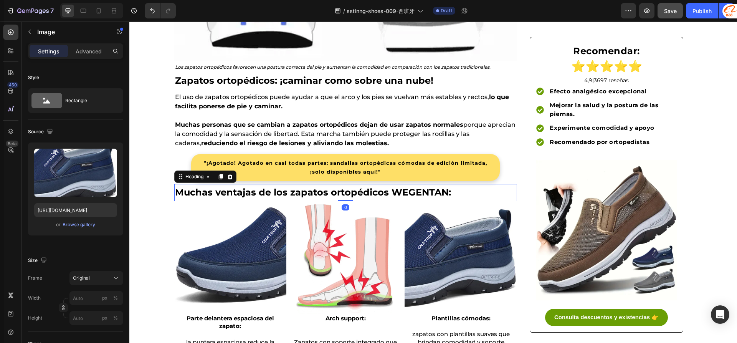
click at [393, 195] on p "Muchas ventajas de los zapatos ortopédicos WEGENTAN:" at bounding box center [345, 192] width 341 height 11
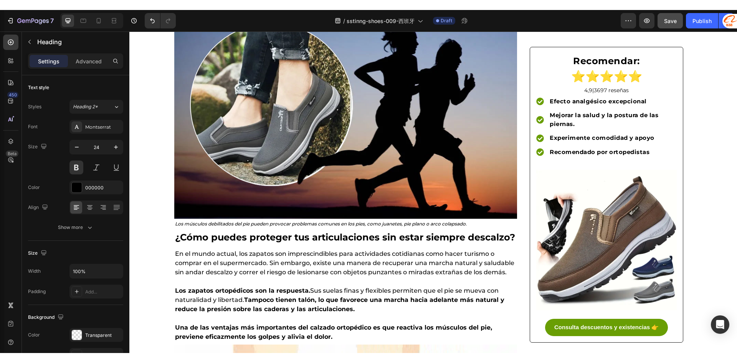
scroll to position [1087, 0]
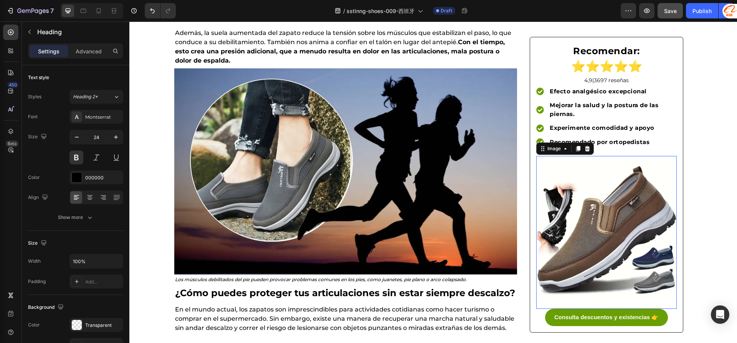
click at [600, 237] on img at bounding box center [606, 230] width 141 height 141
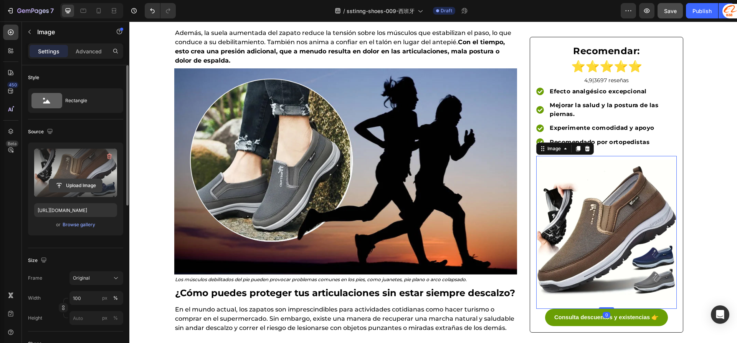
click at [79, 185] on input "file" at bounding box center [75, 185] width 53 height 13
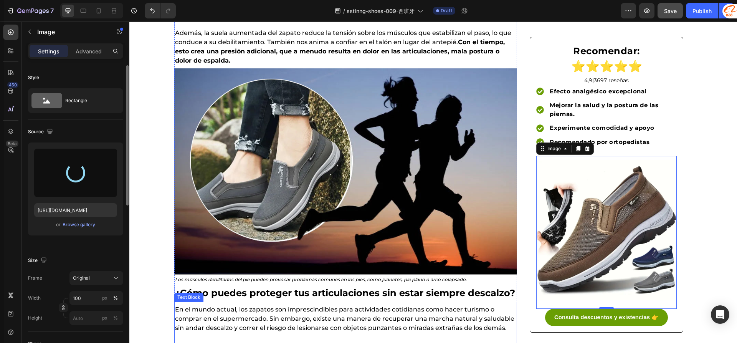
type input "https://cdn.shopify.com/s/files/1/0773/0688/8404/files/gempages_581721843702956…"
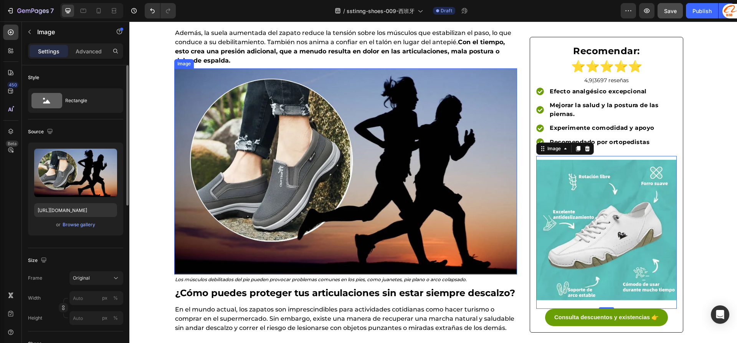
click at [296, 158] on img at bounding box center [345, 171] width 343 height 206
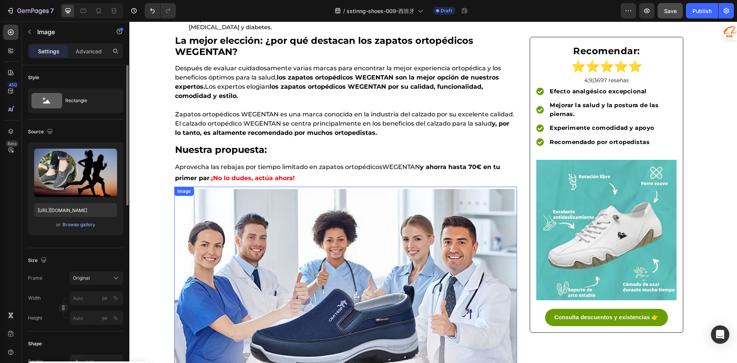
scroll to position [1970, 0]
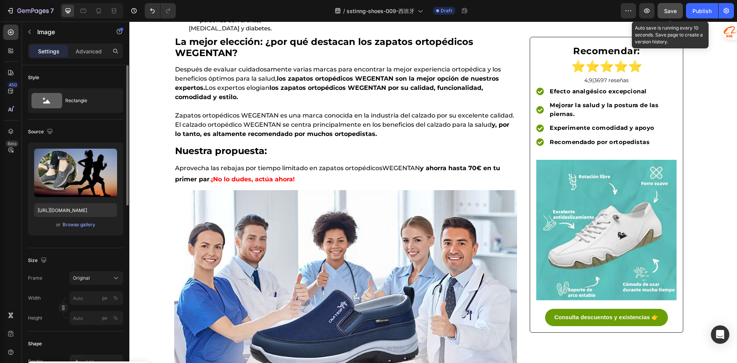
click at [676, 12] on span "Save" at bounding box center [670, 11] width 13 height 7
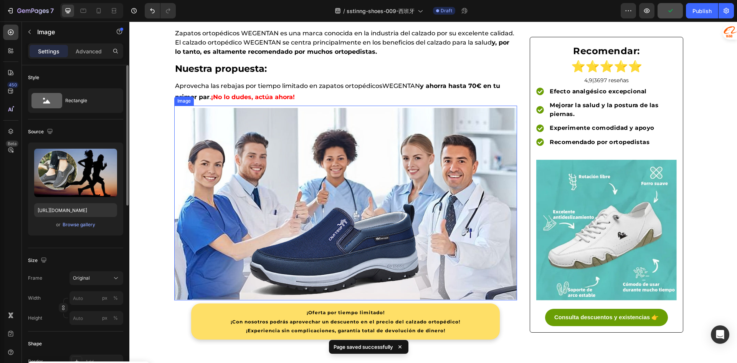
scroll to position [2085, 0]
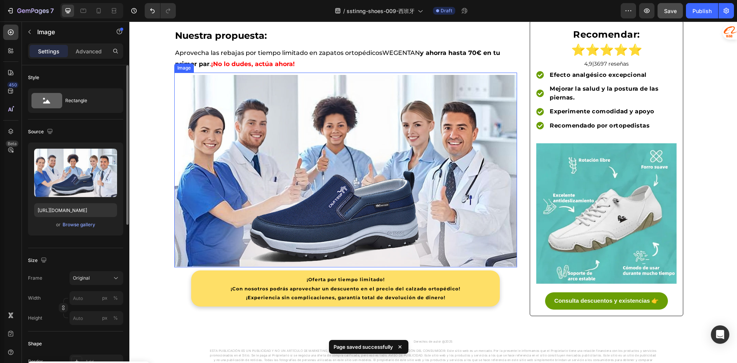
click at [340, 194] on img at bounding box center [345, 171] width 343 height 192
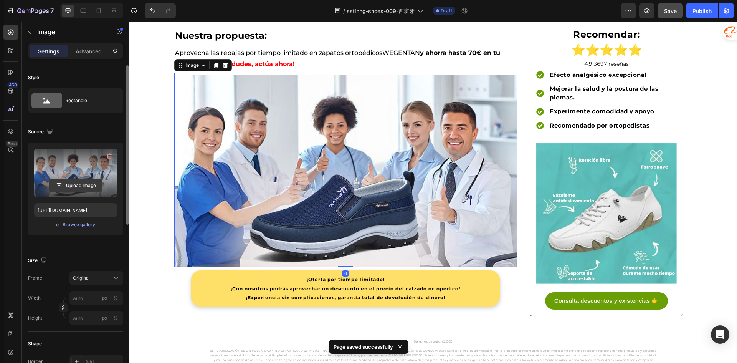
click at [69, 183] on input "file" at bounding box center [75, 185] width 53 height 13
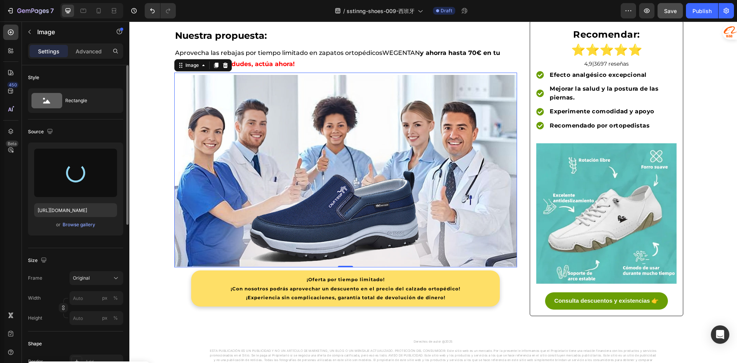
type input "https://cdn.shopify.com/s/files/1/0773/0688/8404/files/gempages_581721843702956…"
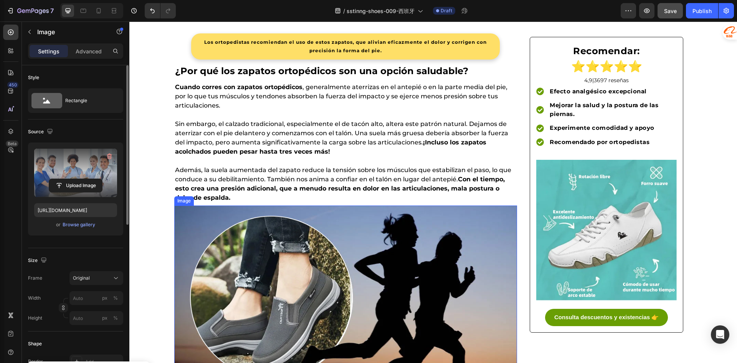
scroll to position [1010, 0]
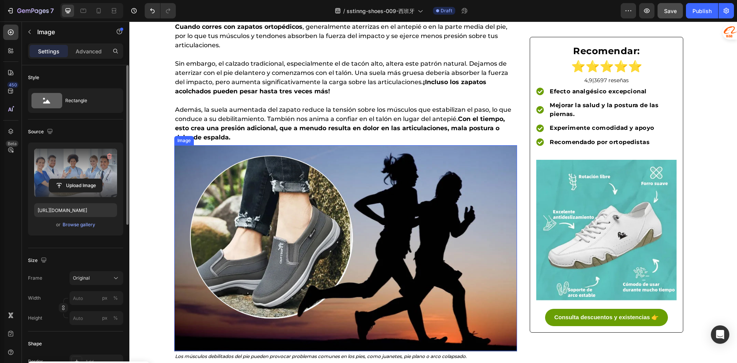
click at [283, 211] on img at bounding box center [345, 248] width 343 height 206
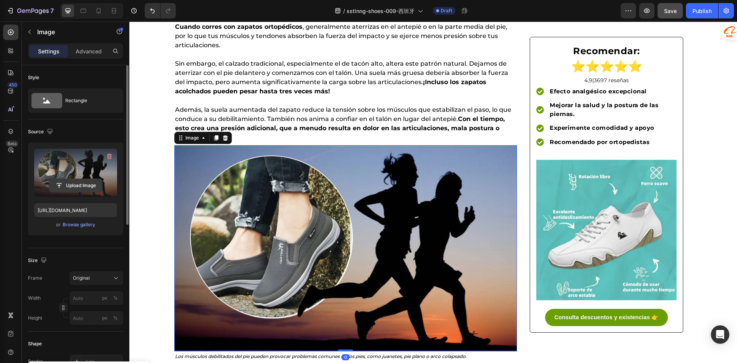
click at [79, 187] on input "file" at bounding box center [75, 185] width 53 height 13
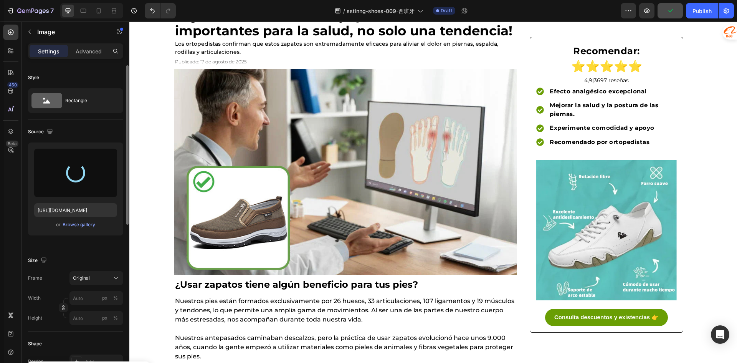
scroll to position [12, 0]
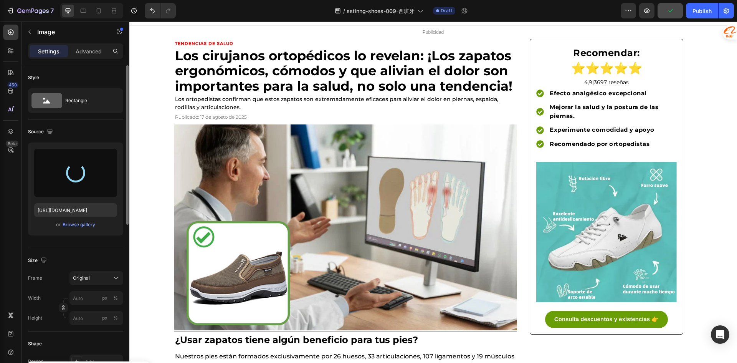
type input "https://cdn.shopify.com/s/files/1/0773/0688/8404/files/gempages_581721843702956…"
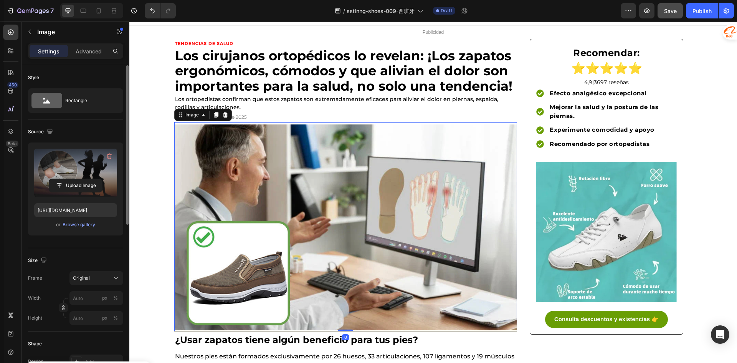
click at [341, 200] on img at bounding box center [345, 227] width 343 height 206
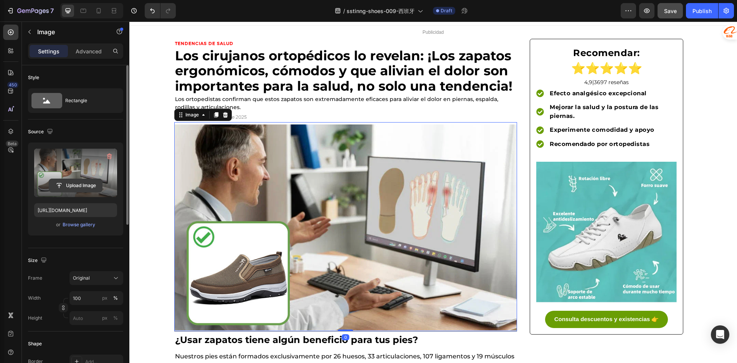
click at [80, 182] on input "file" at bounding box center [75, 185] width 53 height 13
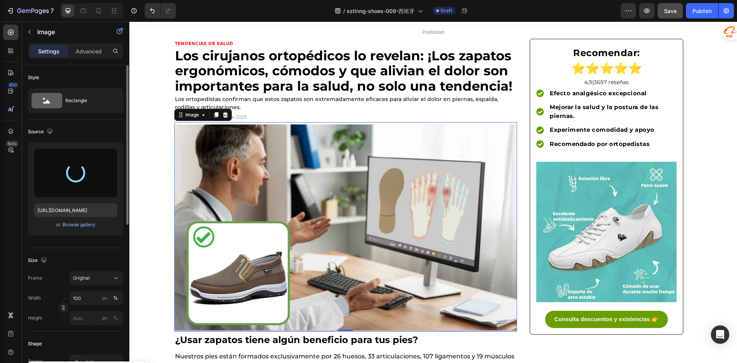
type input "https://cdn.shopify.com/s/files/1/0773/0688/8404/files/gempages_581721843702956…"
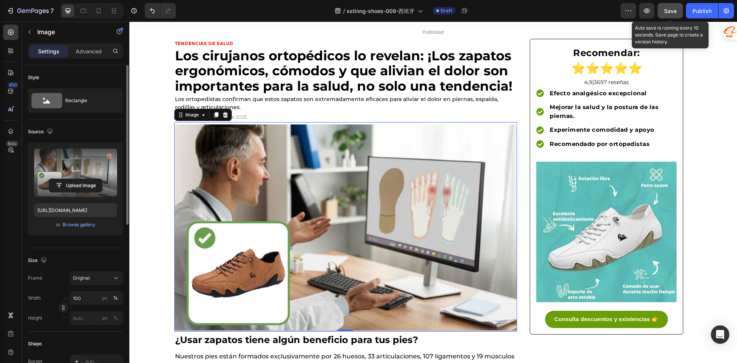
click at [670, 12] on span "Save" at bounding box center [670, 11] width 13 height 7
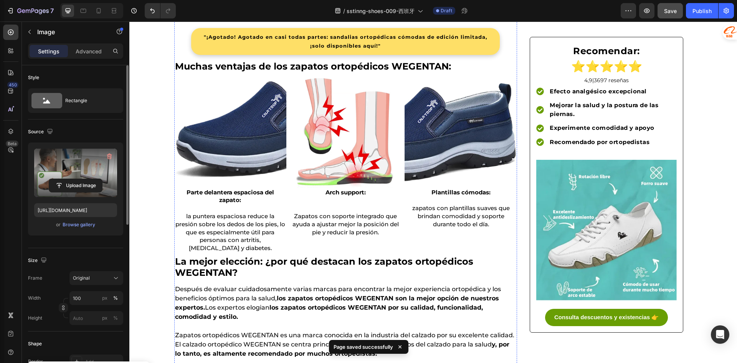
scroll to position [1739, 0]
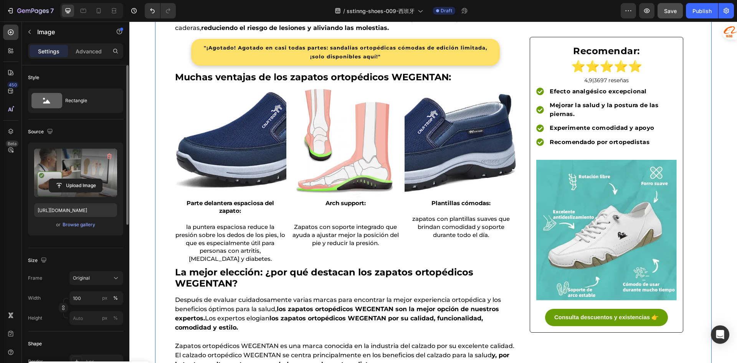
click at [242, 139] on img at bounding box center [230, 142] width 112 height 112
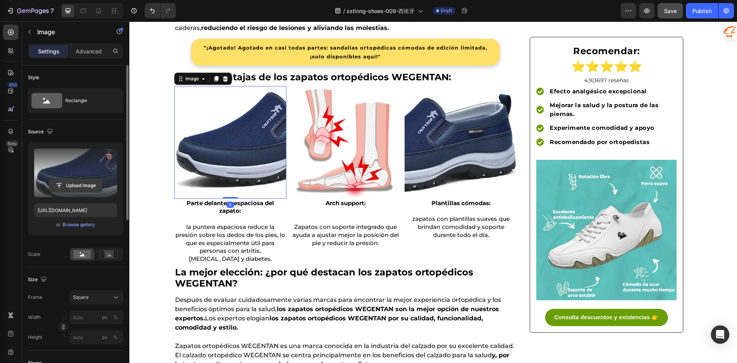
click at [68, 184] on input "file" at bounding box center [75, 185] width 53 height 13
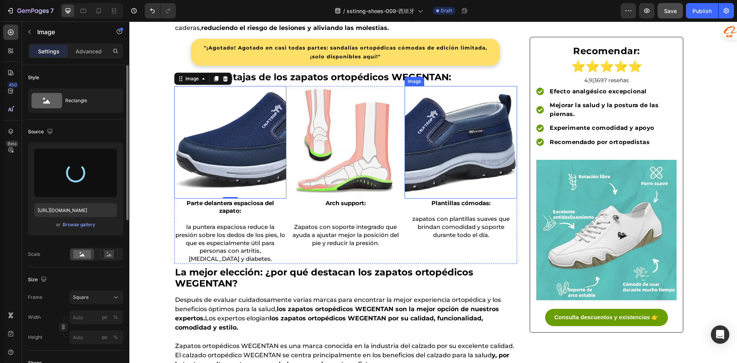
type input "https://cdn.shopify.com/s/files/1/0773/0688/8404/files/gempages_581721843702956…"
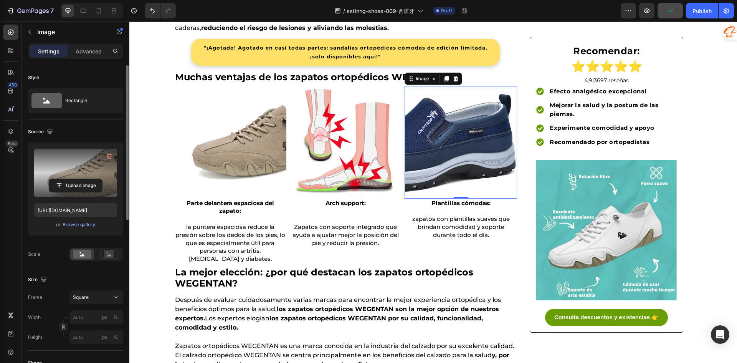
click at [442, 159] on img at bounding box center [461, 142] width 112 height 112
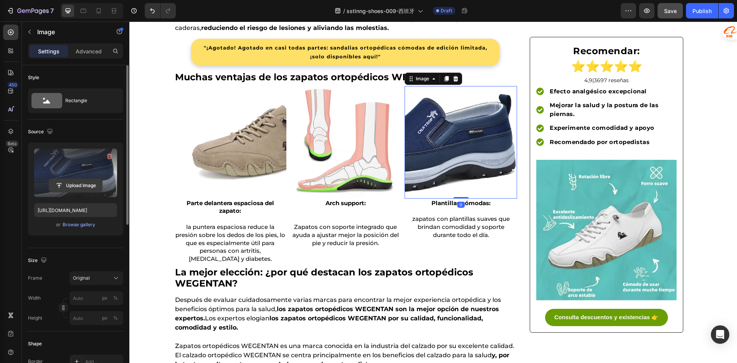
click at [82, 185] on input "file" at bounding box center [75, 185] width 53 height 13
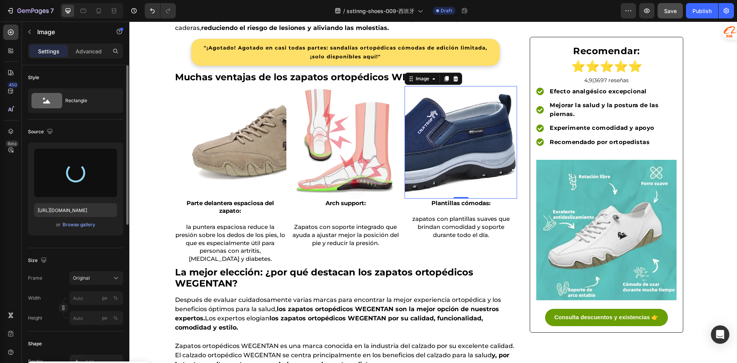
type input "https://cdn.shopify.com/s/files/1/0773/0688/8404/files/gempages_581721843702956…"
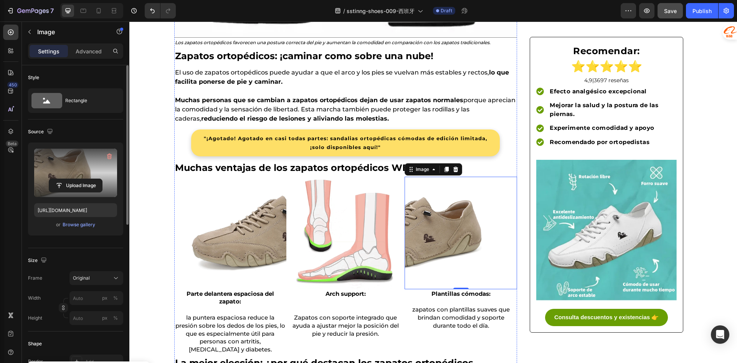
scroll to position [1624, 0]
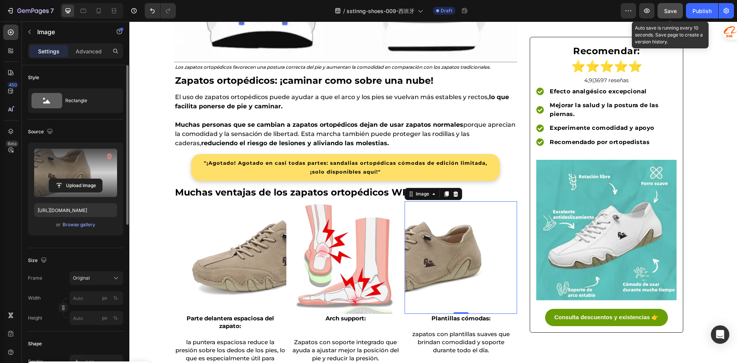
click at [670, 8] on span "Save" at bounding box center [670, 11] width 13 height 7
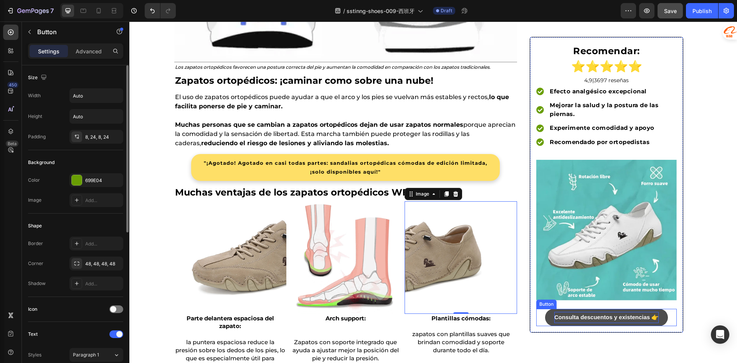
click at [566, 318] on strong "Consulta descuentos y existencias 👉" at bounding box center [606, 317] width 104 height 7
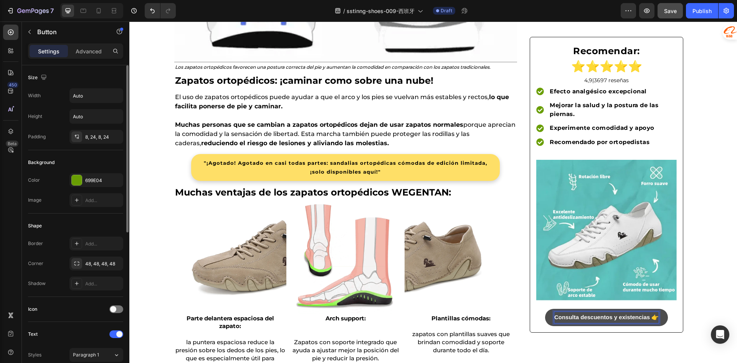
click at [650, 318] on strong "Consulta descuentos y existencias 👉" at bounding box center [606, 317] width 104 height 7
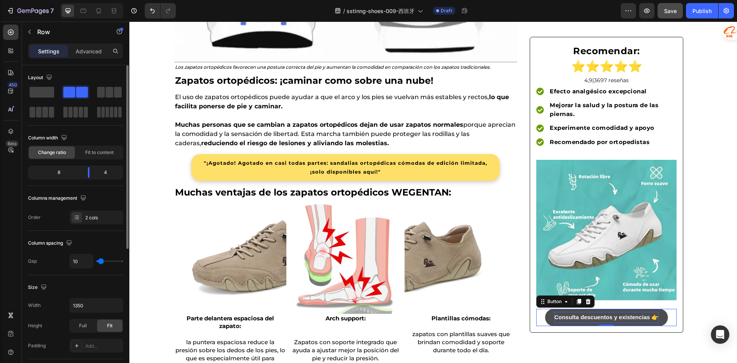
click at [655, 315] on strong "Consulta descuentos y existencias 👉" at bounding box center [606, 317] width 104 height 7
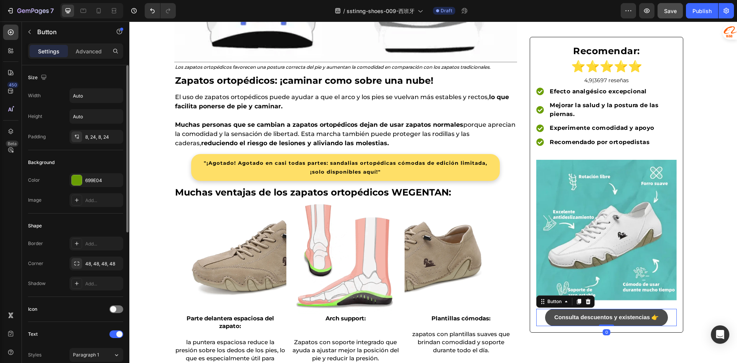
click at [663, 314] on link "Consulta descuentos y existencias 👉" at bounding box center [606, 317] width 123 height 17
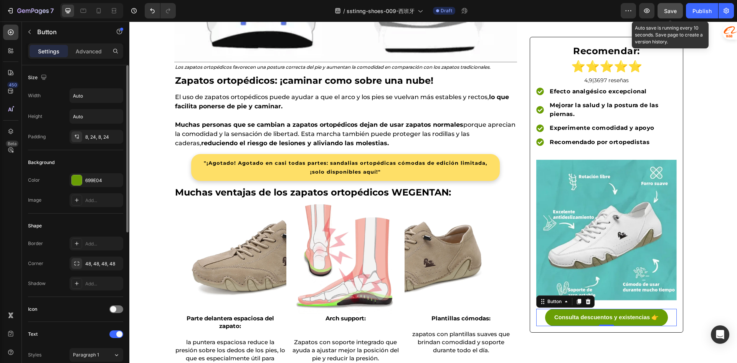
click at [673, 13] on span "Save" at bounding box center [670, 11] width 13 height 7
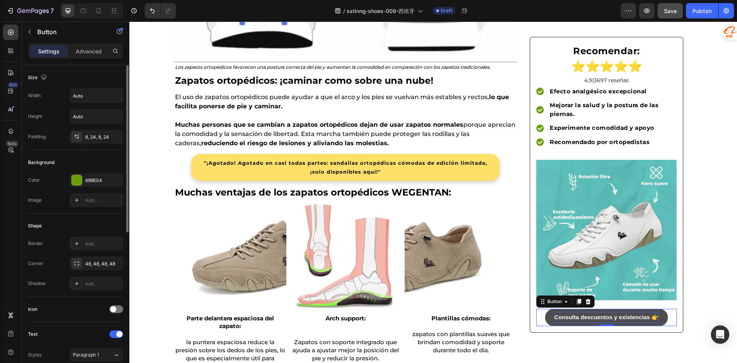
click at [661, 319] on link "Consulta descuentos y existencias 👉" at bounding box center [606, 317] width 123 height 17
click at [657, 318] on link "Consulta descuentos y existencias 👉" at bounding box center [606, 317] width 123 height 17
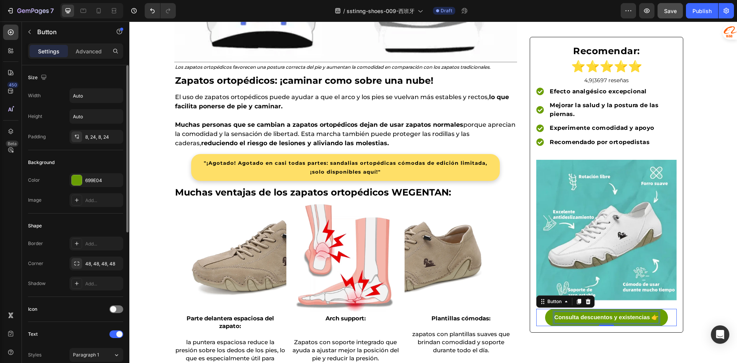
click at [650, 318] on strong "Consulta descuentos y existencias 👉" at bounding box center [606, 317] width 104 height 7
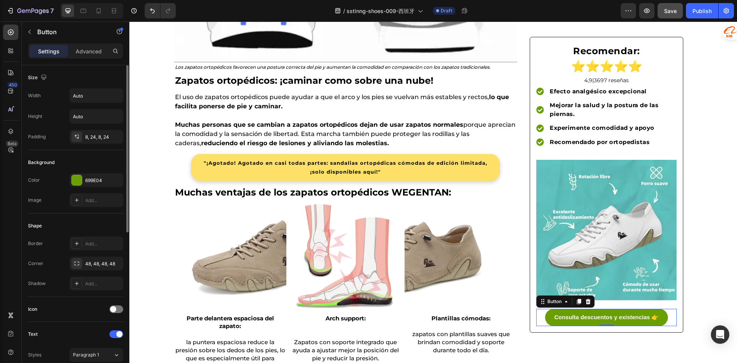
click at [658, 319] on link "Consulta descuentos y existencias 👉" at bounding box center [606, 317] width 123 height 17
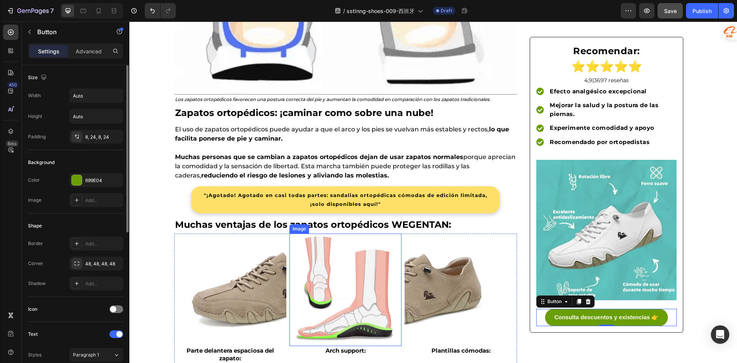
scroll to position [1739, 0]
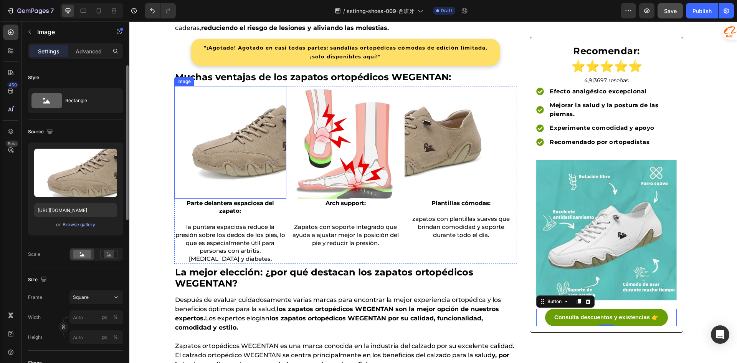
click at [259, 159] on img at bounding box center [230, 142] width 112 height 112
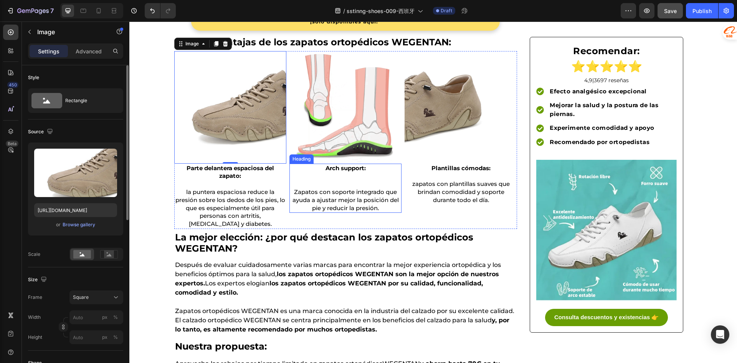
scroll to position [1728, 0]
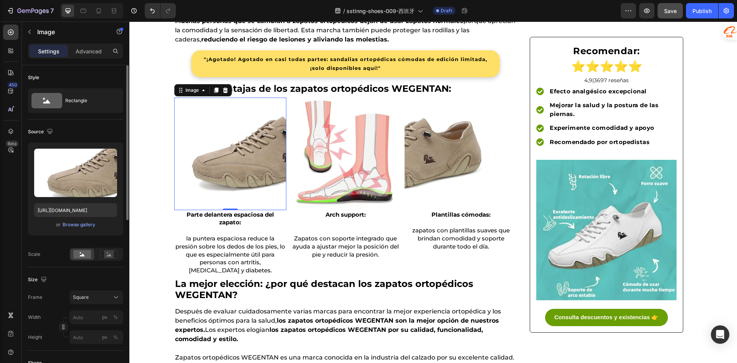
click at [218, 129] on img at bounding box center [230, 154] width 112 height 112
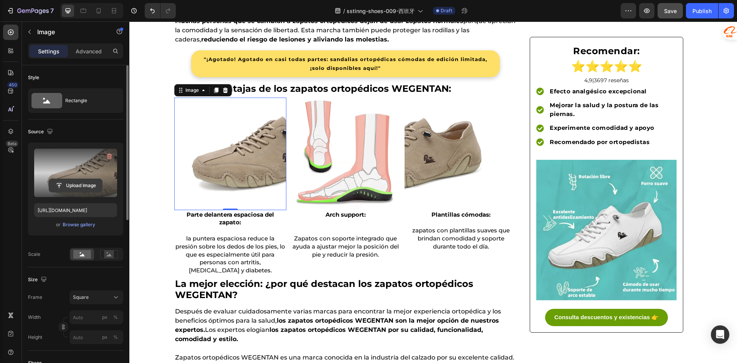
click at [80, 184] on input "file" at bounding box center [75, 185] width 53 height 13
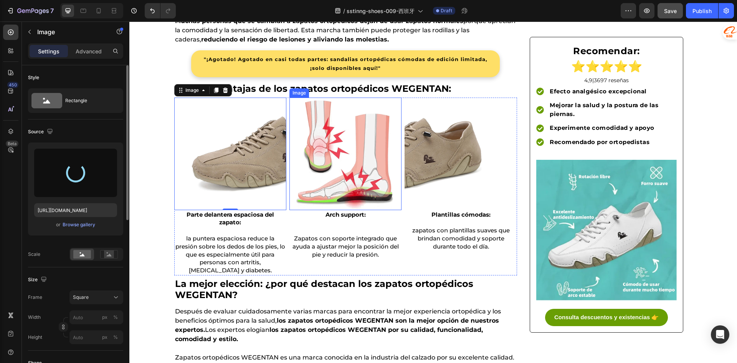
type input "https://cdn.shopify.com/s/files/1/0773/0688/8404/files/gempages_581721843702956…"
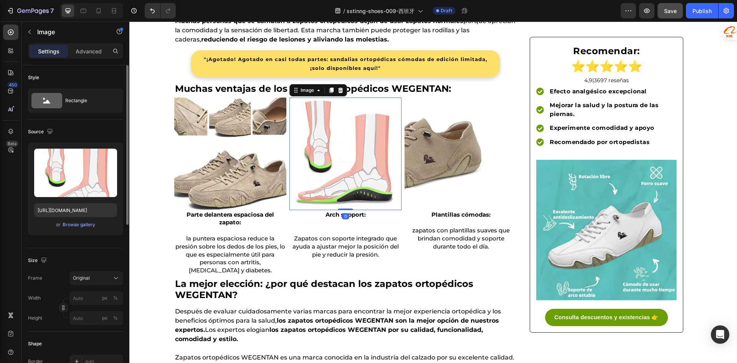
click at [324, 183] on img at bounding box center [345, 154] width 112 height 112
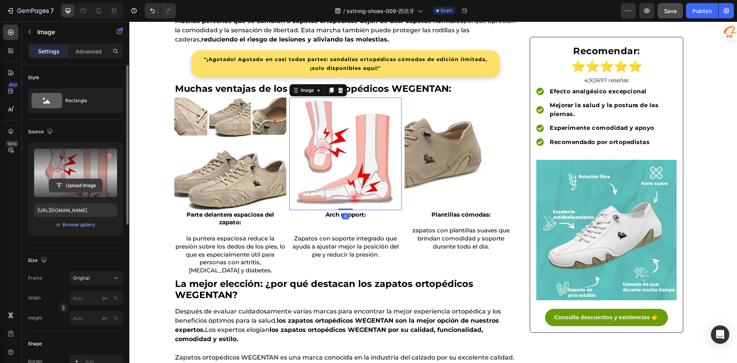
click at [75, 185] on input "file" at bounding box center [75, 185] width 53 height 13
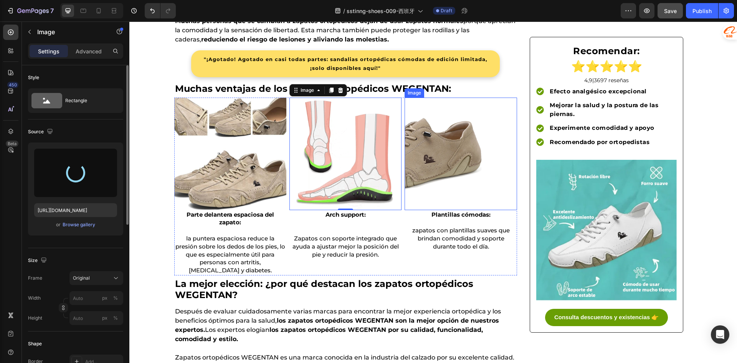
click at [432, 163] on img at bounding box center [461, 154] width 112 height 112
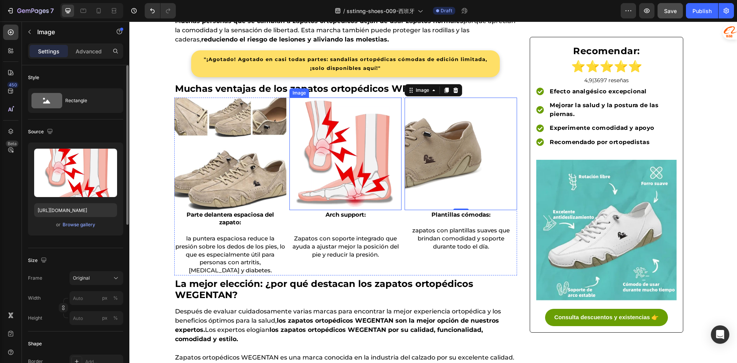
click at [380, 176] on img at bounding box center [345, 154] width 112 height 112
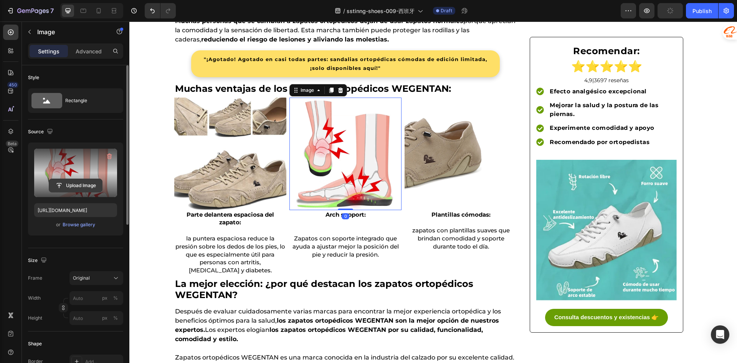
click at [85, 183] on input "file" at bounding box center [75, 185] width 53 height 13
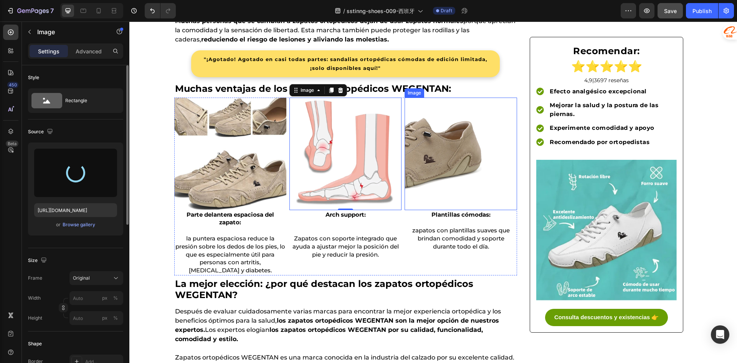
type input "https://cdn.shopify.com/s/files/1/0773/0688/8404/files/gempages_581721843702956…"
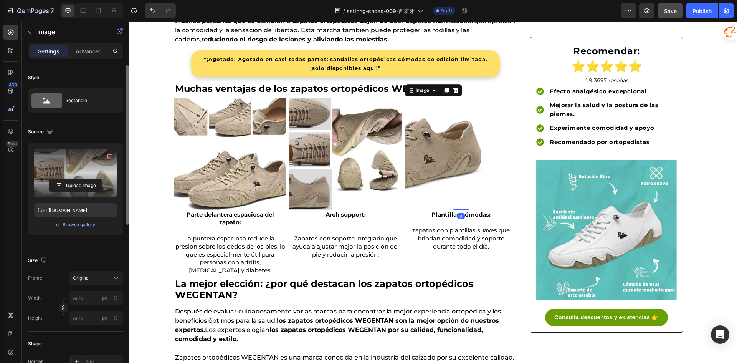
click at [440, 171] on img at bounding box center [461, 154] width 112 height 112
click at [73, 187] on input "file" at bounding box center [75, 185] width 53 height 13
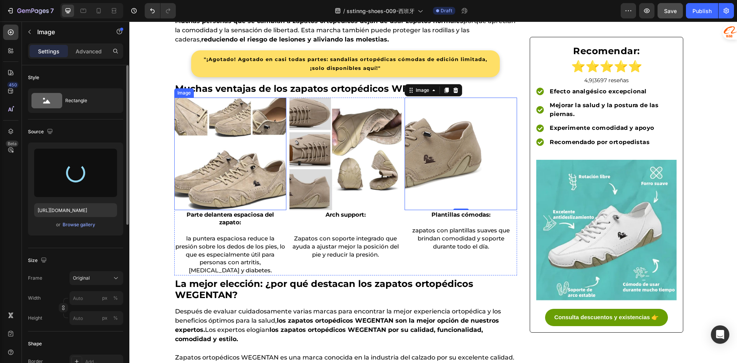
type input "https://cdn.shopify.com/s/files/1/0773/0688/8404/files/gempages_581721843702956…"
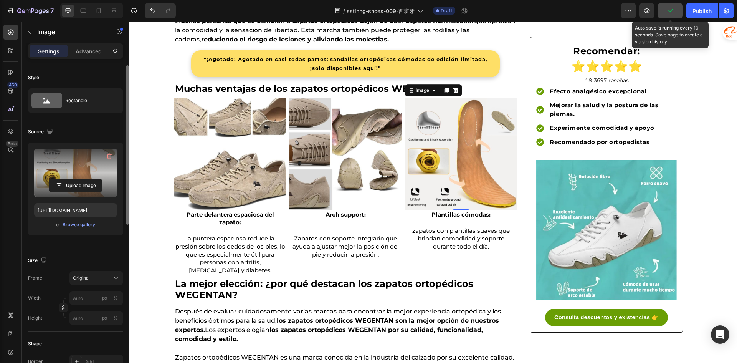
click at [669, 13] on icon "button" at bounding box center [671, 11] width 8 height 8
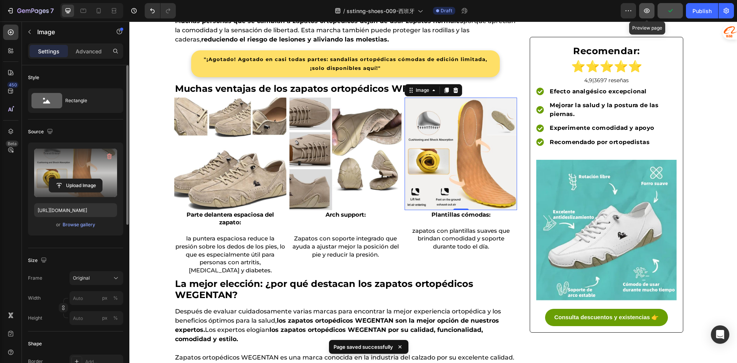
click at [647, 13] on icon "button" at bounding box center [647, 10] width 6 height 5
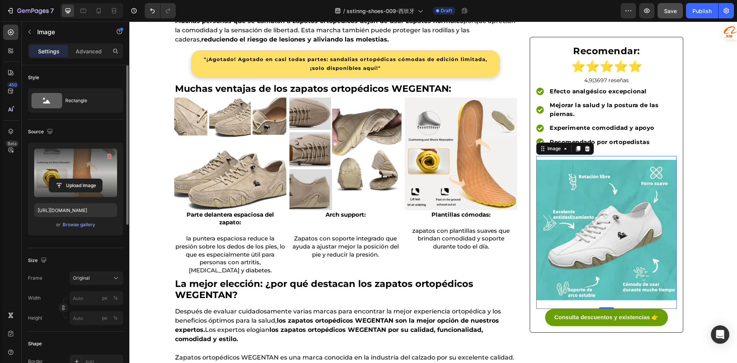
click at [594, 288] on img at bounding box center [606, 230] width 141 height 141
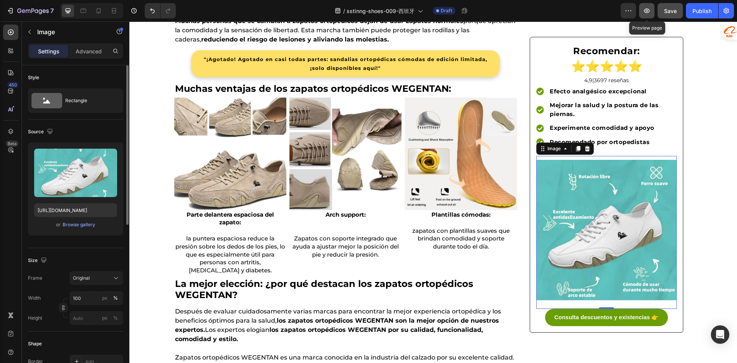
click at [646, 13] on icon "button" at bounding box center [647, 11] width 8 height 8
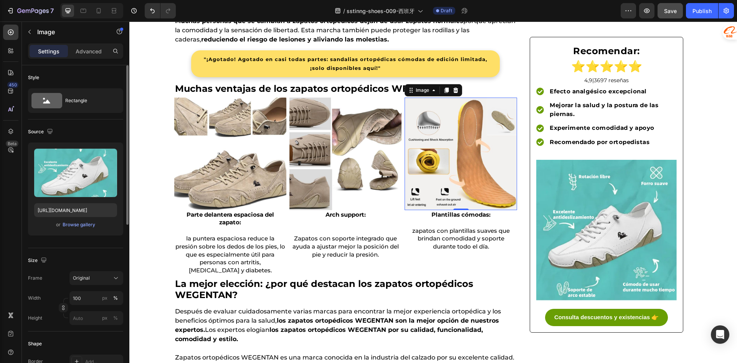
click at [431, 171] on img at bounding box center [461, 154] width 112 height 112
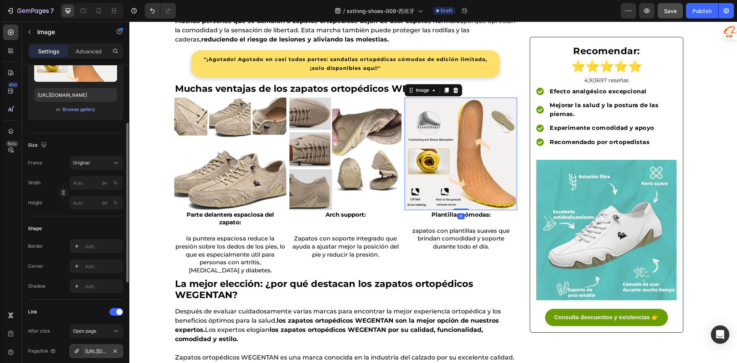
scroll to position [269, 0]
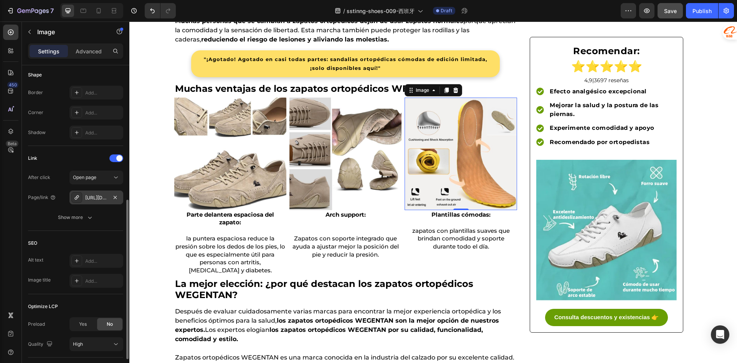
click at [92, 201] on div "https://wegentan.com/0820-7" at bounding box center [96, 197] width 22 height 7
drag, startPoint x: 86, startPoint y: 196, endPoint x: 94, endPoint y: 230, distance: 35.3
click at [94, 230] on div "Link After click Open page Page/link https://wegentan.com/0820-7 Show more" at bounding box center [75, 188] width 95 height 85
click at [105, 201] on div "https://wegentan.com/0820-7" at bounding box center [96, 197] width 22 height 7
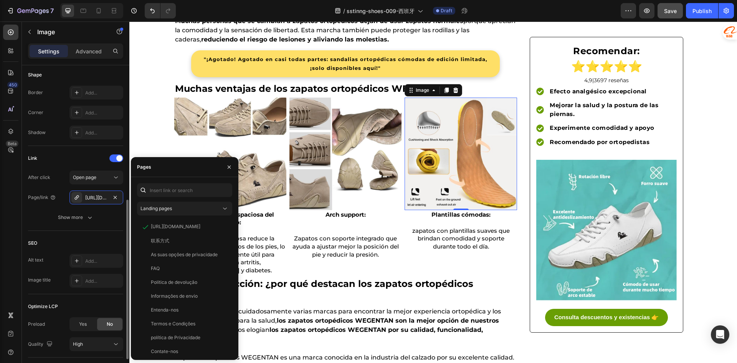
click at [91, 228] on div "Link After click Open page Page/link https://wegentan.com/0820-7 Show more" at bounding box center [75, 188] width 95 height 85
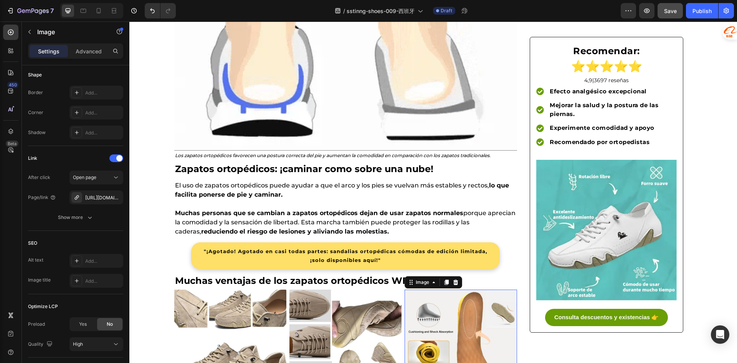
scroll to position [1305, 0]
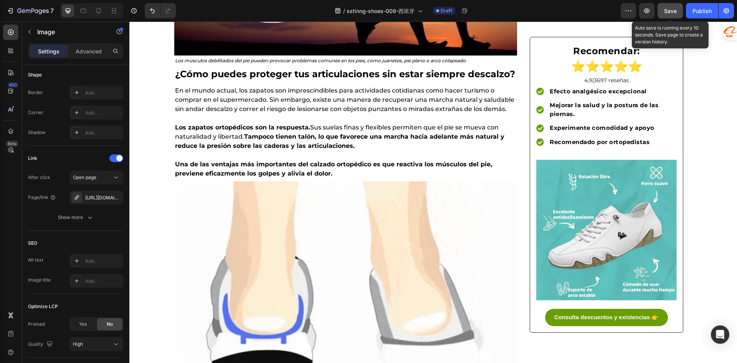
click at [662, 15] on button "Save" at bounding box center [670, 10] width 25 height 15
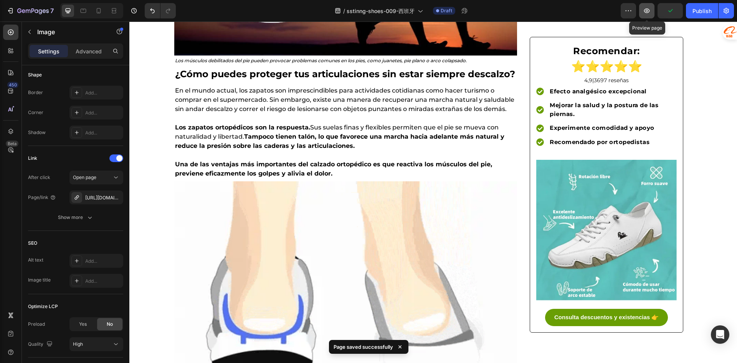
click at [643, 14] on icon "button" at bounding box center [647, 11] width 8 height 8
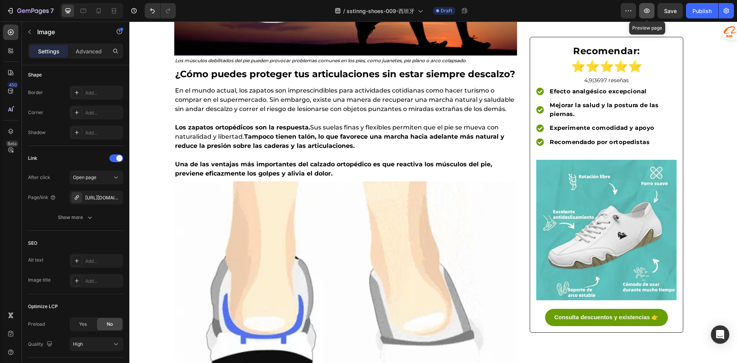
click at [650, 8] on icon "button" at bounding box center [647, 11] width 8 height 8
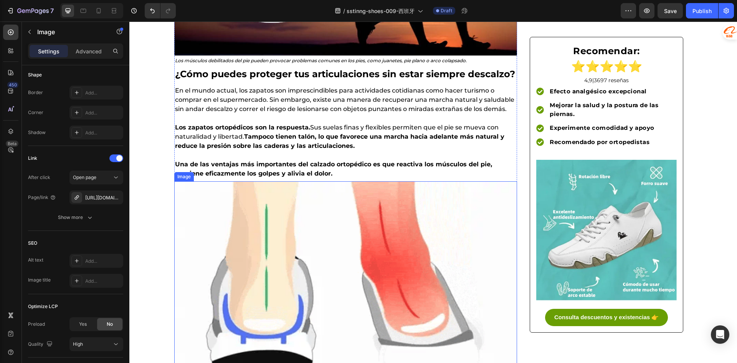
scroll to position [1152, 0]
